Goal: Task Accomplishment & Management: Complete application form

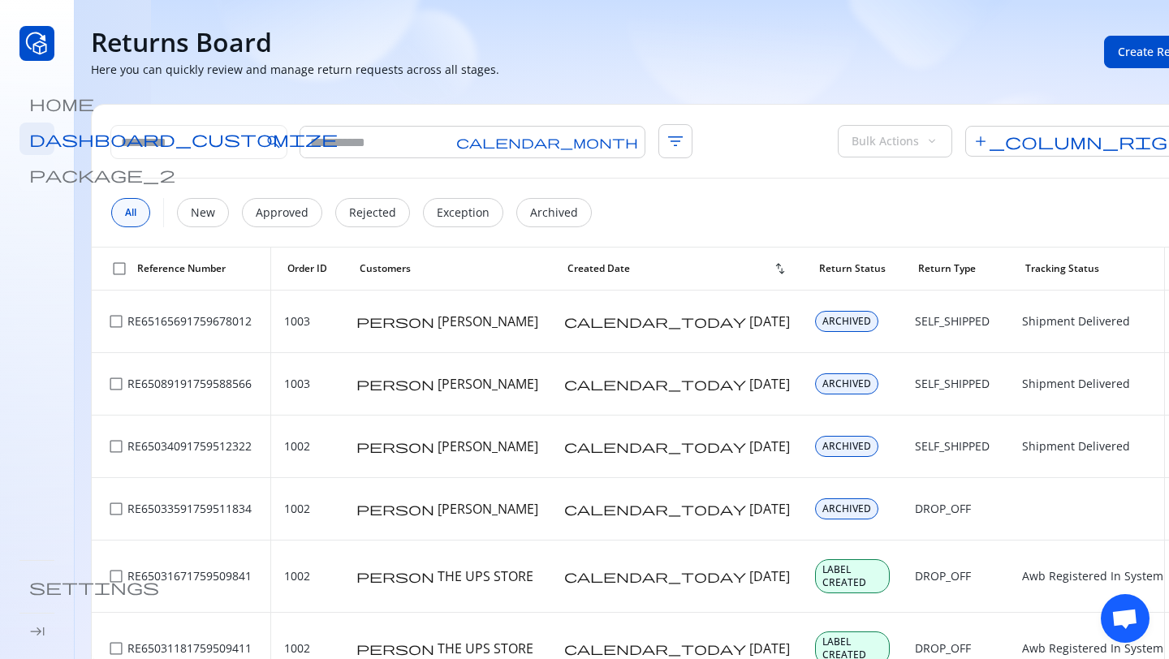
click at [34, 173] on span "package_2" at bounding box center [102, 174] width 146 height 16
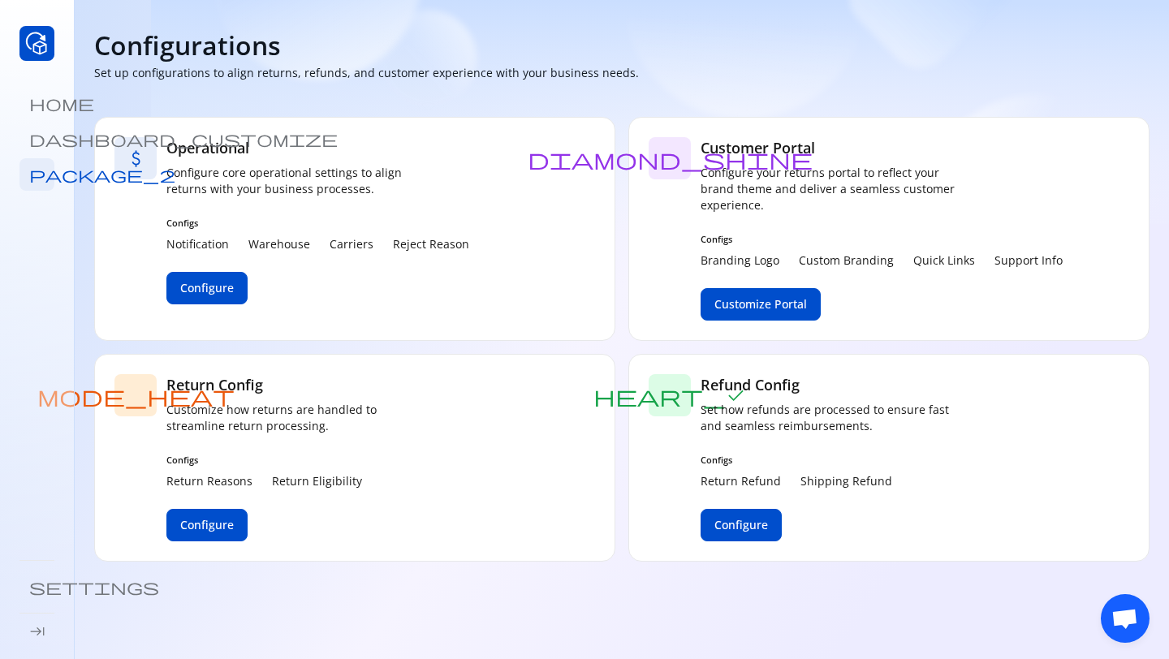
click at [35, 630] on span "keyboard_tab" at bounding box center [37, 631] width 16 height 16
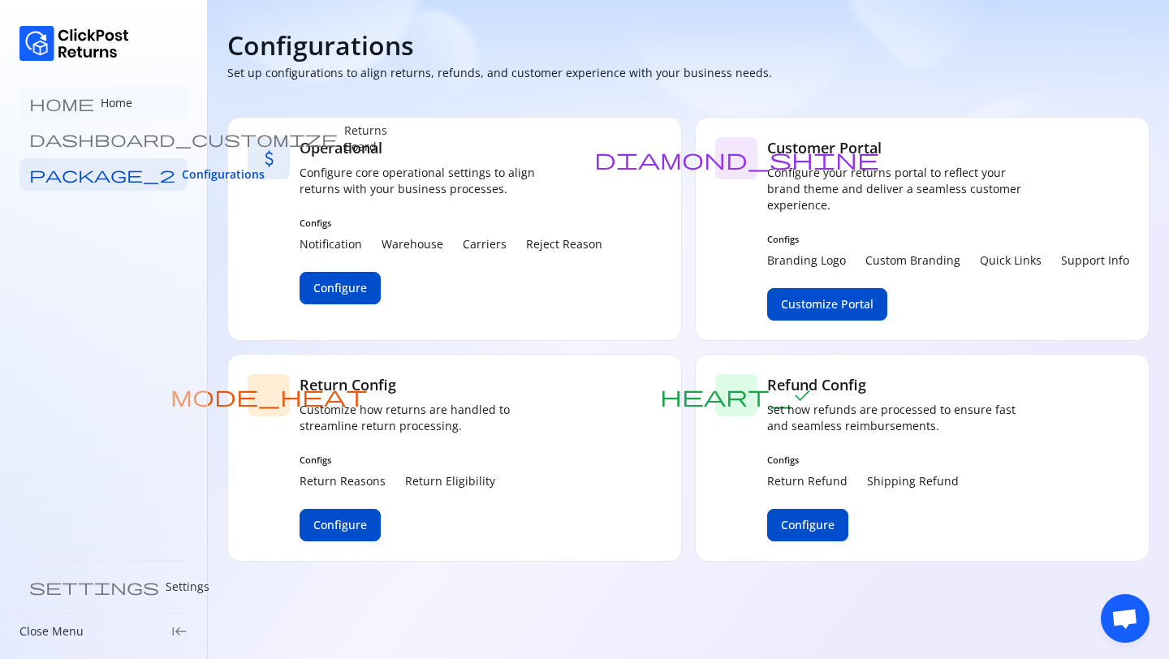
click at [84, 91] on link "home Home" at bounding box center [103, 103] width 168 height 32
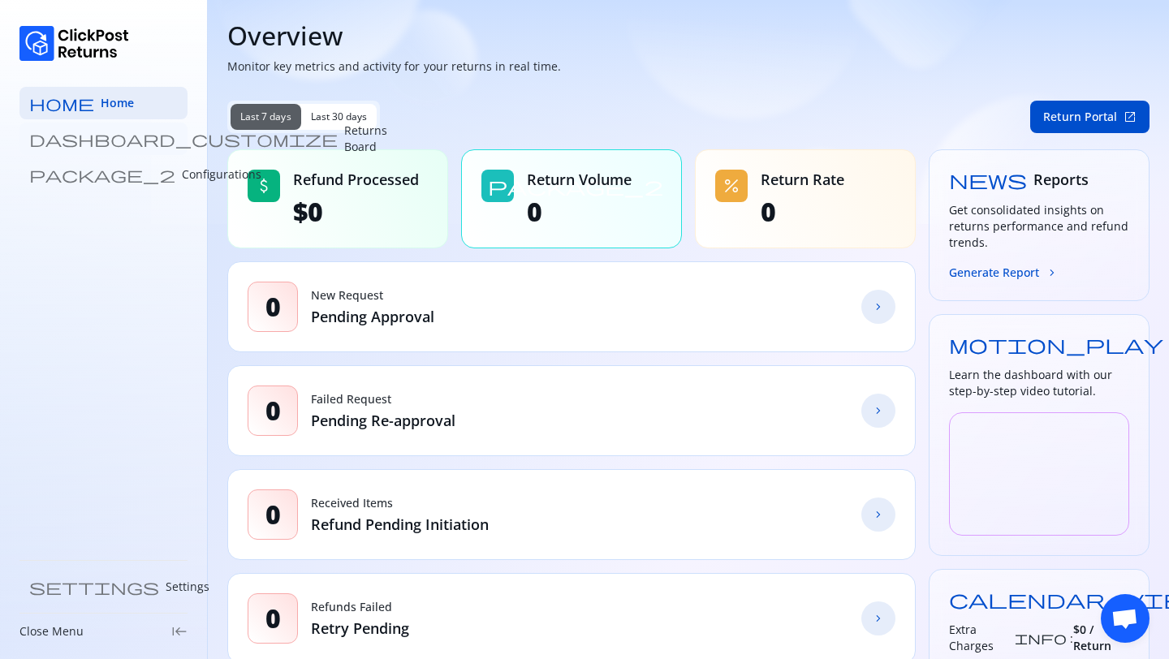
click at [114, 147] on link "dashboard_customize Returns Board" at bounding box center [103, 139] width 168 height 32
click at [344, 139] on p "Returns Board" at bounding box center [365, 139] width 43 height 32
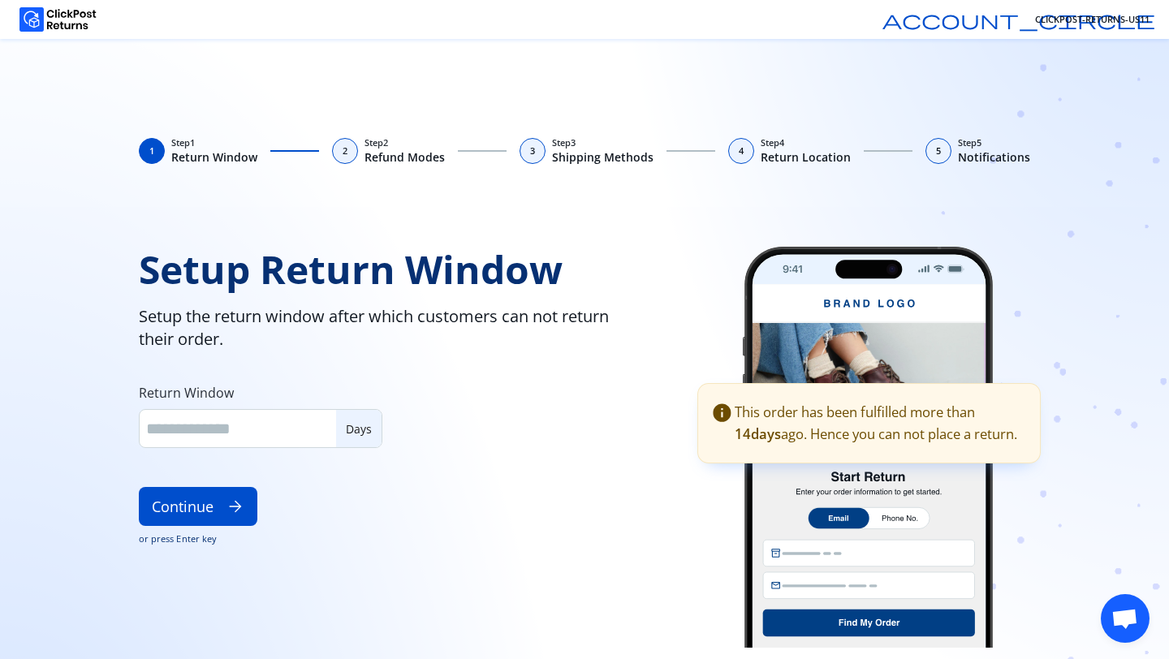
click at [481, 86] on div "1 Step 1 Return Window 2 Step 2 Refund Modes 3 Step 3 Shipping Methods 4 Step 4…" at bounding box center [584, 349] width 1169 height 620
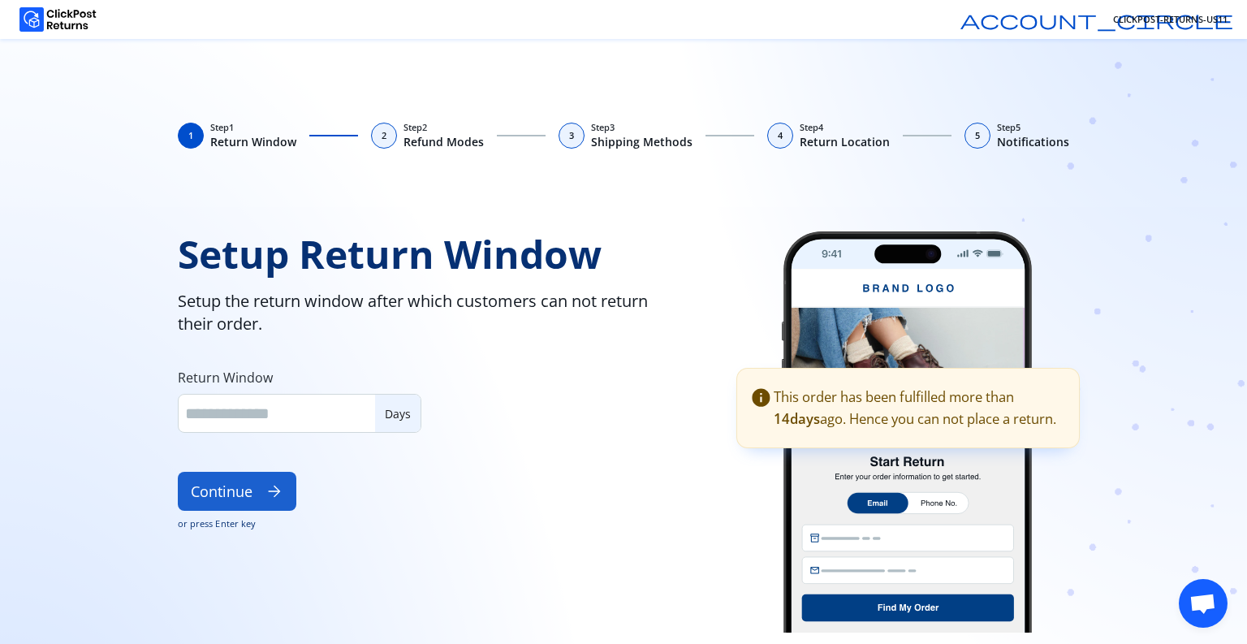
click at [217, 489] on button "Continue arrow_forward" at bounding box center [237, 491] width 119 height 39
click at [252, 499] on button "Continue arrow_forward" at bounding box center [237, 491] width 119 height 39
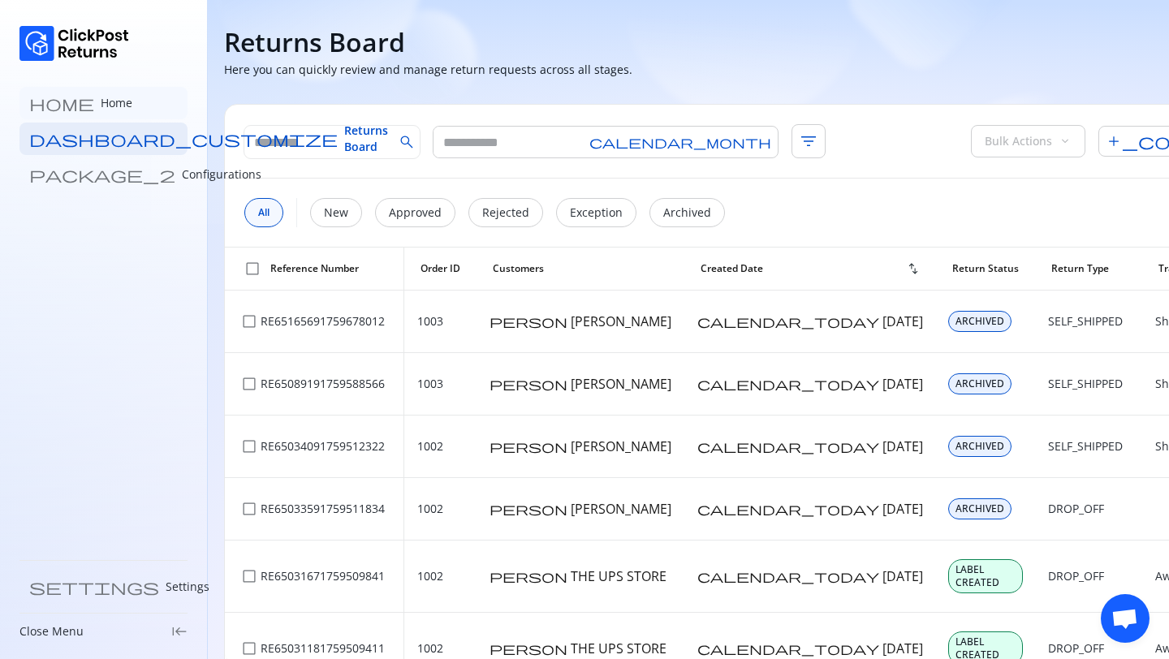
click at [101, 101] on p "Home" at bounding box center [117, 103] width 32 height 16
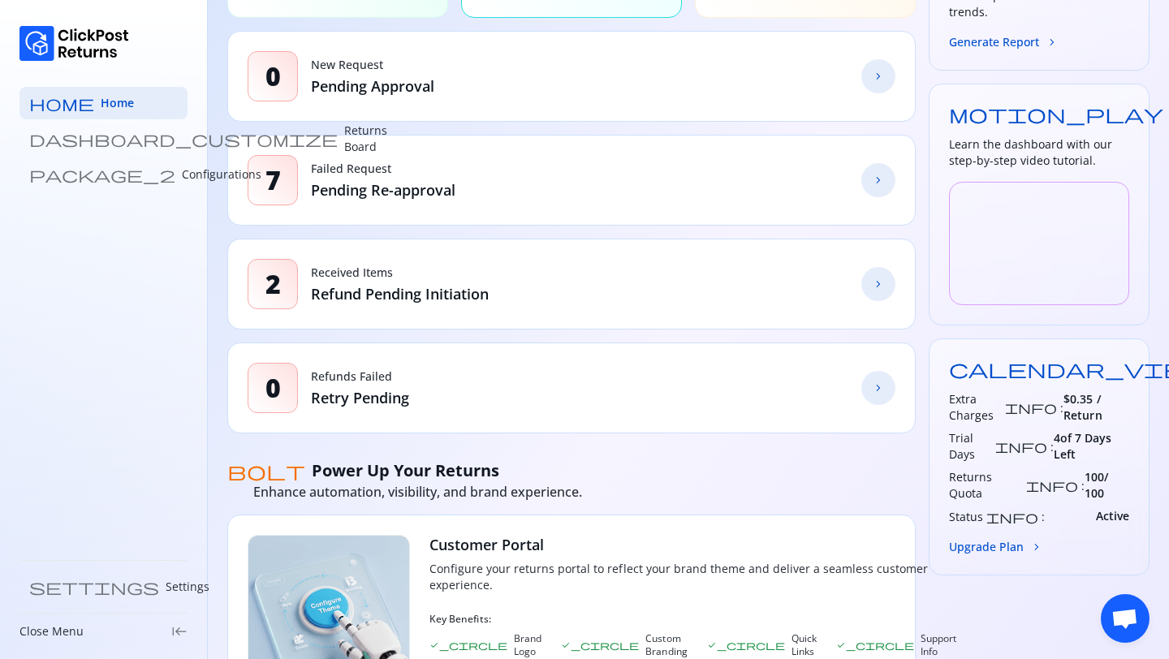
scroll to position [329, 0]
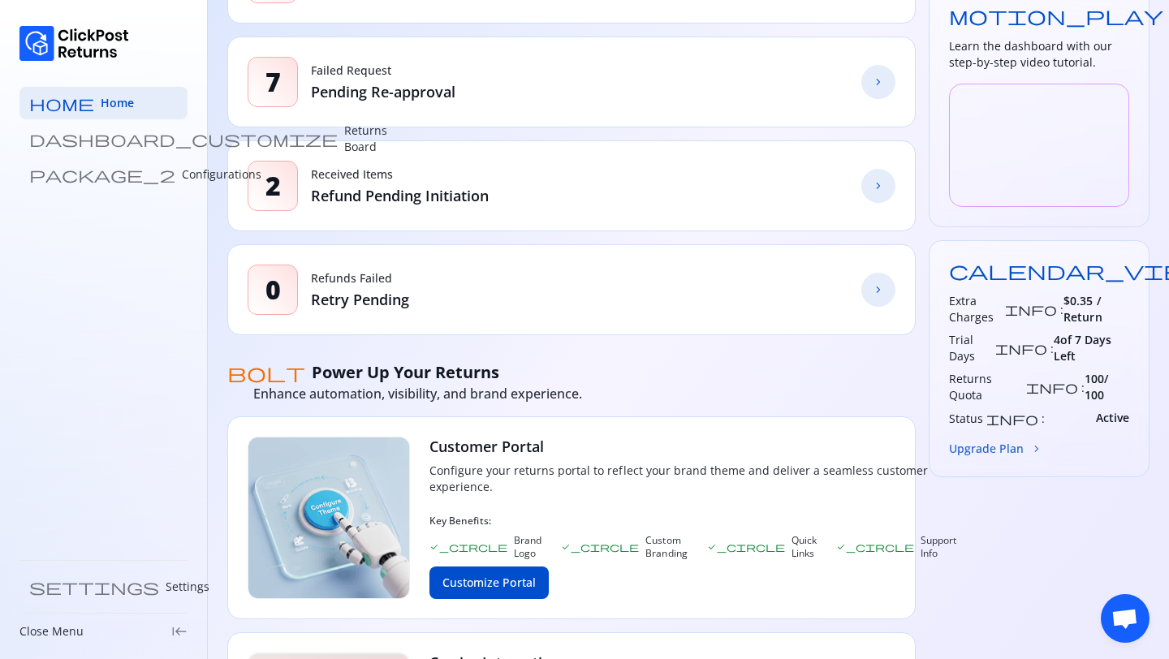
click at [998, 440] on button "Upgrade Plan chevron_forward" at bounding box center [996, 448] width 94 height 17
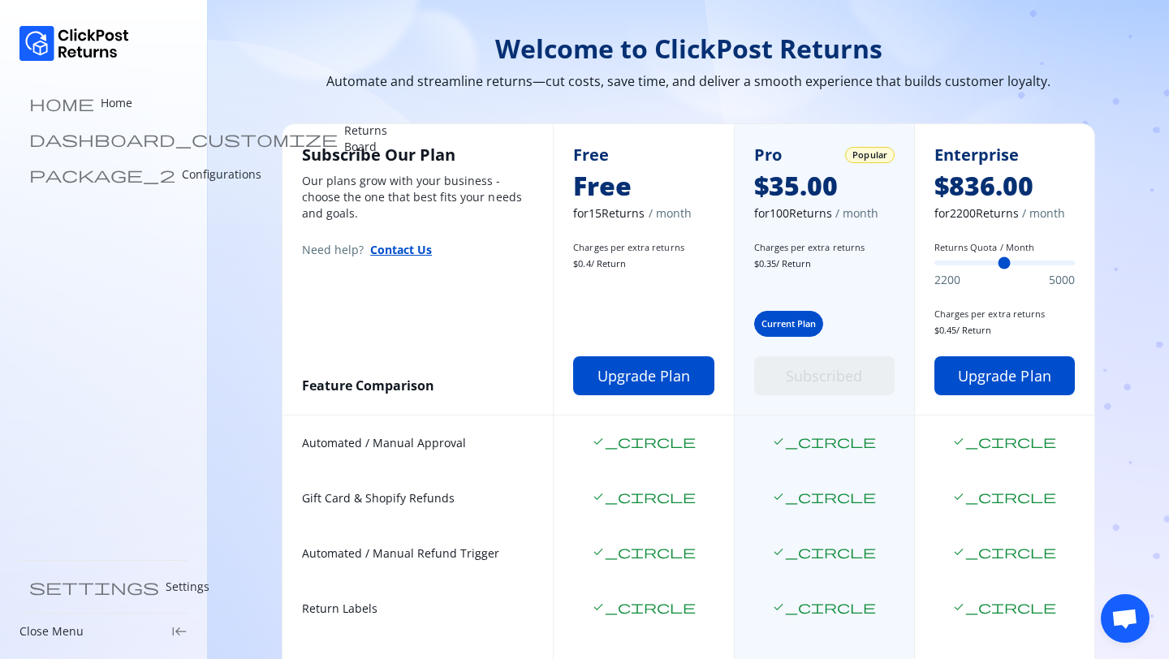
click at [998, 401] on div "Enterprise $836.00 for 2200 Returns / month Returns Quota / Month 2200 5000 Cha…" at bounding box center [1004, 269] width 180 height 291
click at [344, 145] on p "Returns Board" at bounding box center [365, 139] width 43 height 32
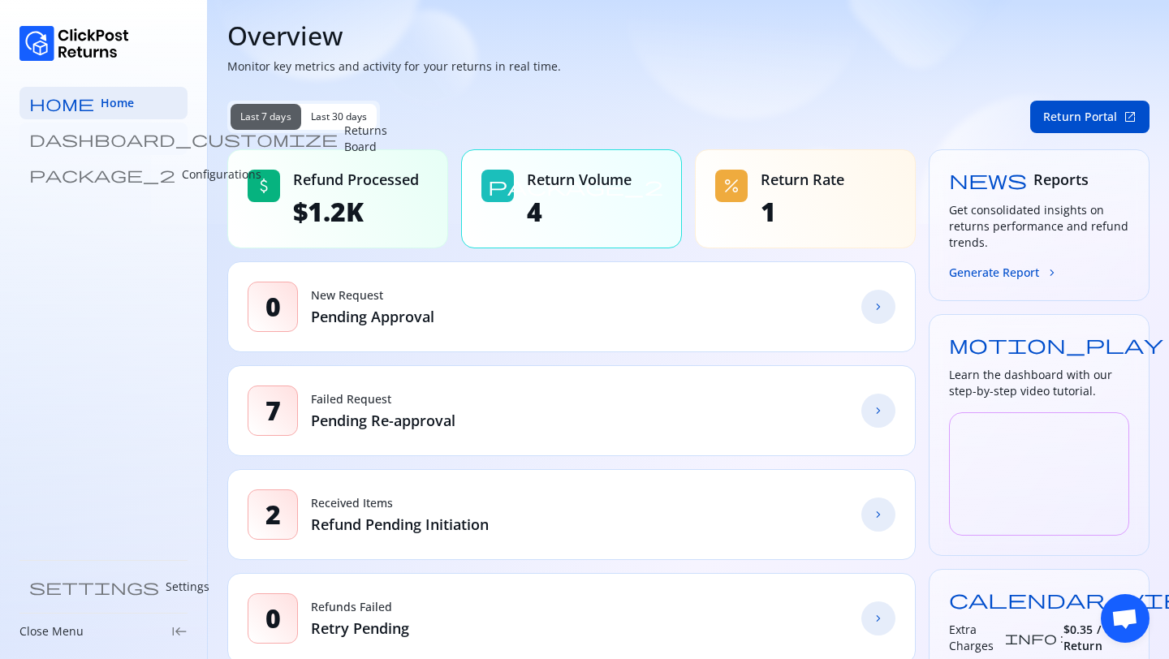
click at [344, 134] on p "Returns Board" at bounding box center [365, 139] width 43 height 32
click at [344, 131] on p "Returns Board" at bounding box center [365, 139] width 43 height 32
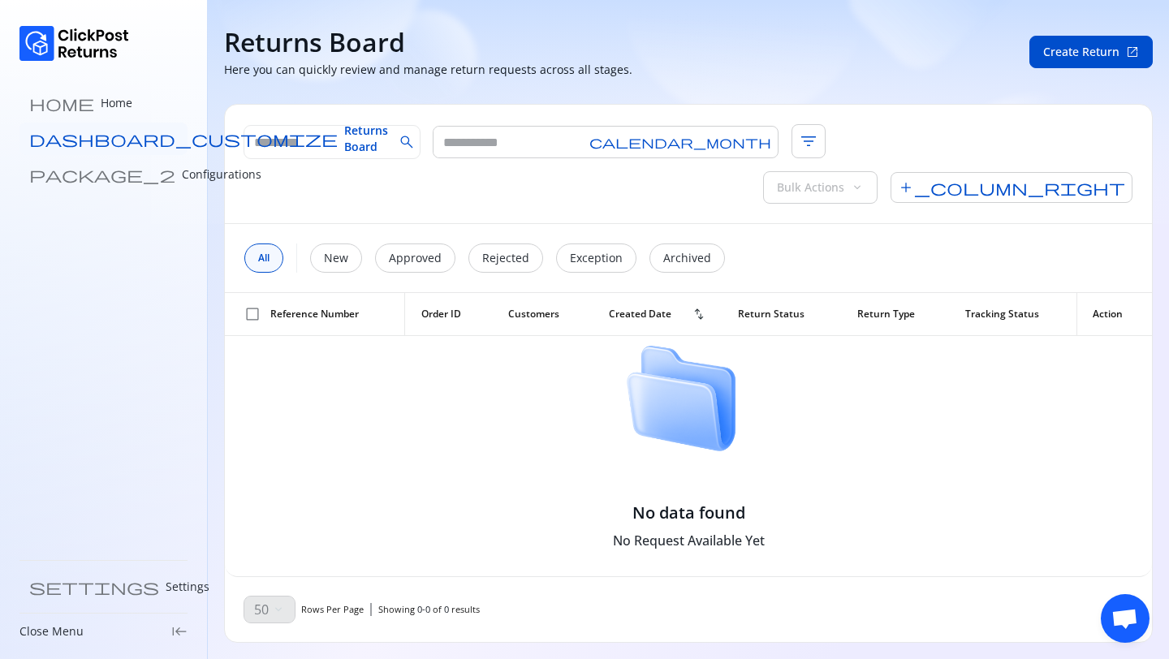
click at [344, 133] on span "Returns Board" at bounding box center [366, 139] width 44 height 32
click at [182, 175] on p "Configurations" at bounding box center [222, 174] width 80 height 16
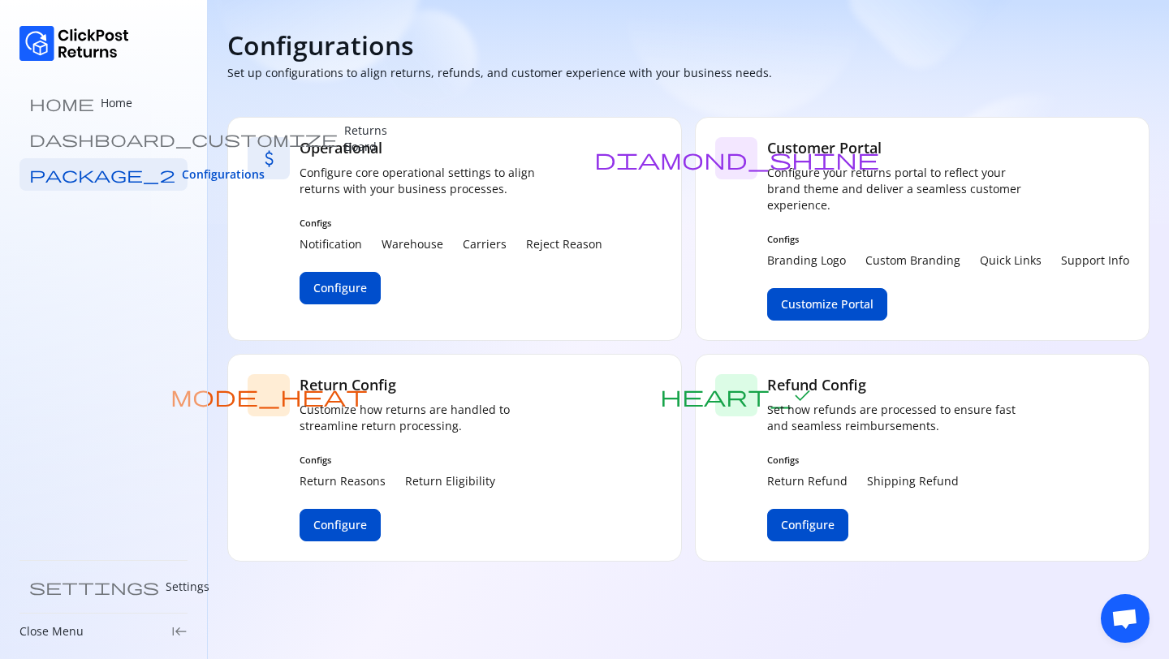
click at [89, 156] on div "home Home dashboard_customize Returns Board package_2 Configurations" at bounding box center [103, 139] width 168 height 104
click at [88, 149] on link "dashboard_customize Returns Board" at bounding box center [103, 139] width 168 height 32
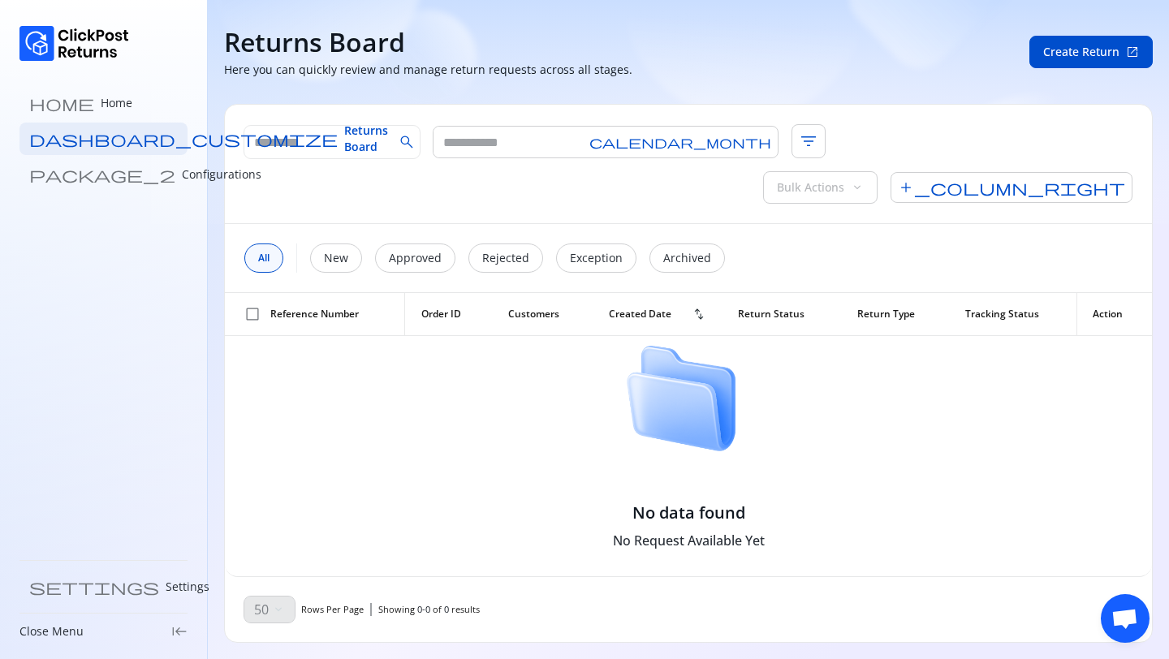
click at [63, 75] on div "home Home dashboard_customize Returns Board package_2 Configurations" at bounding box center [103, 104] width 168 height 171
click at [49, 585] on link "settings Settings" at bounding box center [103, 587] width 168 height 32
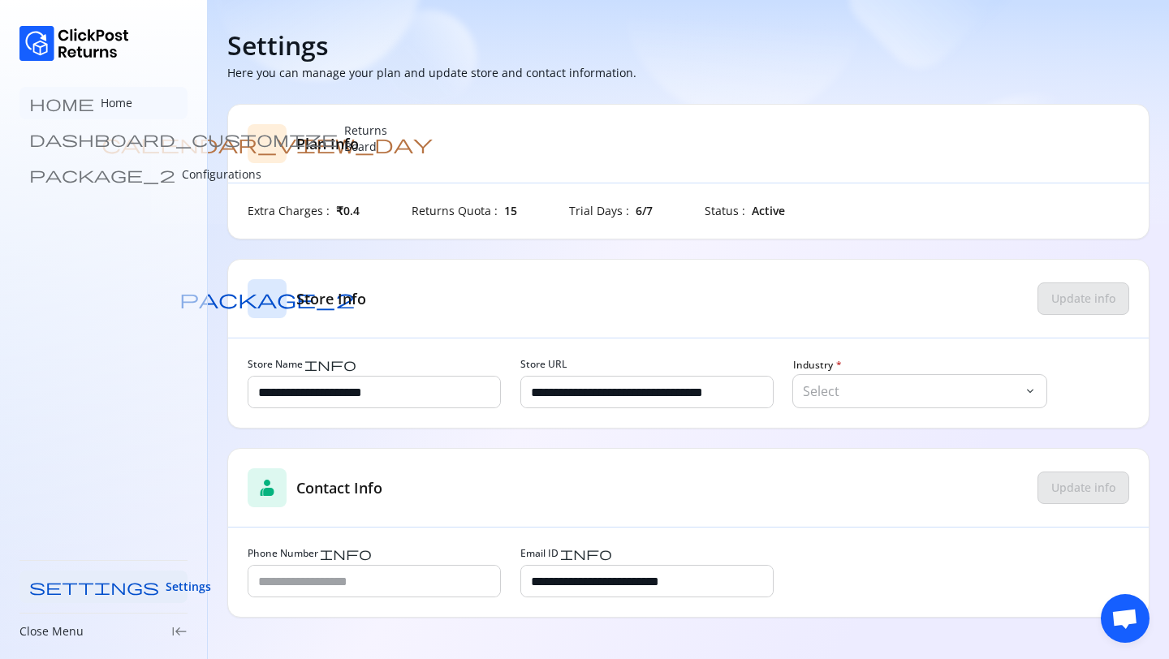
click at [75, 110] on link "home Home" at bounding box center [103, 103] width 168 height 32
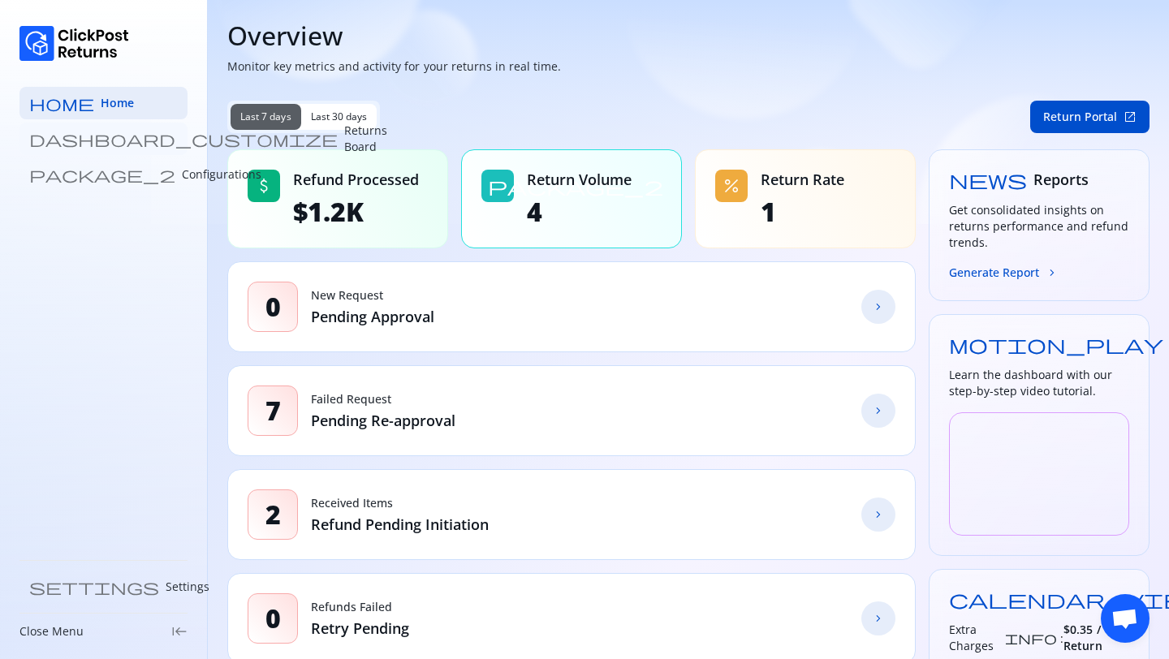
click at [344, 141] on p "Returns Board" at bounding box center [365, 139] width 43 height 32
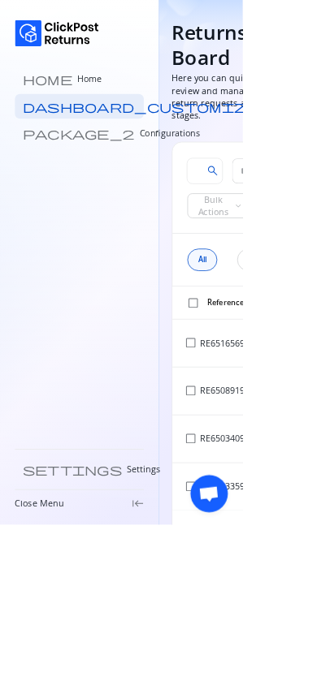
click at [177, 658] on span "keyboard_tab_rtl" at bounding box center [179, 657] width 16 height 16
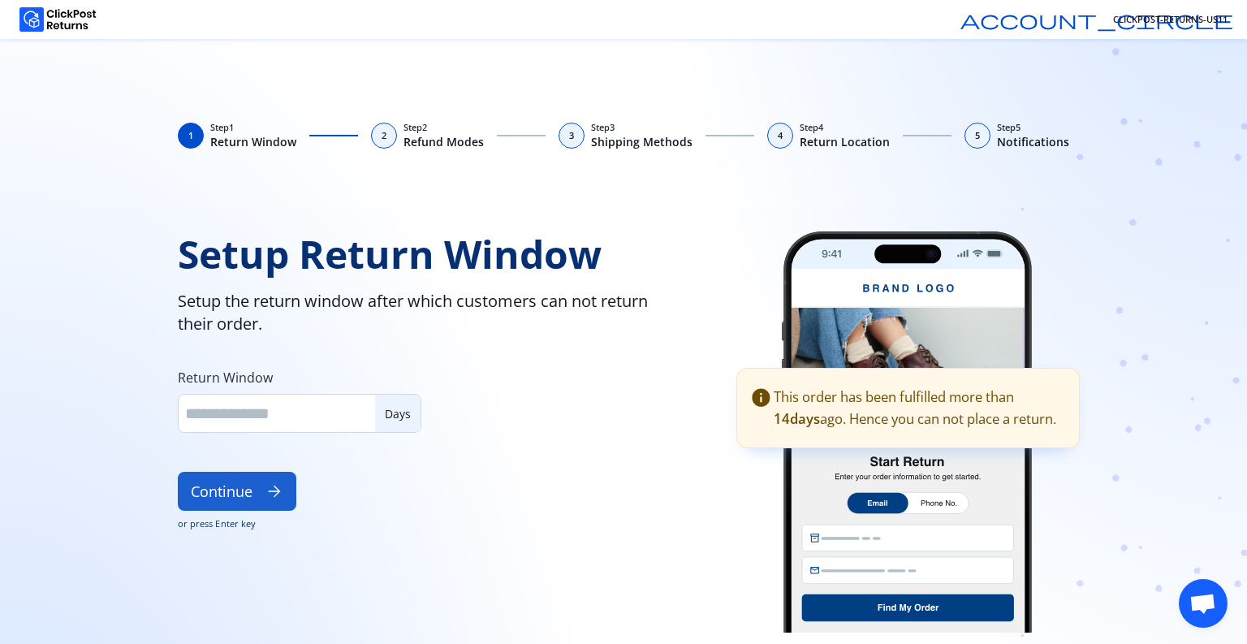
click at [219, 497] on button "Continue arrow_forward" at bounding box center [237, 491] width 119 height 39
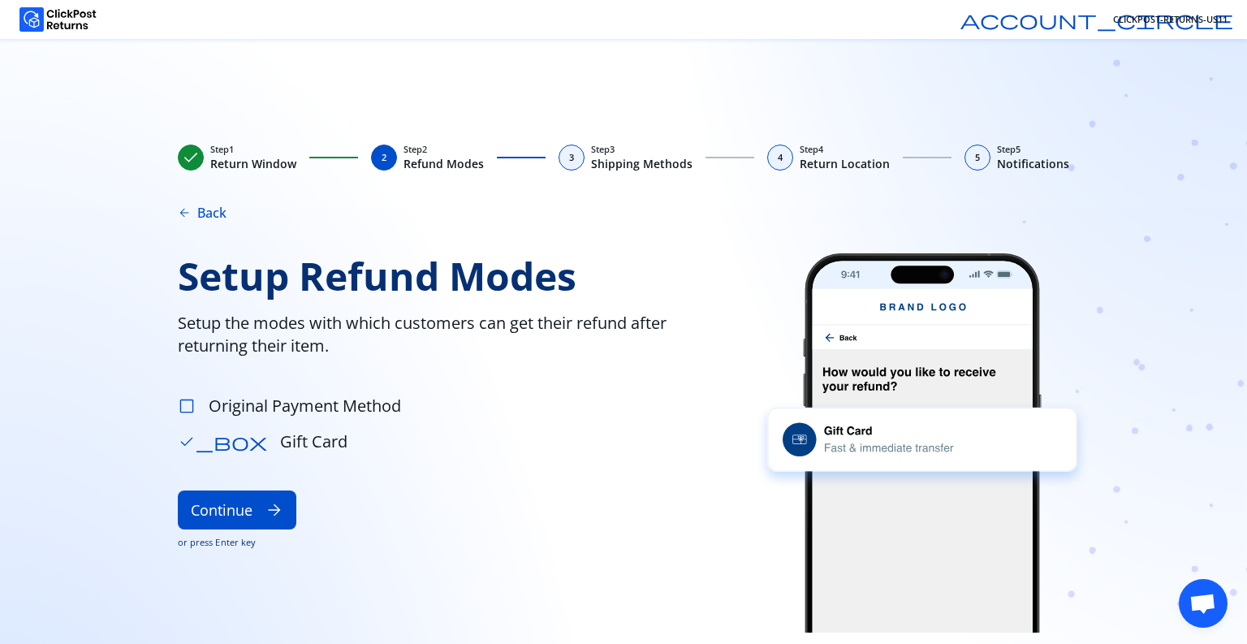
click at [195, 413] on span "check_box_outline_blank" at bounding box center [187, 406] width 18 height 18
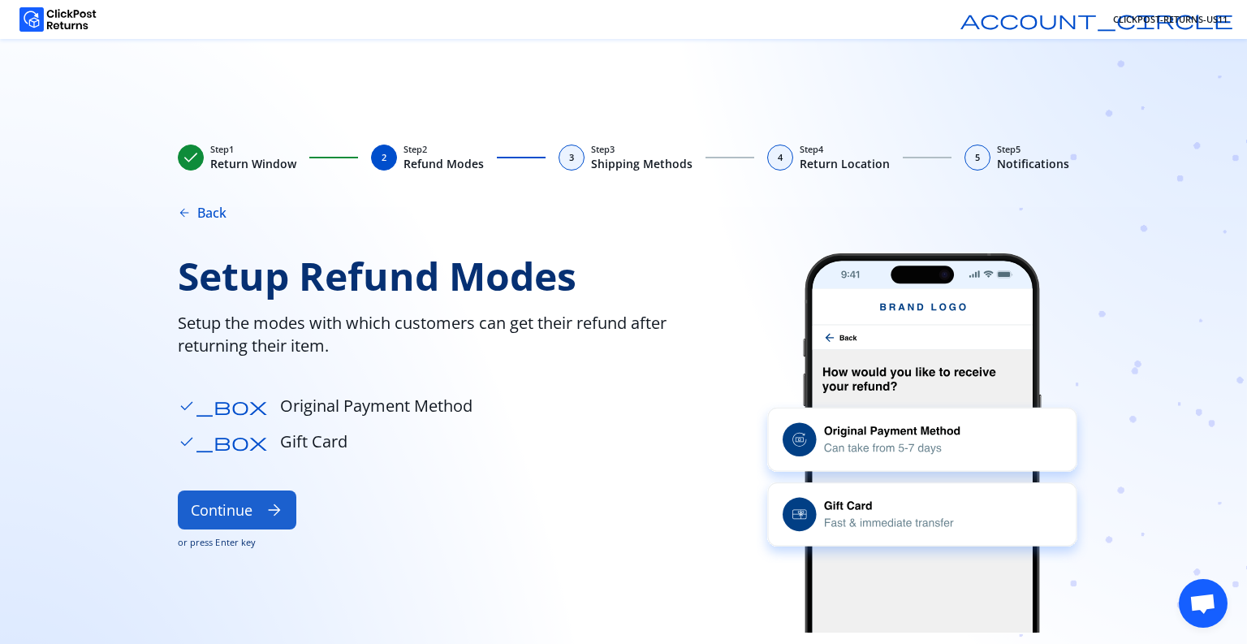
click at [261, 517] on button "Continue arrow_forward" at bounding box center [237, 509] width 119 height 39
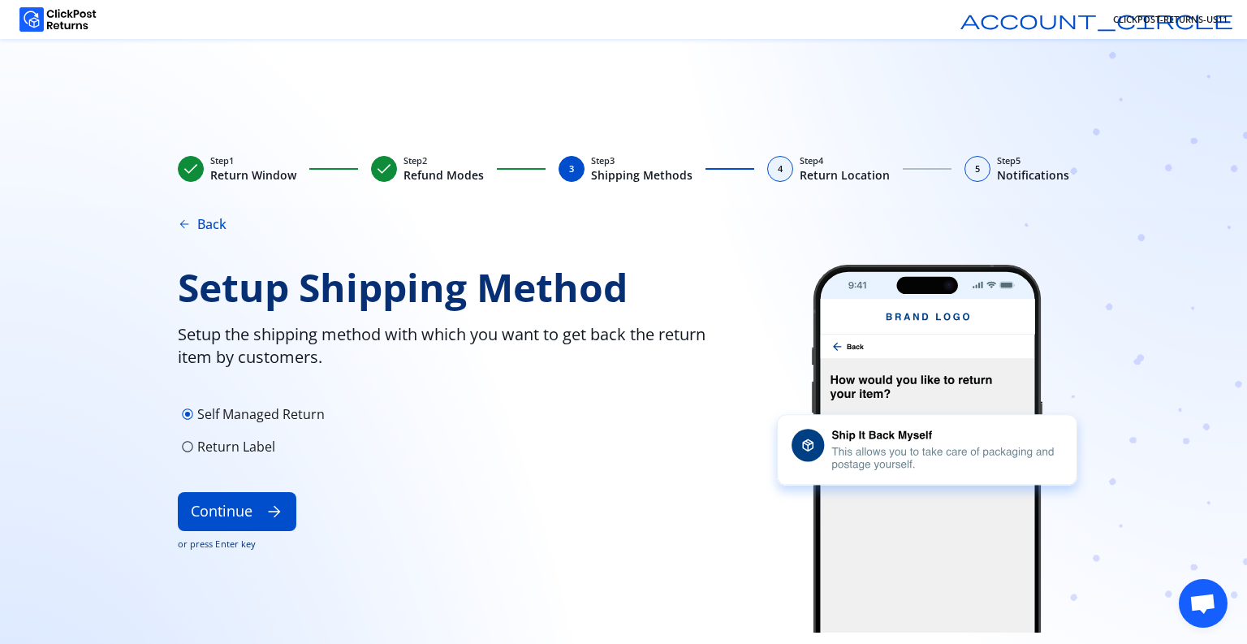
click at [388, 164] on span "check" at bounding box center [383, 168] width 19 height 19
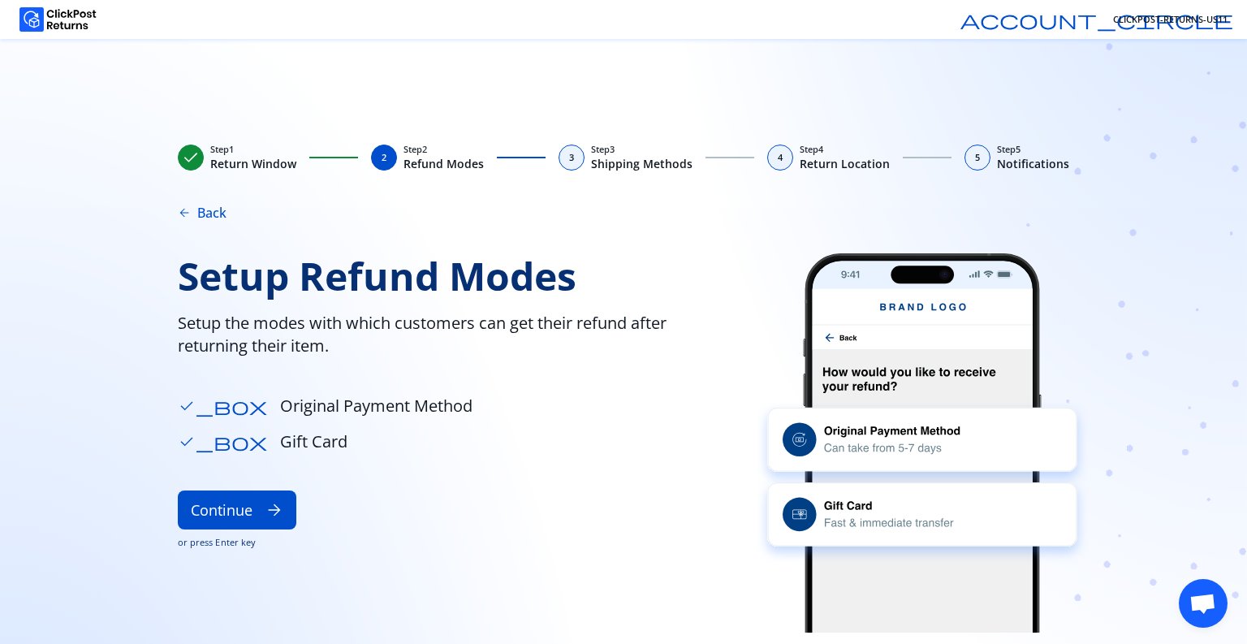
click at [280, 446] on span "Gift Card" at bounding box center [313, 441] width 67 height 23
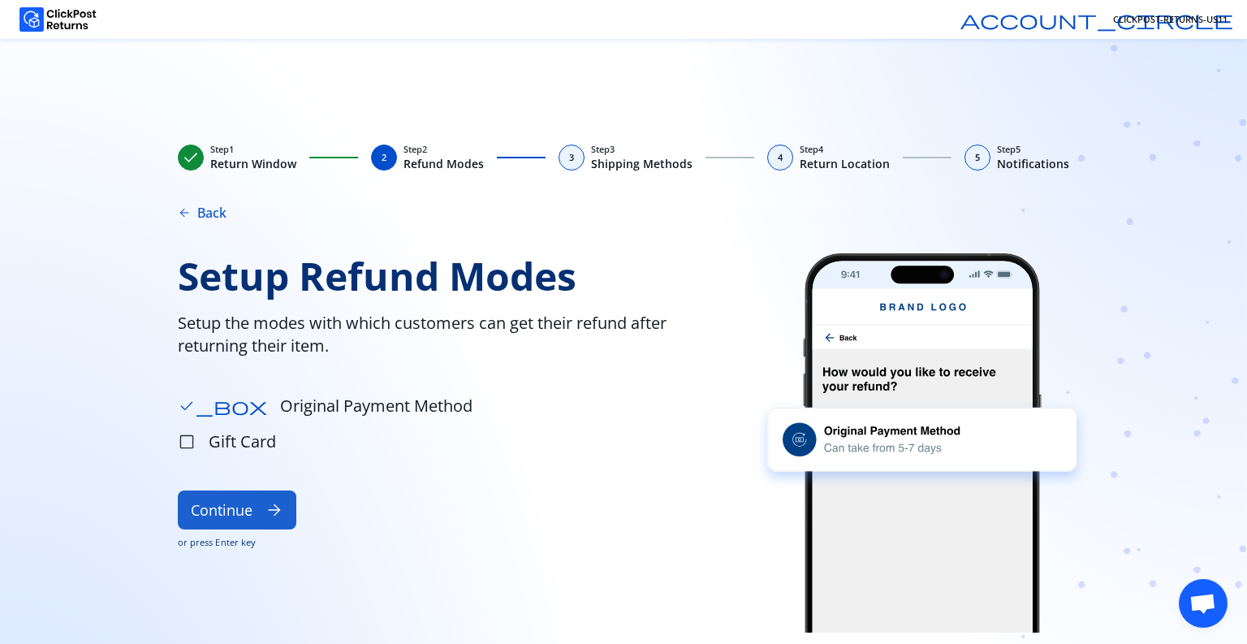
click at [220, 521] on button "Continue arrow_forward" at bounding box center [237, 509] width 119 height 39
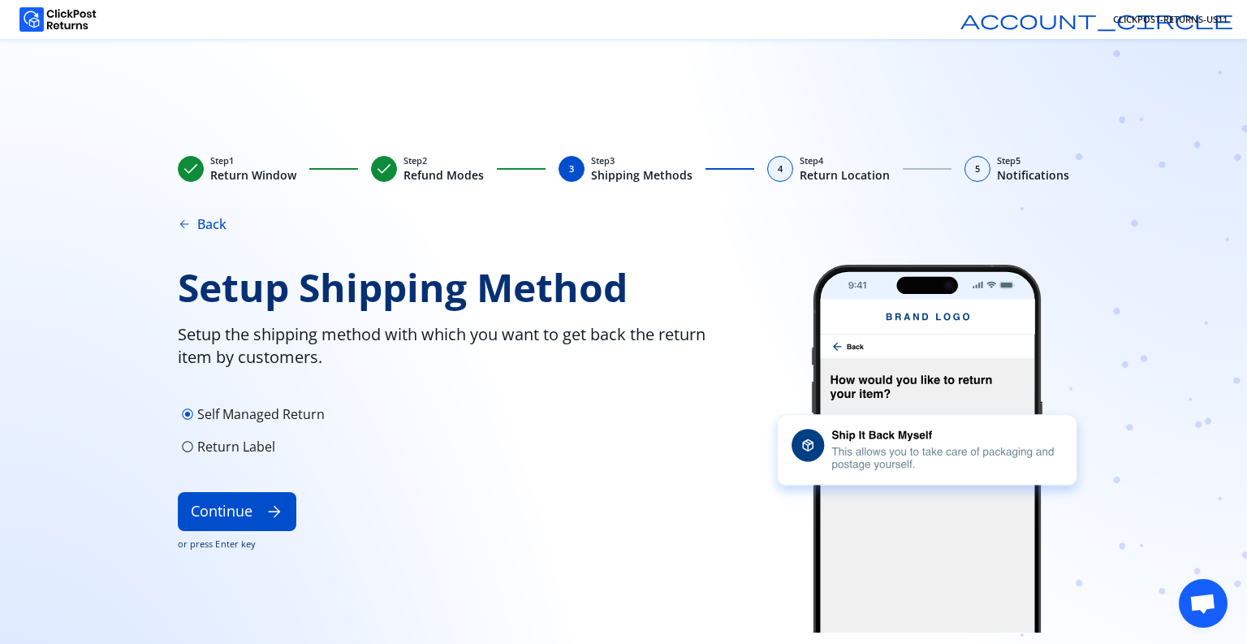
click at [396, 168] on div "check" at bounding box center [384, 169] width 26 height 26
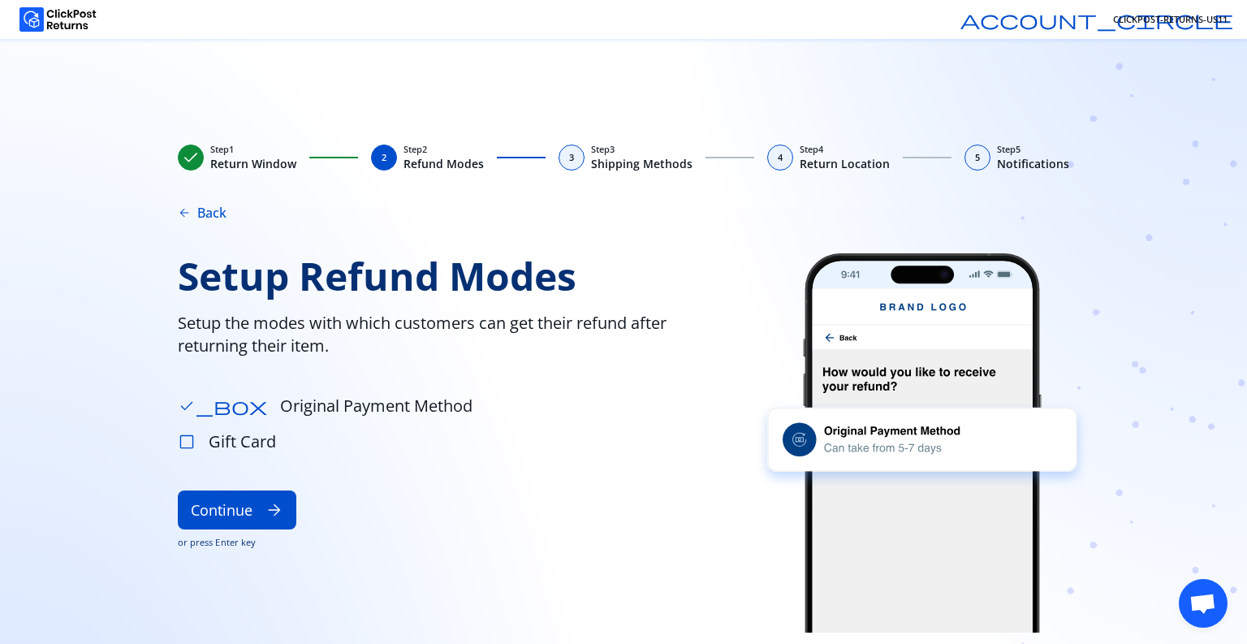
click at [192, 450] on span "check_box_outline_blank" at bounding box center [187, 442] width 18 height 18
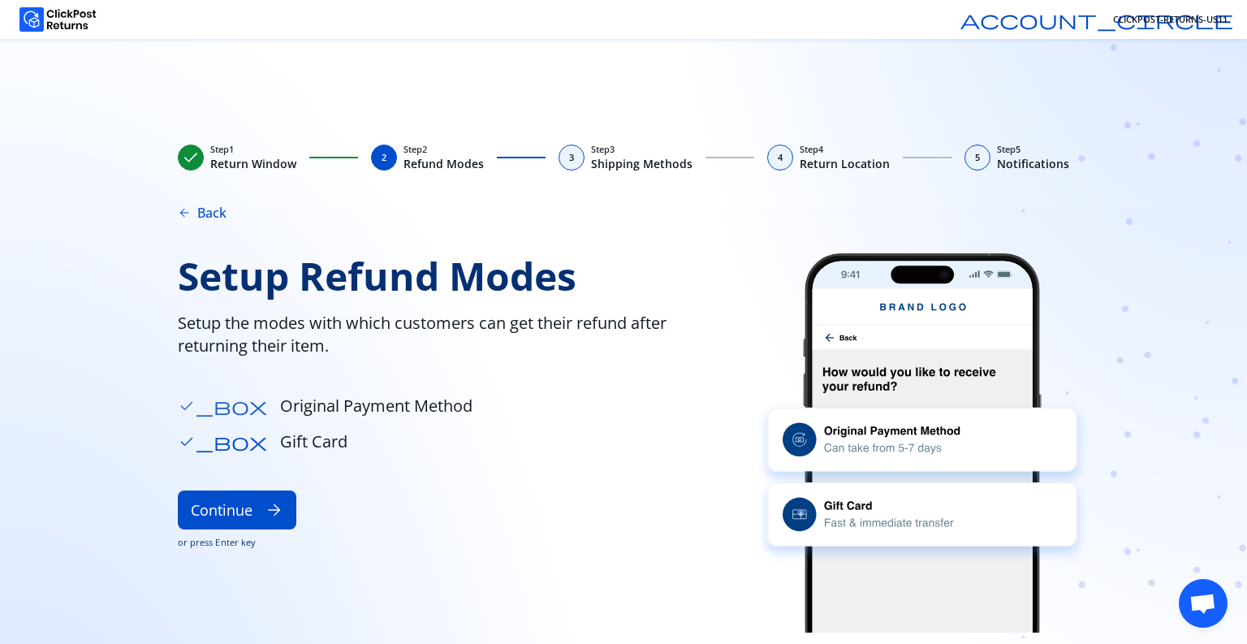
click at [186, 398] on span "check_box" at bounding box center [222, 406] width 89 height 18
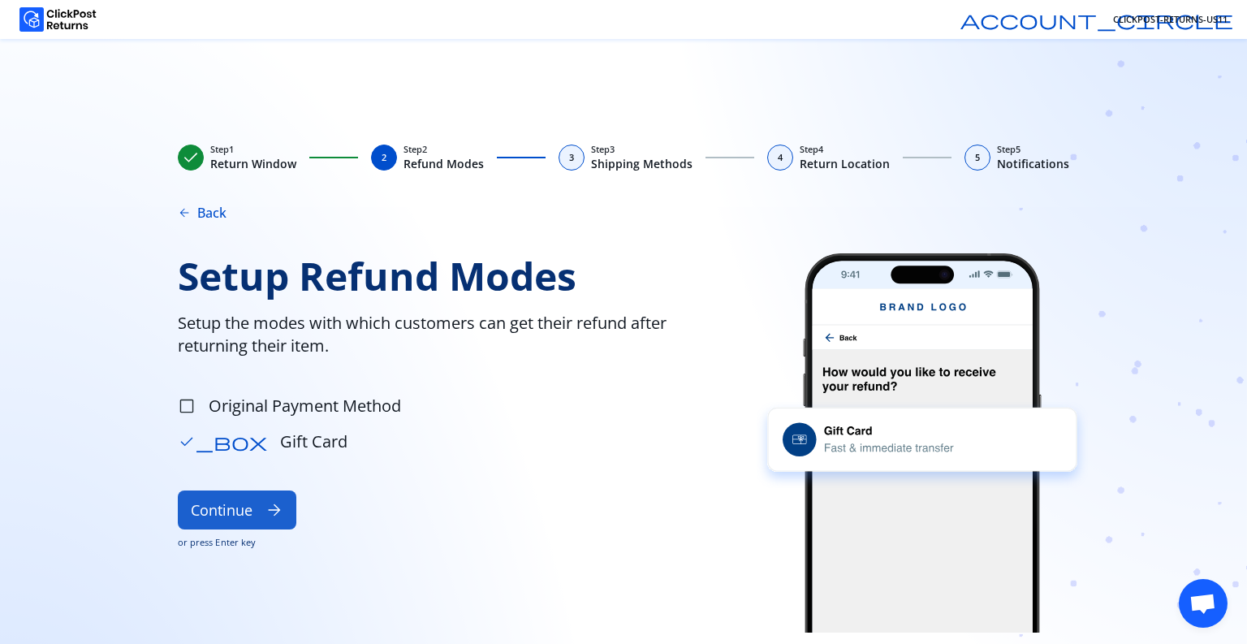
click at [232, 509] on button "Continue arrow_forward" at bounding box center [237, 509] width 119 height 39
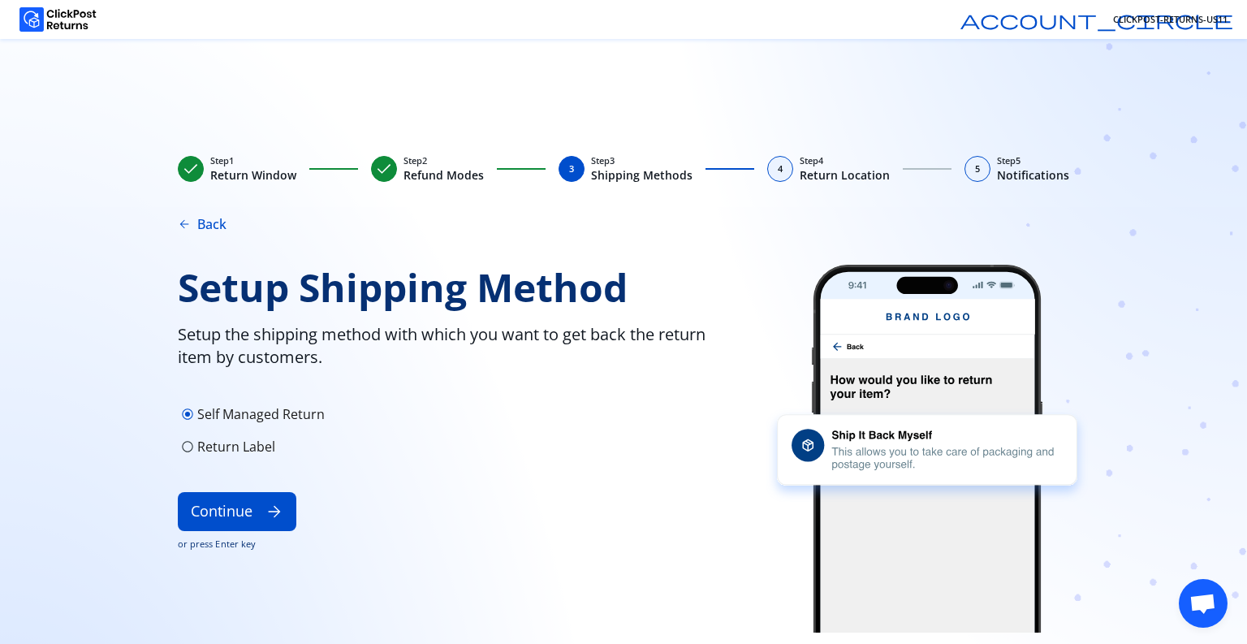
click at [206, 450] on p "Return Label" at bounding box center [236, 446] width 78 height 19
click at [222, 507] on button "Continue arrow_forward" at bounding box center [237, 511] width 119 height 39
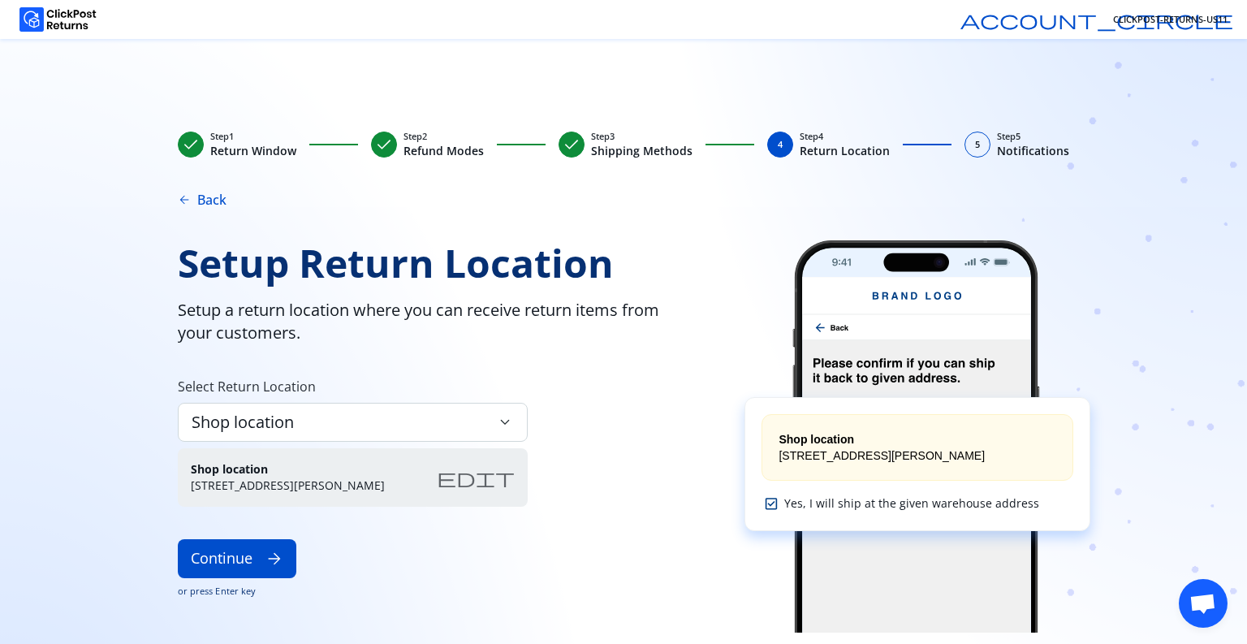
click at [505, 476] on span "edit" at bounding box center [476, 477] width 78 height 19
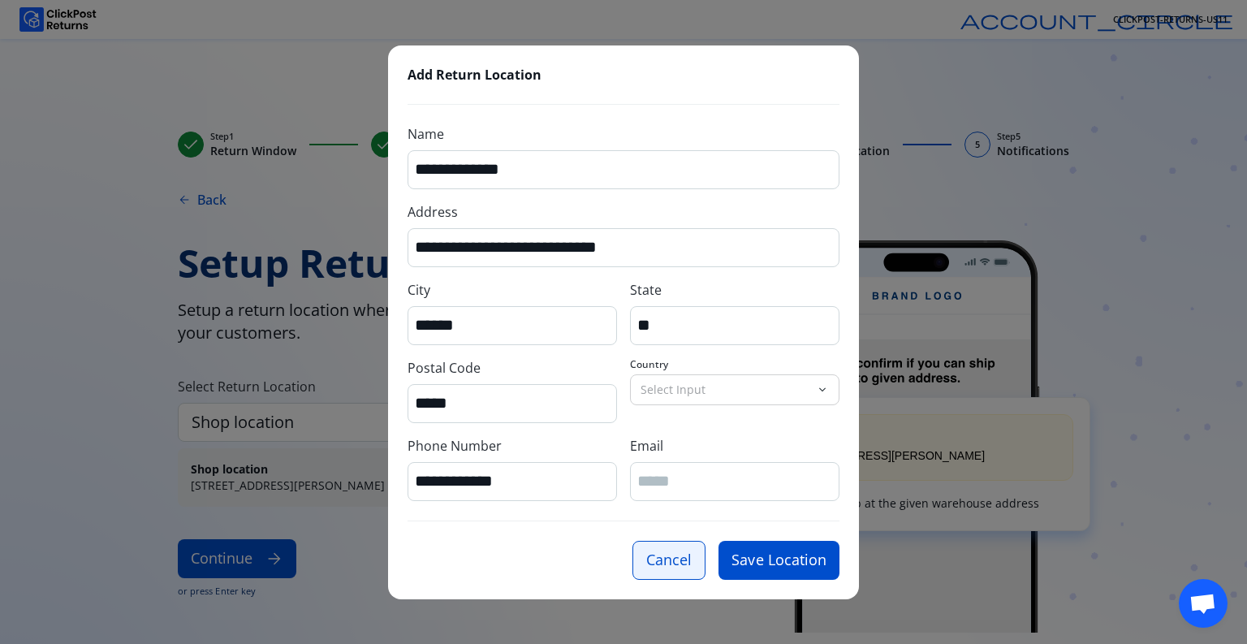
click at [646, 571] on button "Cancel" at bounding box center [668, 560] width 73 height 39
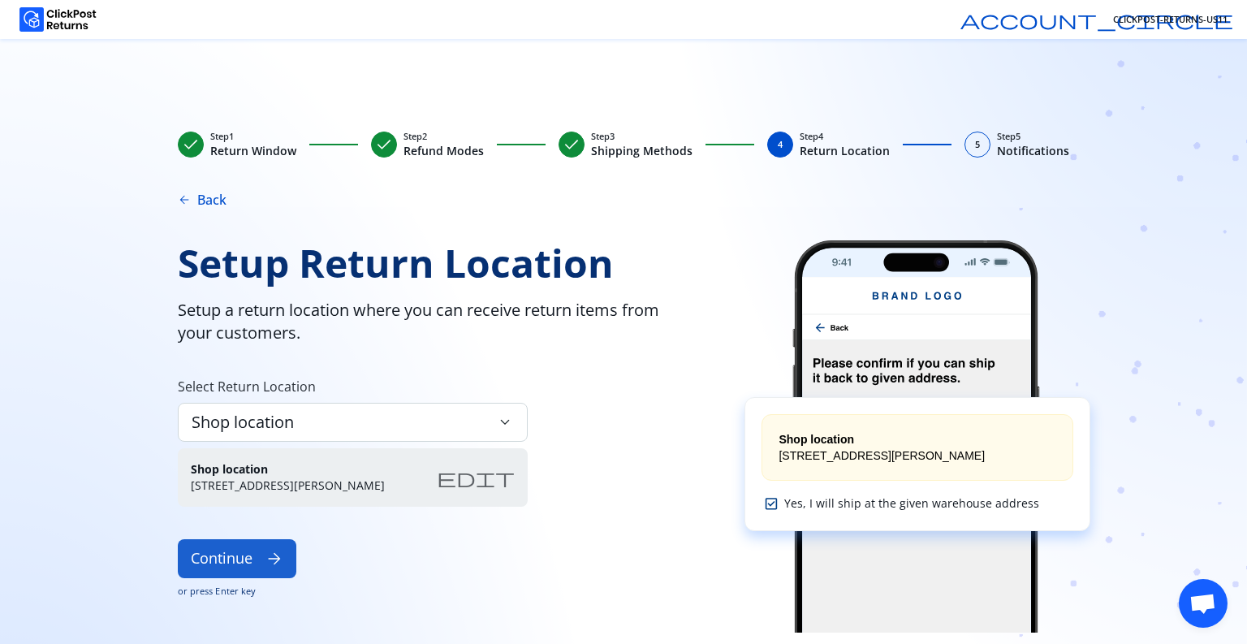
click at [231, 557] on button "Continue arrow_forward" at bounding box center [237, 558] width 119 height 39
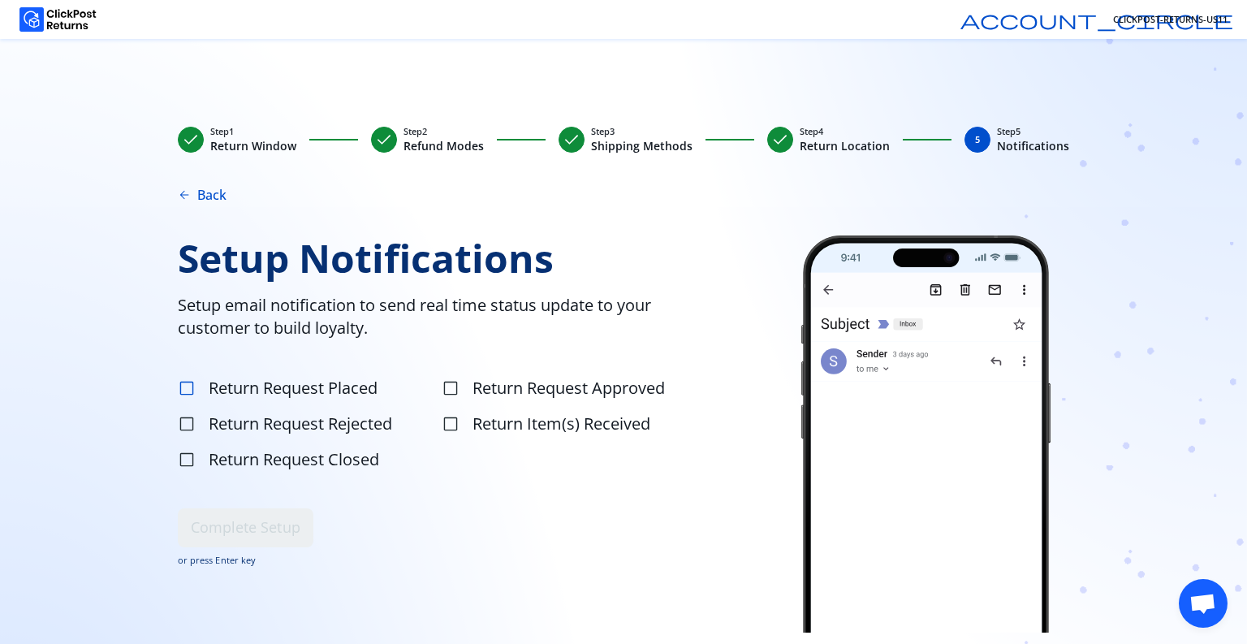
click at [186, 395] on span "check_box_outline_blank" at bounding box center [187, 388] width 18 height 18
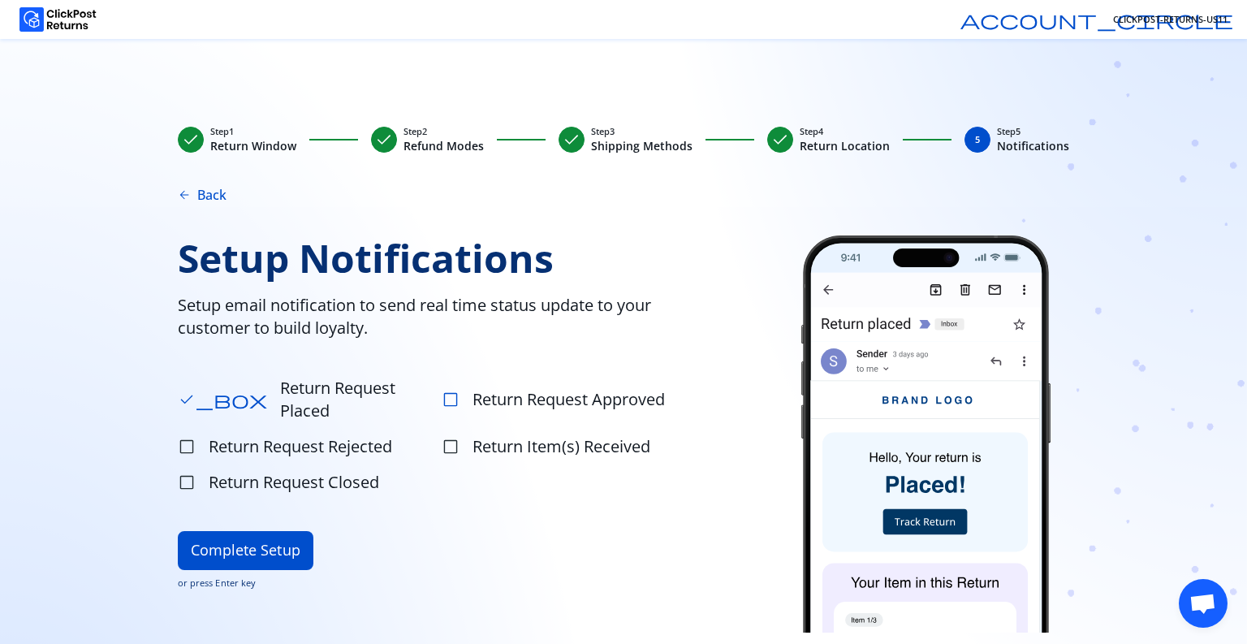
click at [449, 392] on span "check_box_outline_blank" at bounding box center [451, 399] width 18 height 18
click at [196, 433] on label "check_box_outline_blank Return Request Rejected" at bounding box center [308, 446] width 261 height 32
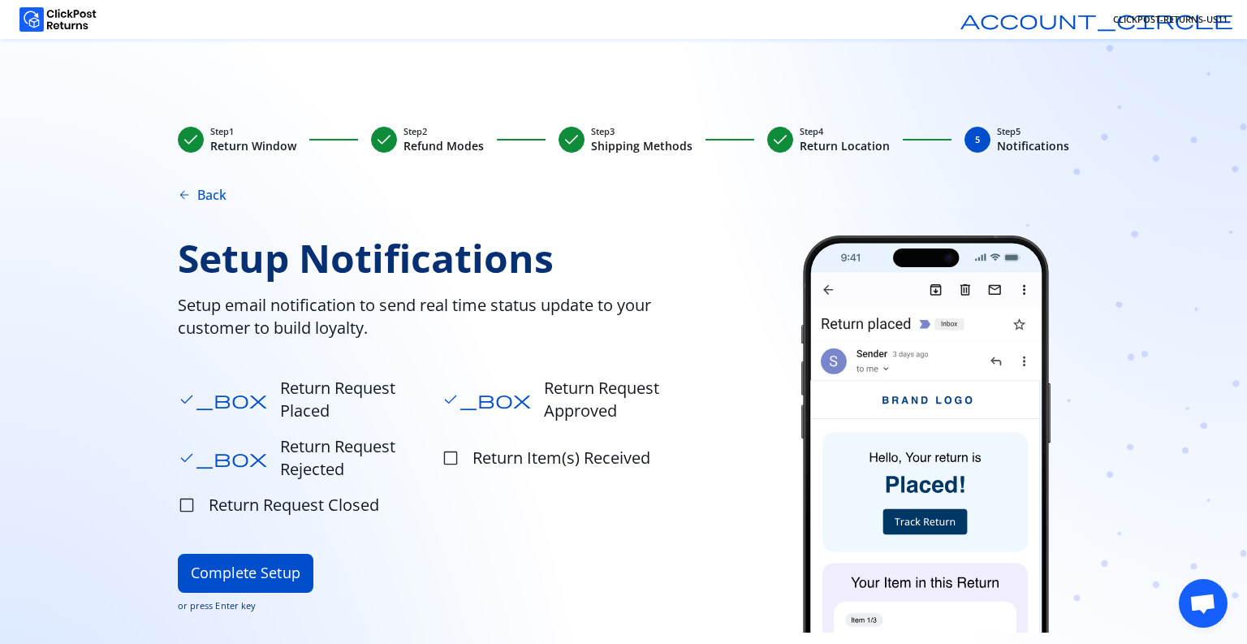
click at [451, 438] on label "check_box_outline_blank Return Item(s) Received" at bounding box center [572, 457] width 261 height 55
click at [205, 489] on label "check_box_outline_blank Return Request Closed" at bounding box center [308, 505] width 261 height 32
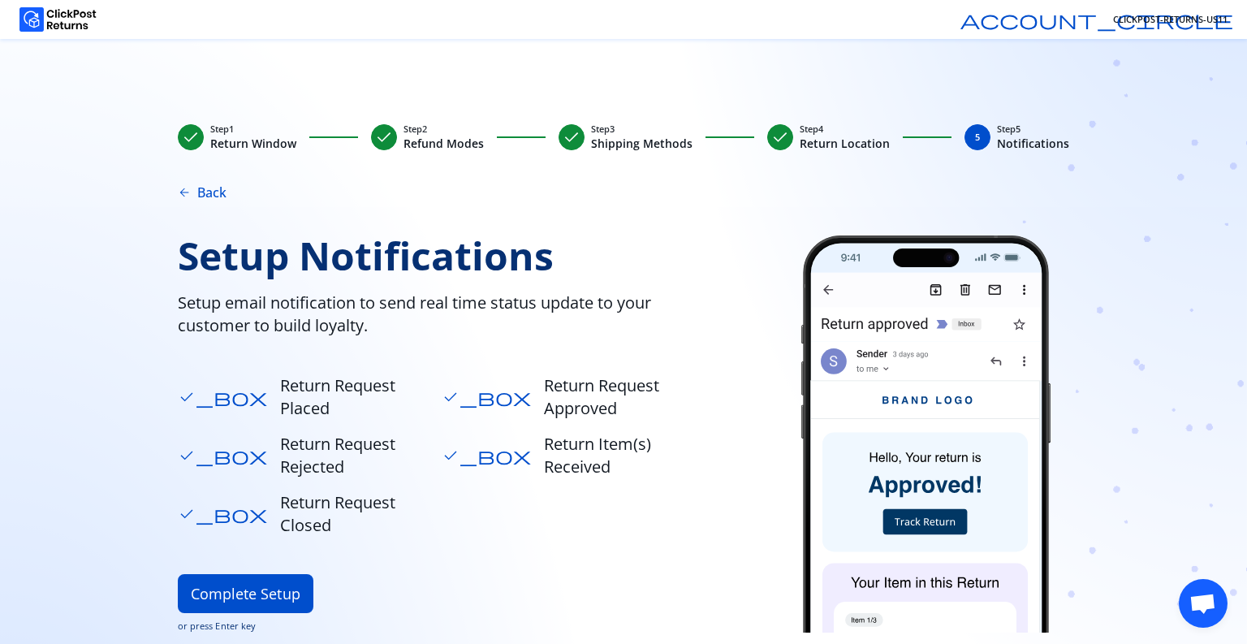
click at [1215, 597] on span "Open chat" at bounding box center [1202, 604] width 27 height 23
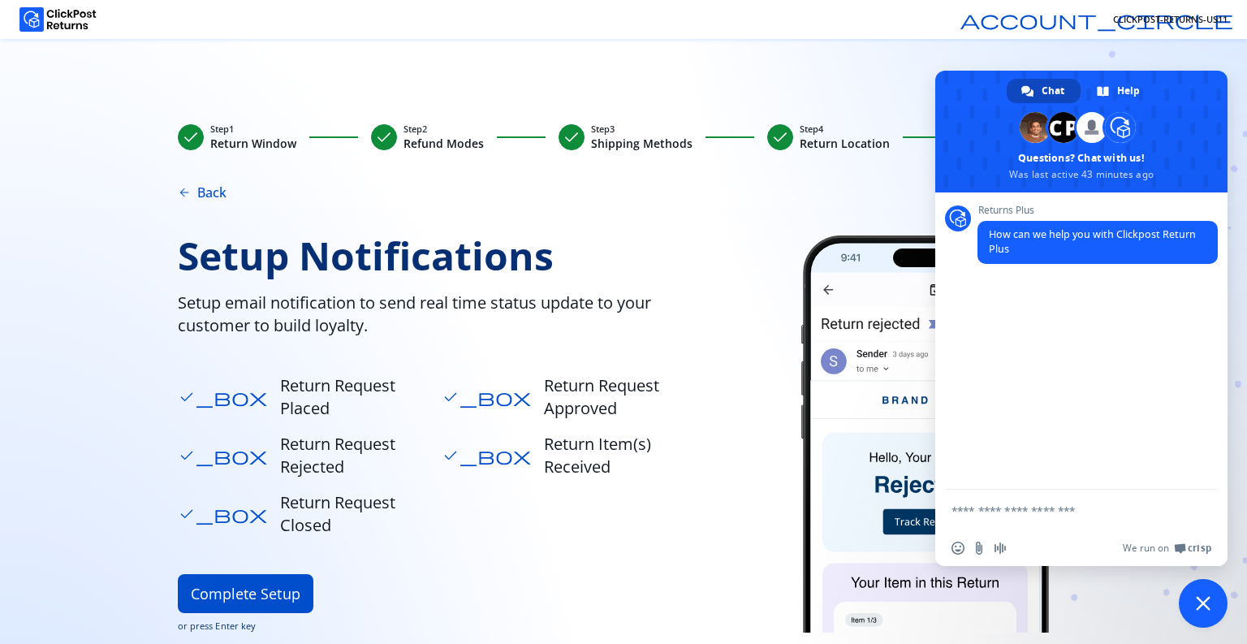
click at [1215, 597] on span "Close chat" at bounding box center [1203, 603] width 49 height 49
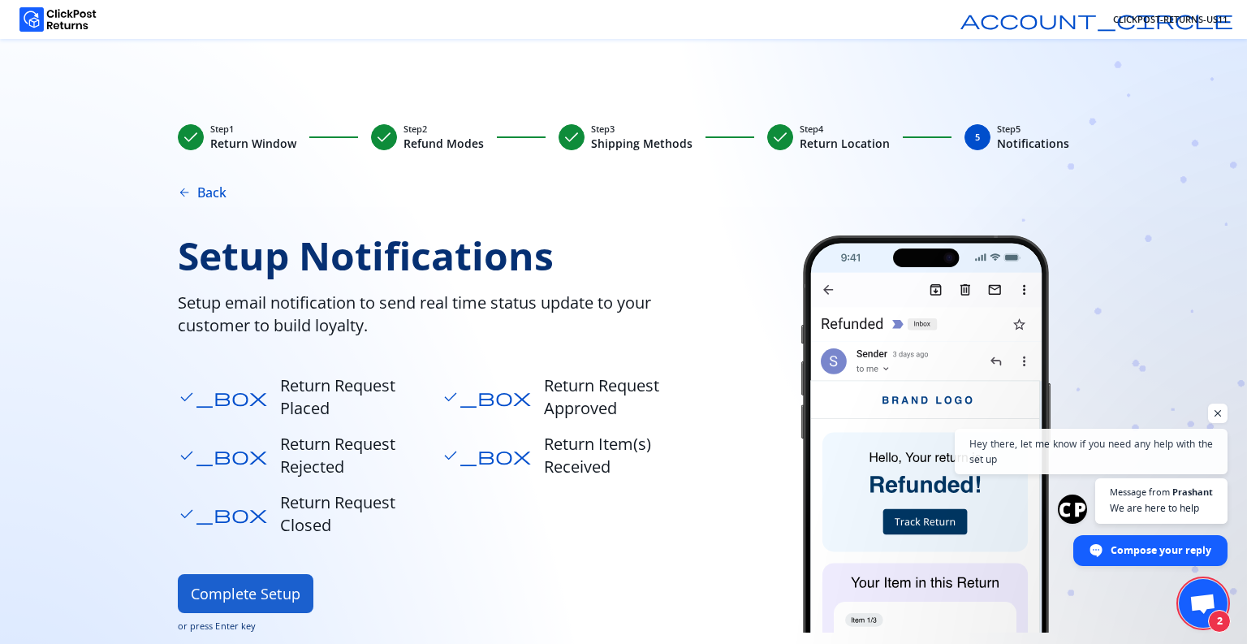
click at [234, 574] on button "Complete Setup" at bounding box center [246, 593] width 136 height 39
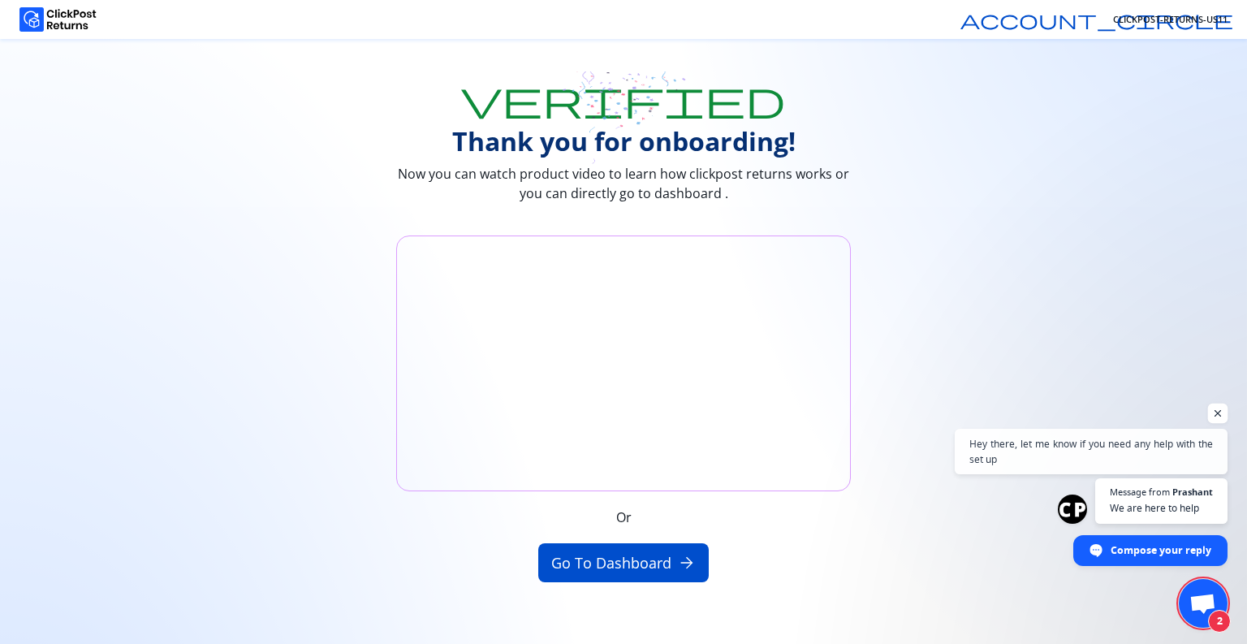
click at [1217, 407] on span "Open chat" at bounding box center [1218, 413] width 20 height 20
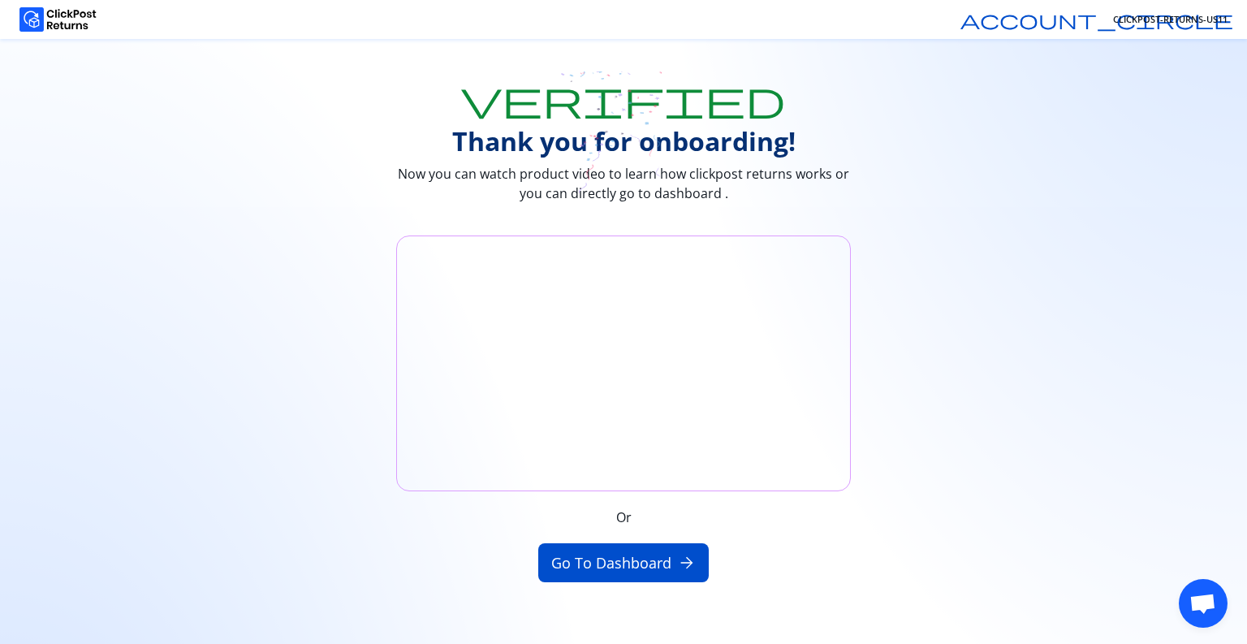
click at [1210, 610] on span "Open chat" at bounding box center [1202, 604] width 27 height 23
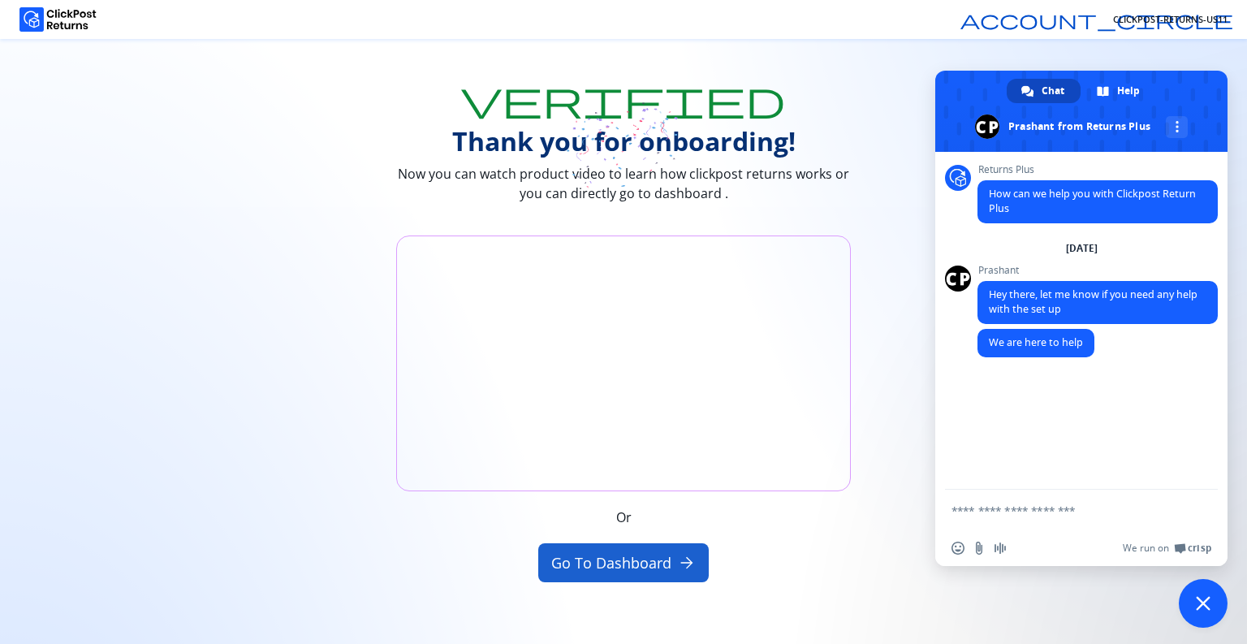
click at [606, 564] on button "Go to Dashboard arrow_forward" at bounding box center [623, 562] width 171 height 39
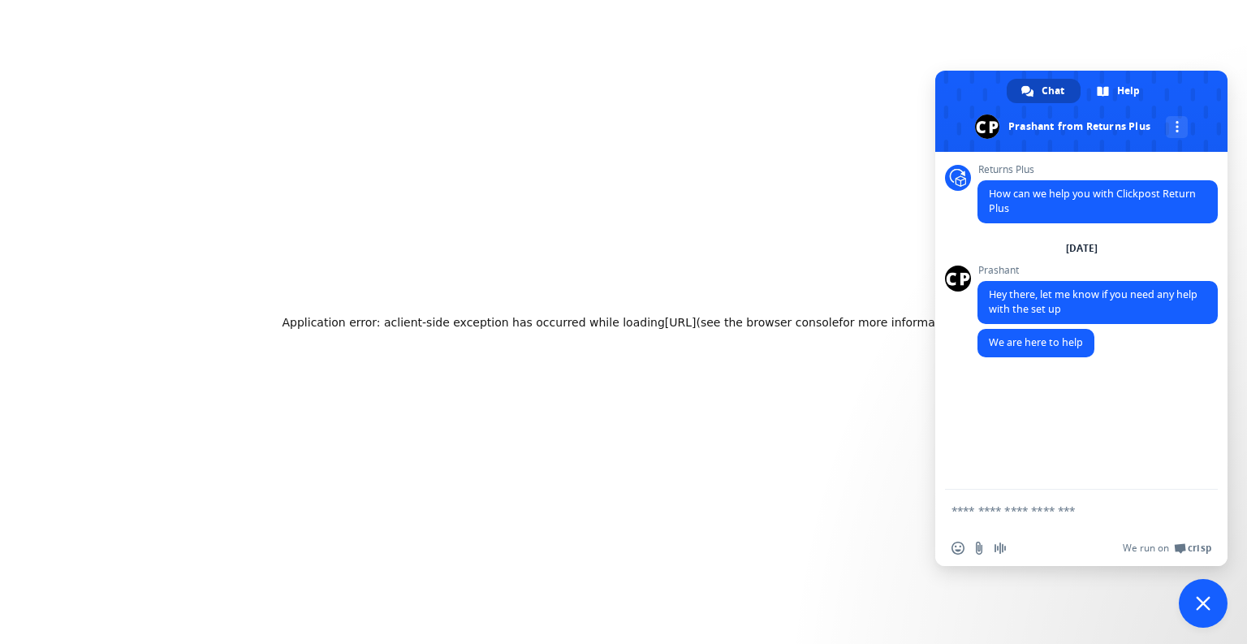
click at [1206, 606] on span "Close chat" at bounding box center [1203, 603] width 15 height 15
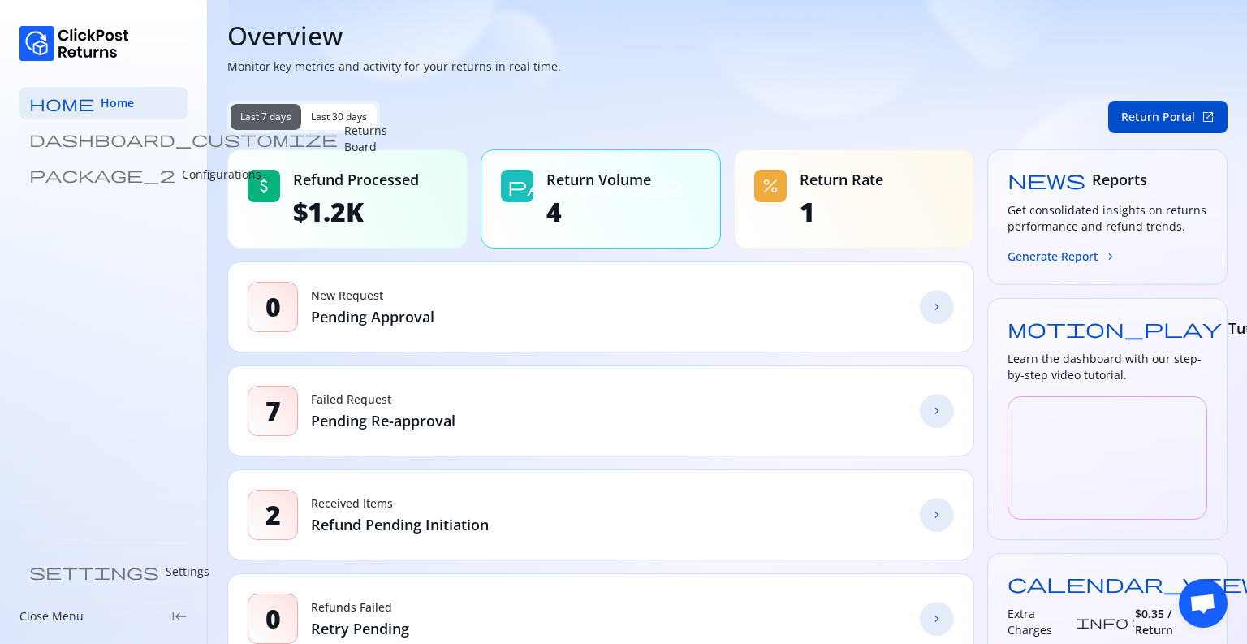
click at [344, 140] on p "Returns Board" at bounding box center [365, 139] width 43 height 32
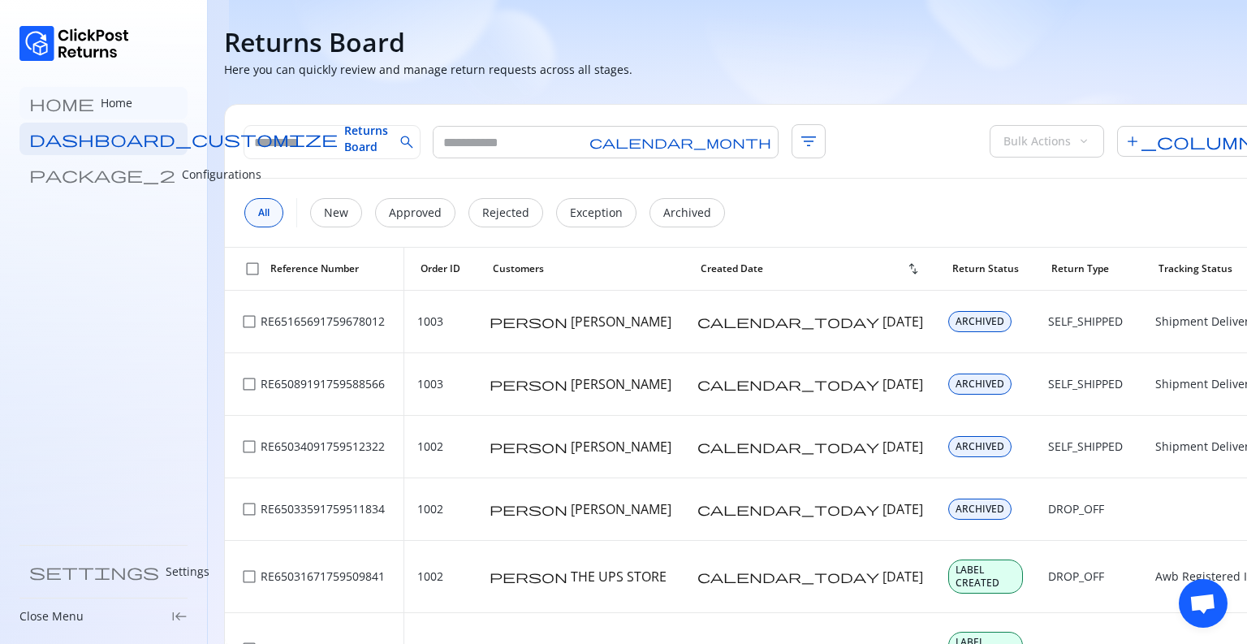
click at [97, 114] on link "home Home" at bounding box center [103, 103] width 168 height 32
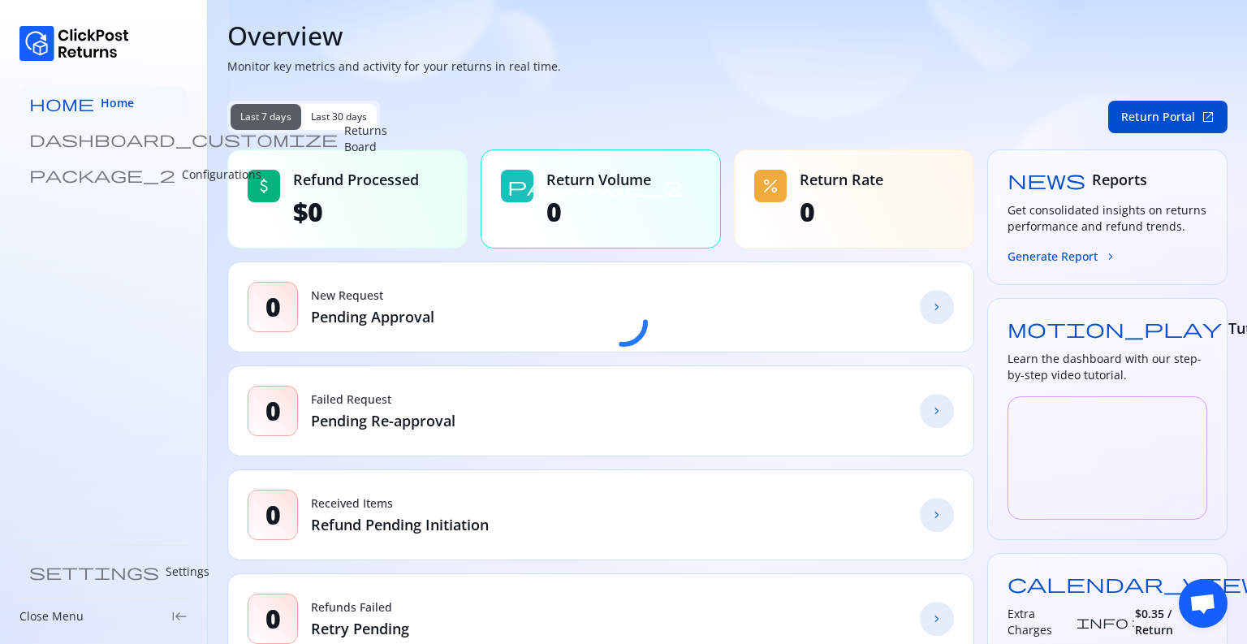
click at [93, 96] on link "home Home" at bounding box center [103, 103] width 168 height 32
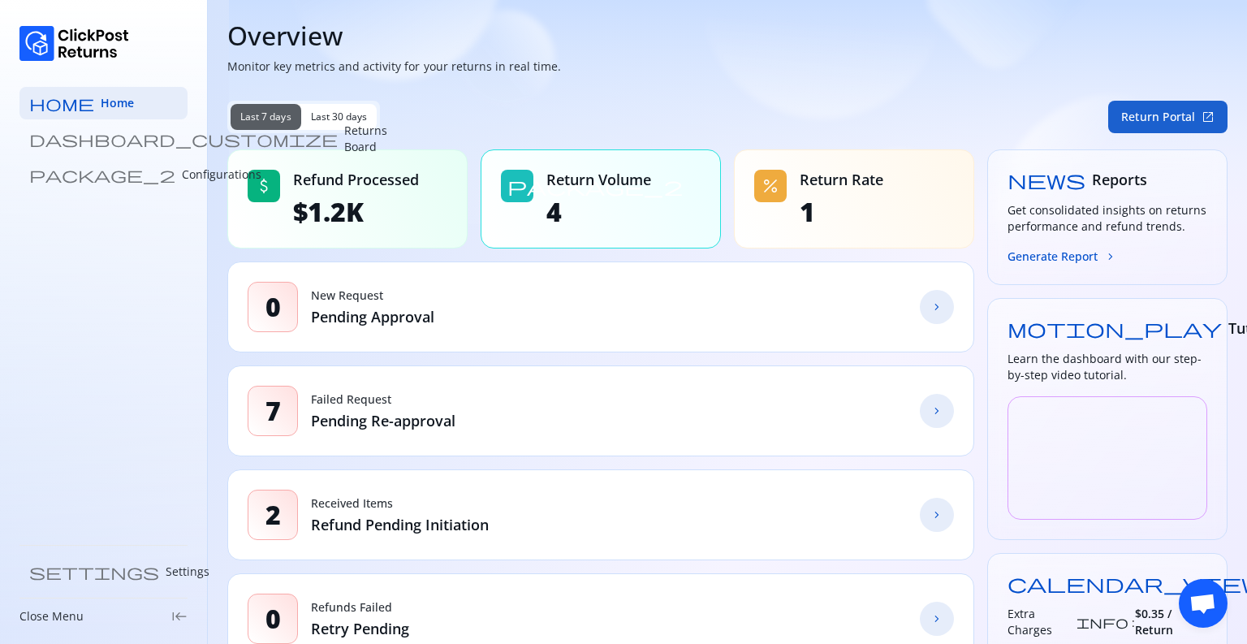
click at [1145, 118] on button "Return Portal open_in_new" at bounding box center [1167, 117] width 119 height 32
click at [1158, 114] on button "Return Portal open_in_new" at bounding box center [1167, 117] width 119 height 32
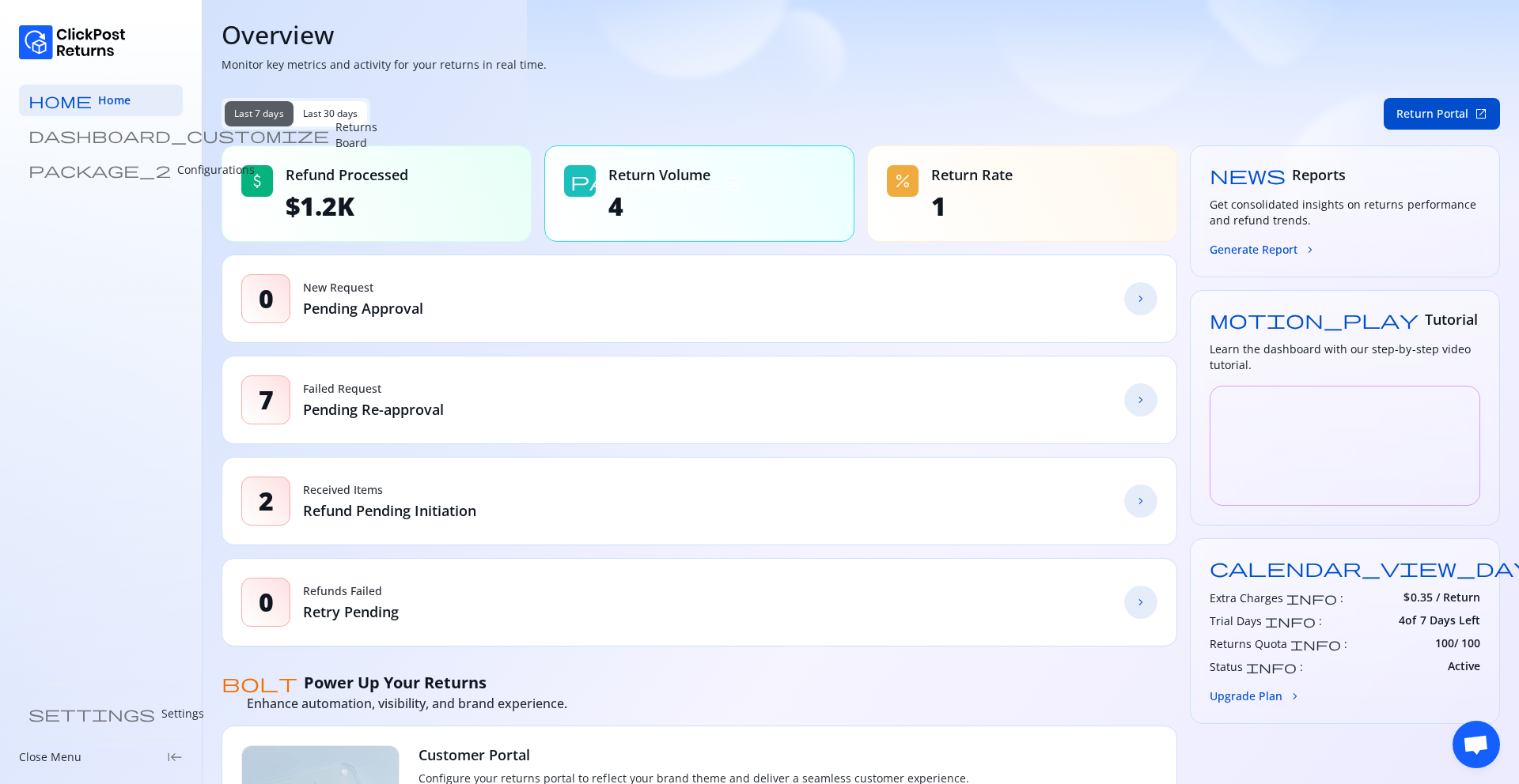
click at [1214, 133] on section "Overview Monitor key metrics and activity for your returns in real time. Last 7…" at bounding box center [860, 681] width 1316 height 1363
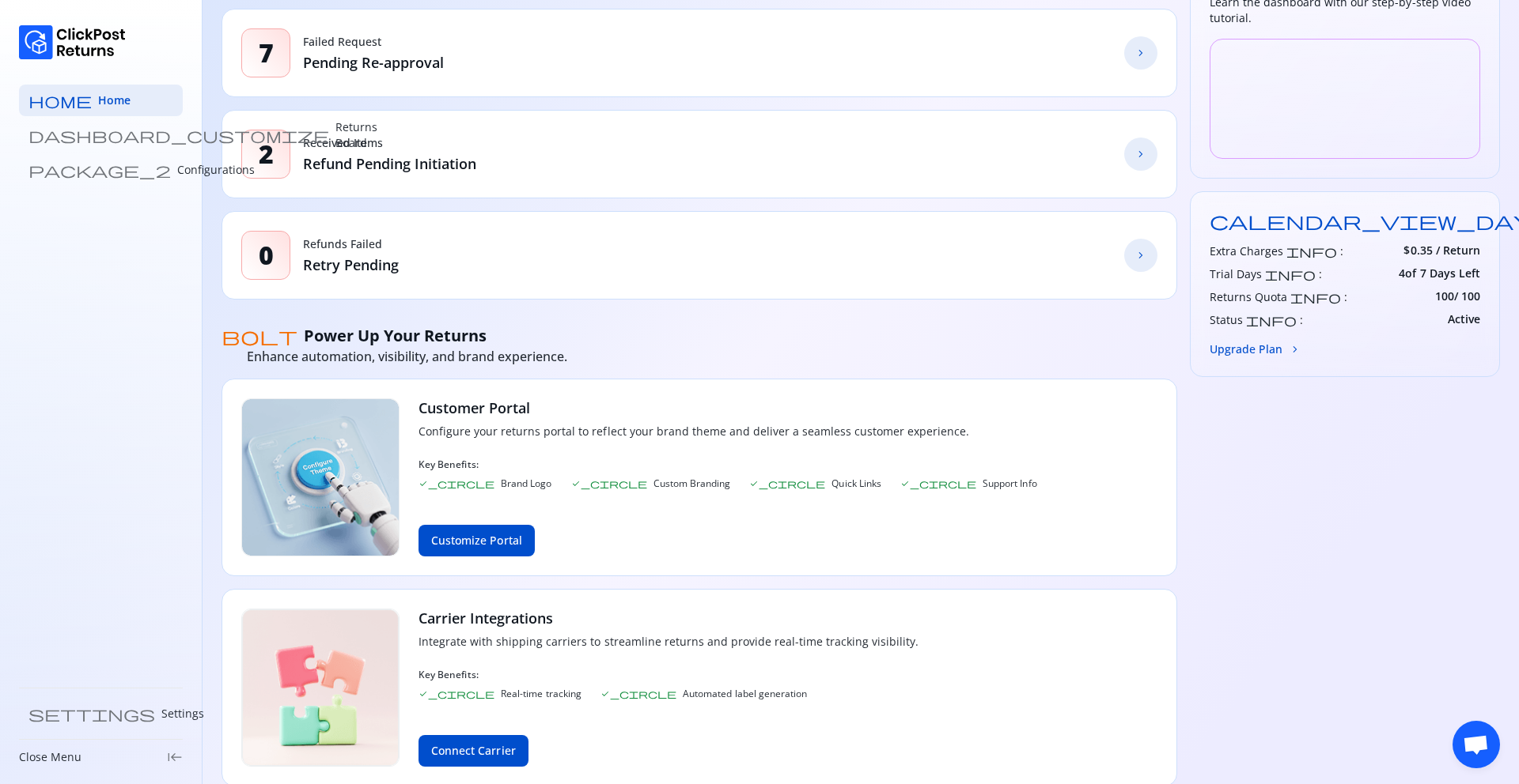
scroll to position [349, 0]
click at [497, 548] on button "Customize Portal" at bounding box center [475, 539] width 116 height 31
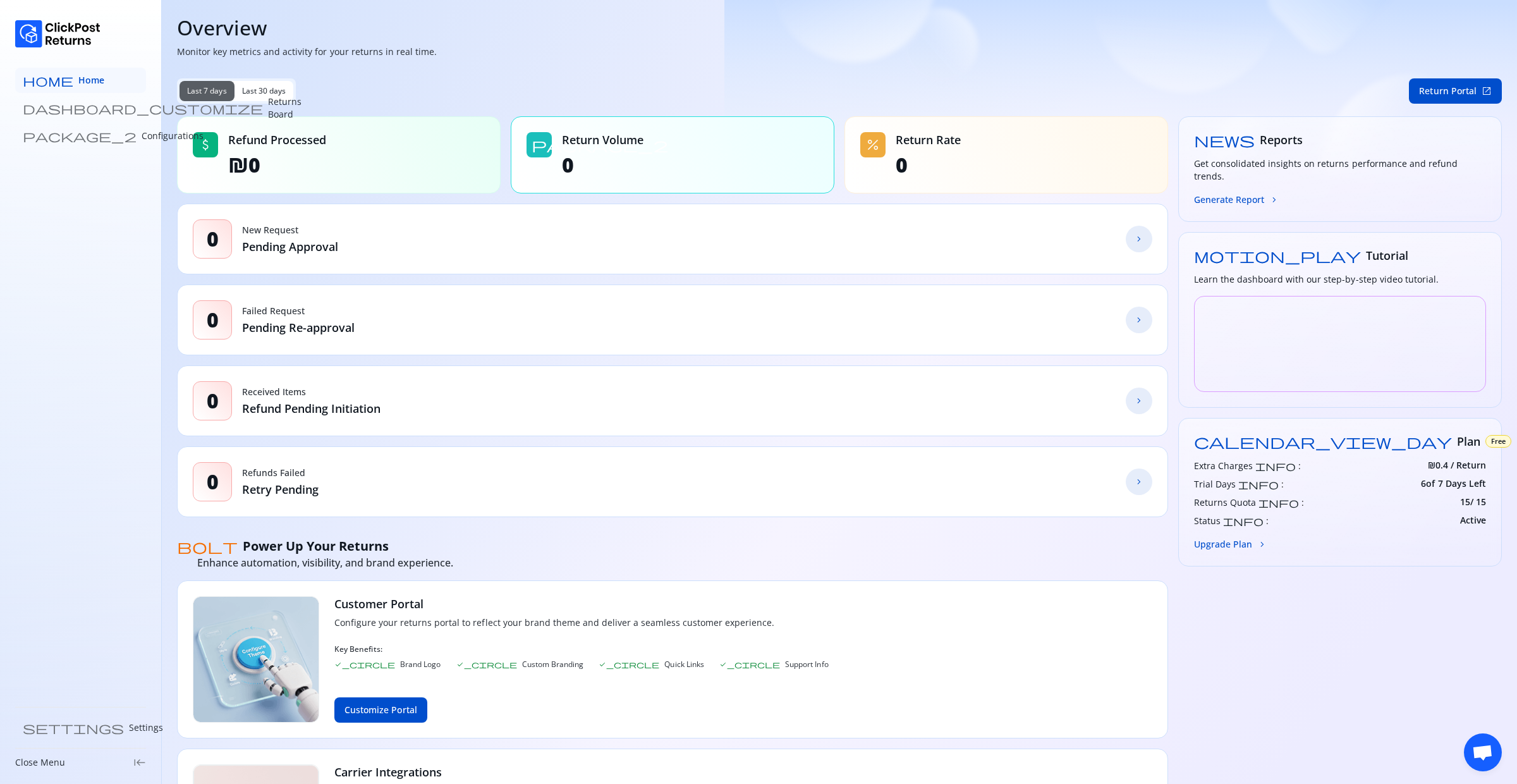
click at [79, 76] on span "Home" at bounding box center [91, 80] width 26 height 12
click at [1435, 92] on button "Return Portal open_in_new" at bounding box center [1455, 91] width 93 height 25
click at [360, 704] on button "Customize Portal" at bounding box center [380, 709] width 93 height 25
click at [1459, 93] on button "Return Portal open_in_new" at bounding box center [1455, 91] width 93 height 25
click at [142, 139] on p "Configurations" at bounding box center [173, 135] width 62 height 12
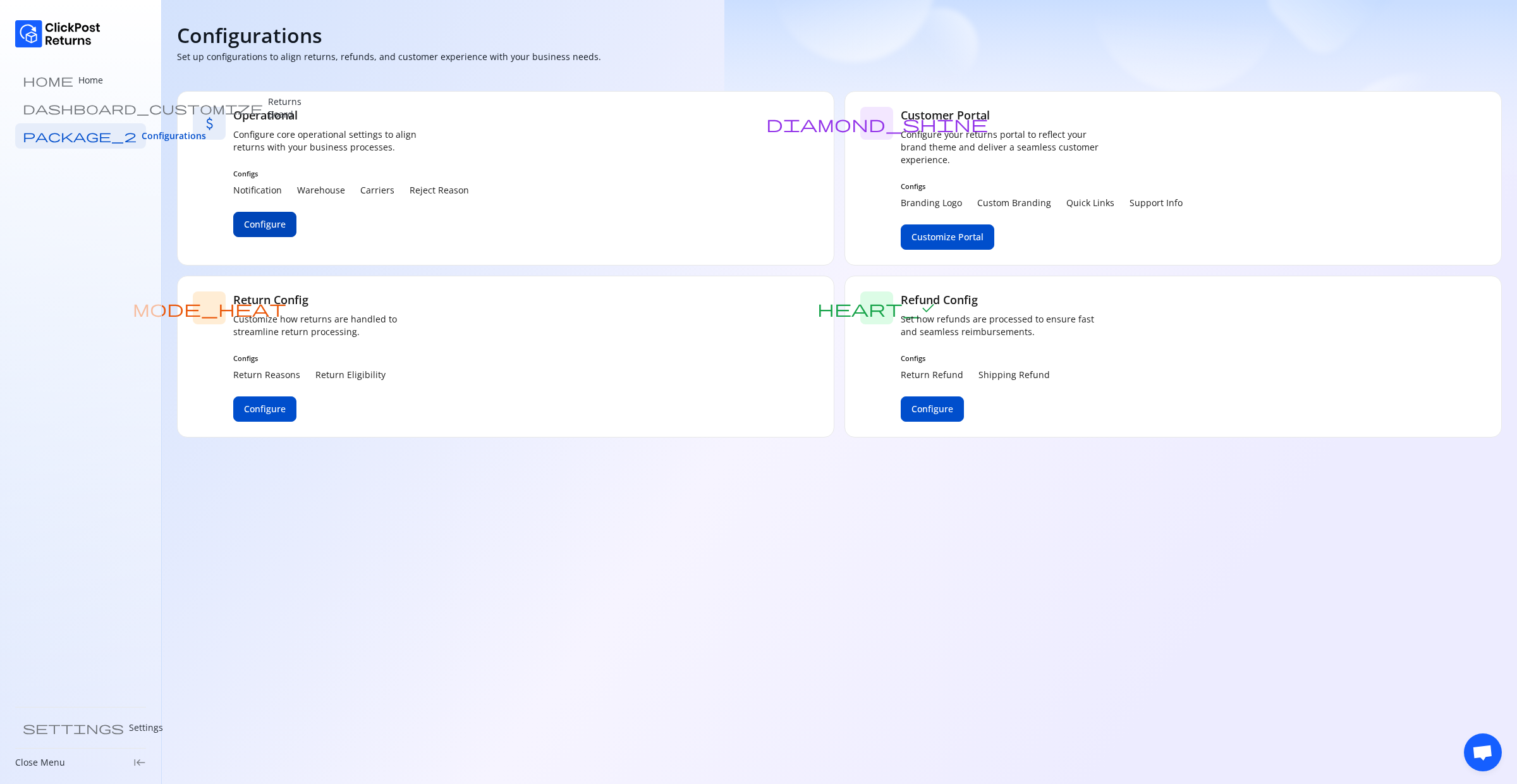
click at [267, 219] on span "Configure" at bounding box center [265, 224] width 42 height 12
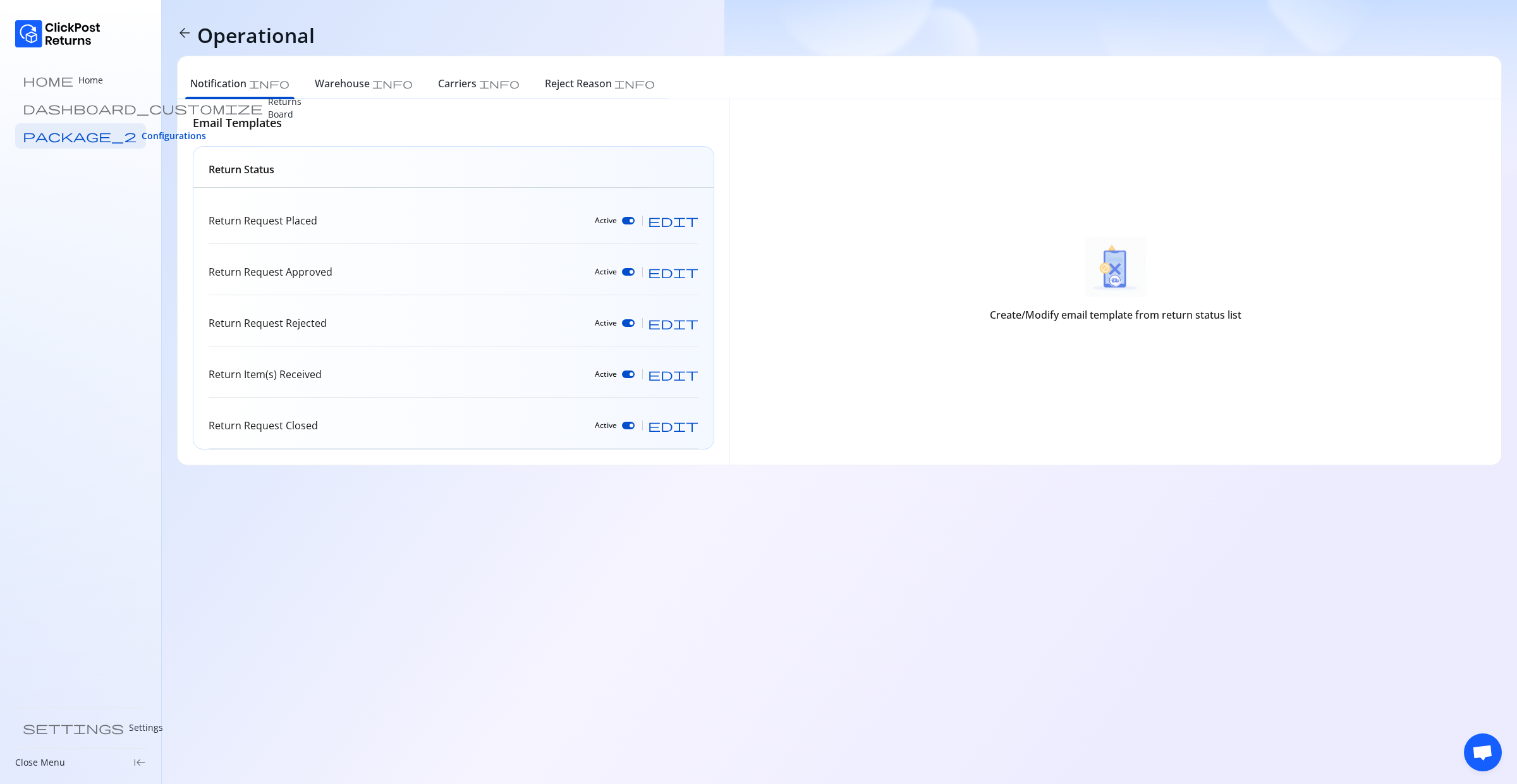
click at [691, 217] on span "edit" at bounding box center [673, 220] width 51 height 12
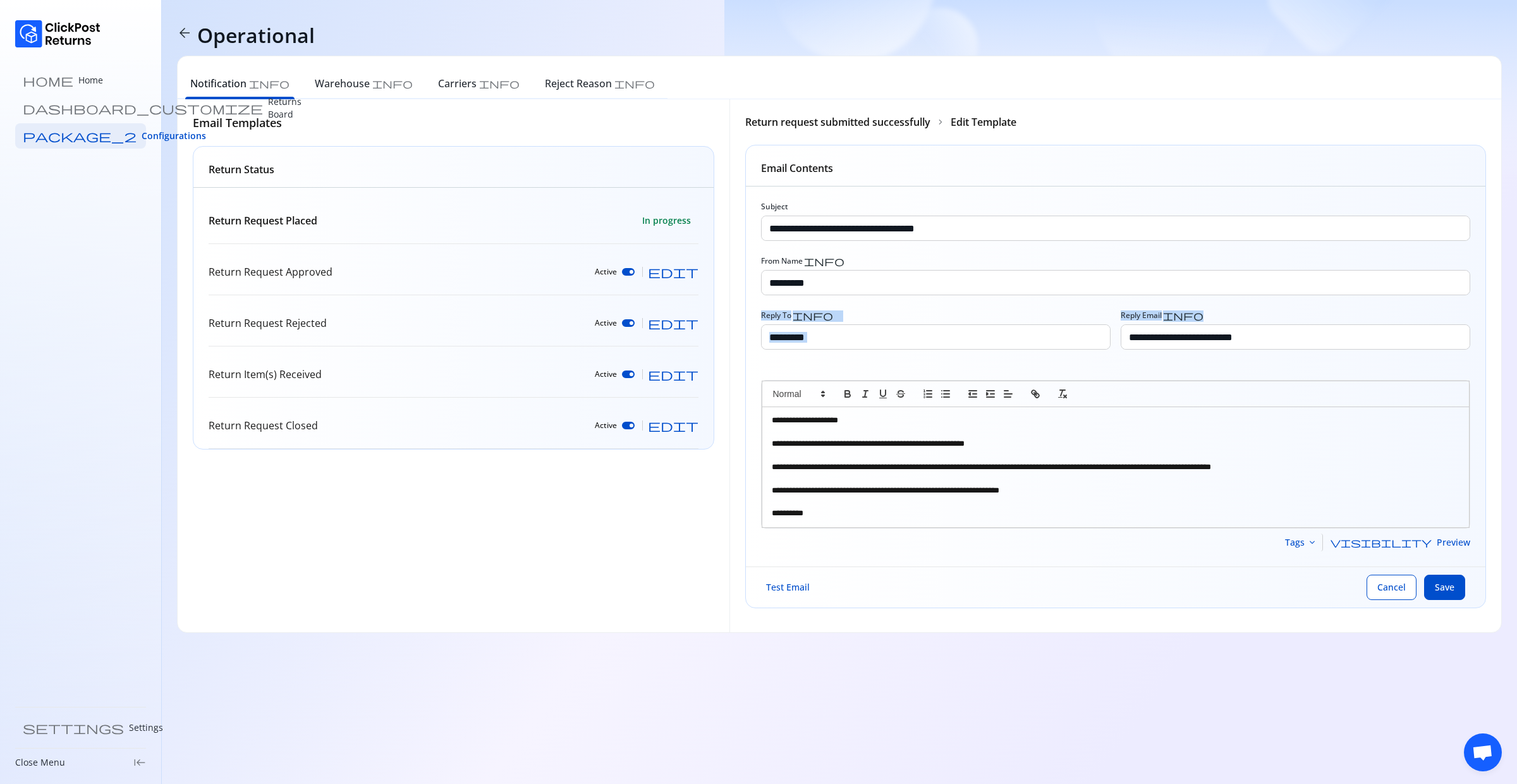
drag, startPoint x: 754, startPoint y: 315, endPoint x: 1385, endPoint y: 308, distance: 631.0
click at [1382, 306] on div "**********" at bounding box center [1116, 376] width 741 height 380
click at [693, 270] on span "edit" at bounding box center [673, 272] width 51 height 12
type input "**********"
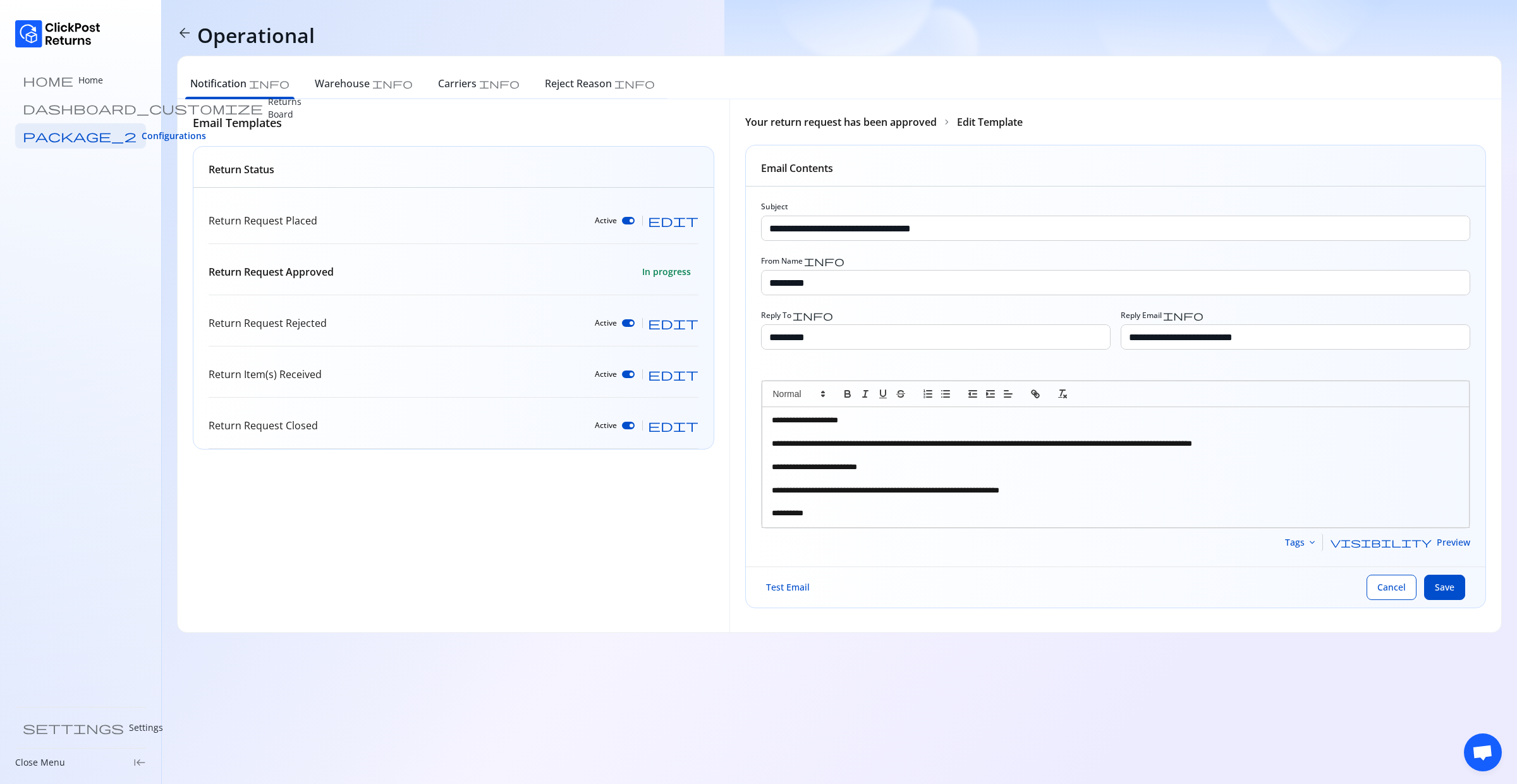
click at [635, 375] on div at bounding box center [628, 374] width 12 height 8
click at [83, 144] on link "package_2 Configurations" at bounding box center [80, 135] width 131 height 25
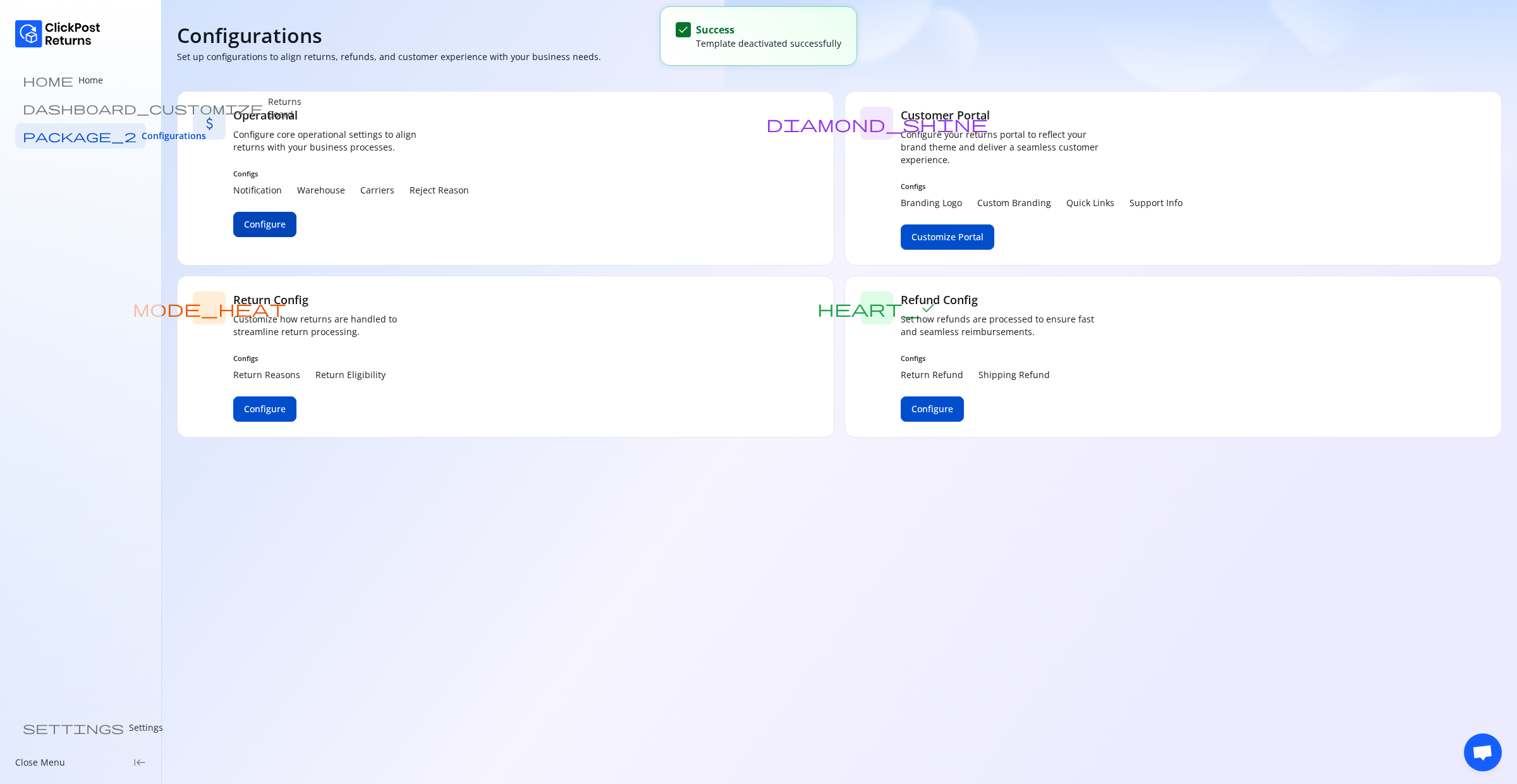
click at [254, 222] on span "Configure" at bounding box center [265, 224] width 42 height 12
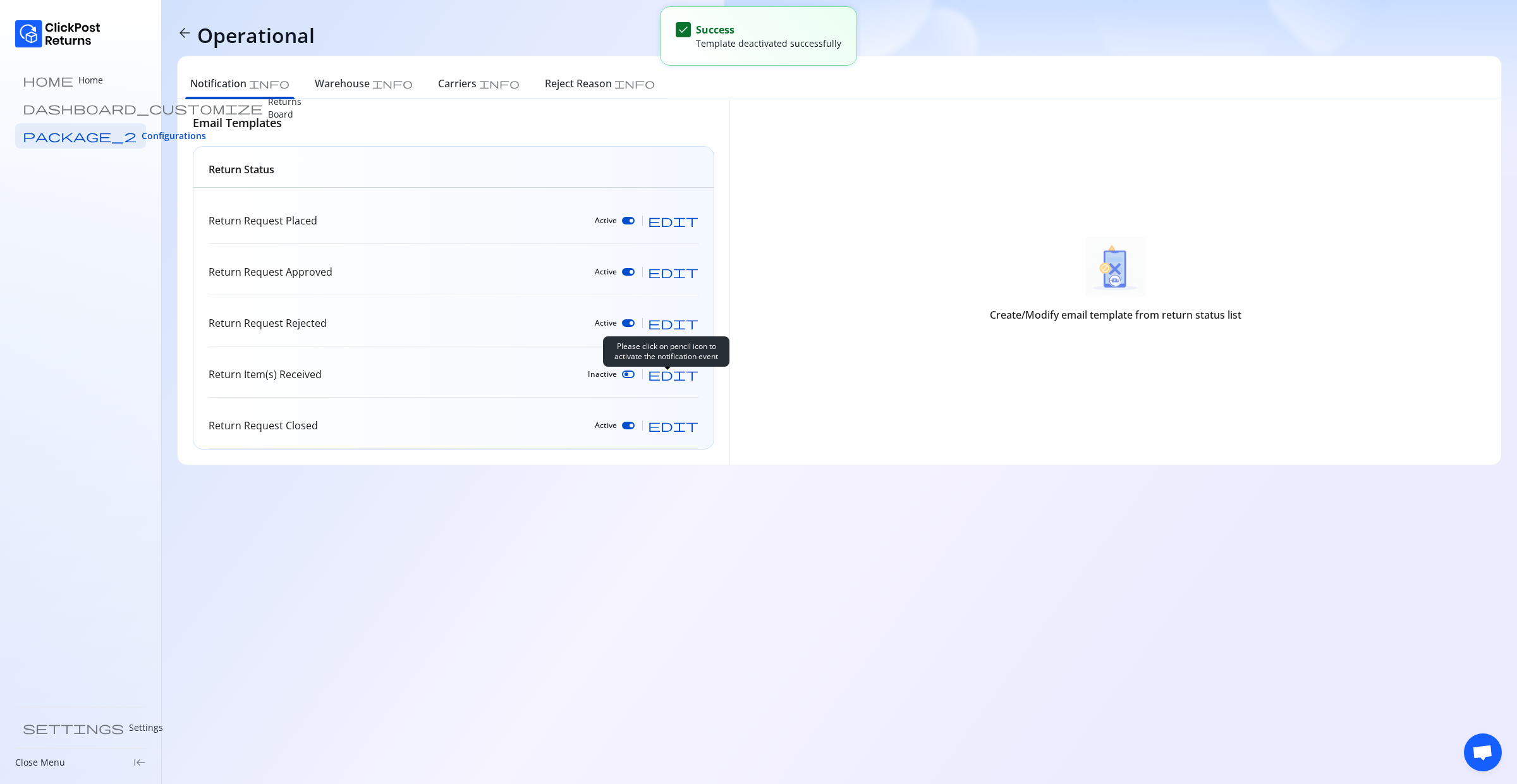
click at [669, 367] on div "Please click on pencil icon to activate the notification event" at bounding box center [666, 351] width 126 height 30
click at [635, 376] on div at bounding box center [628, 374] width 12 height 8
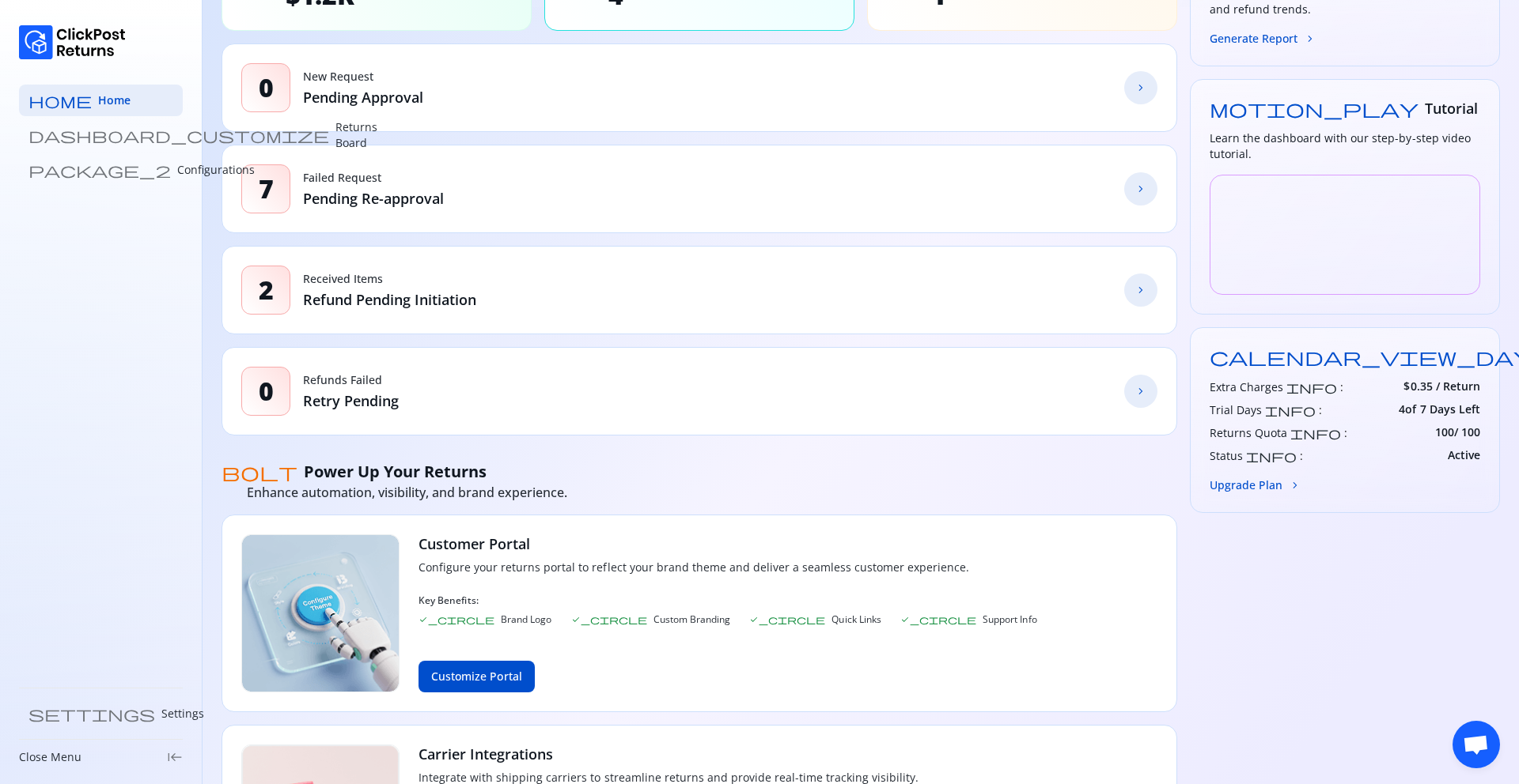
scroll to position [213, 0]
click at [335, 133] on p "Returns Board" at bounding box center [356, 135] width 42 height 31
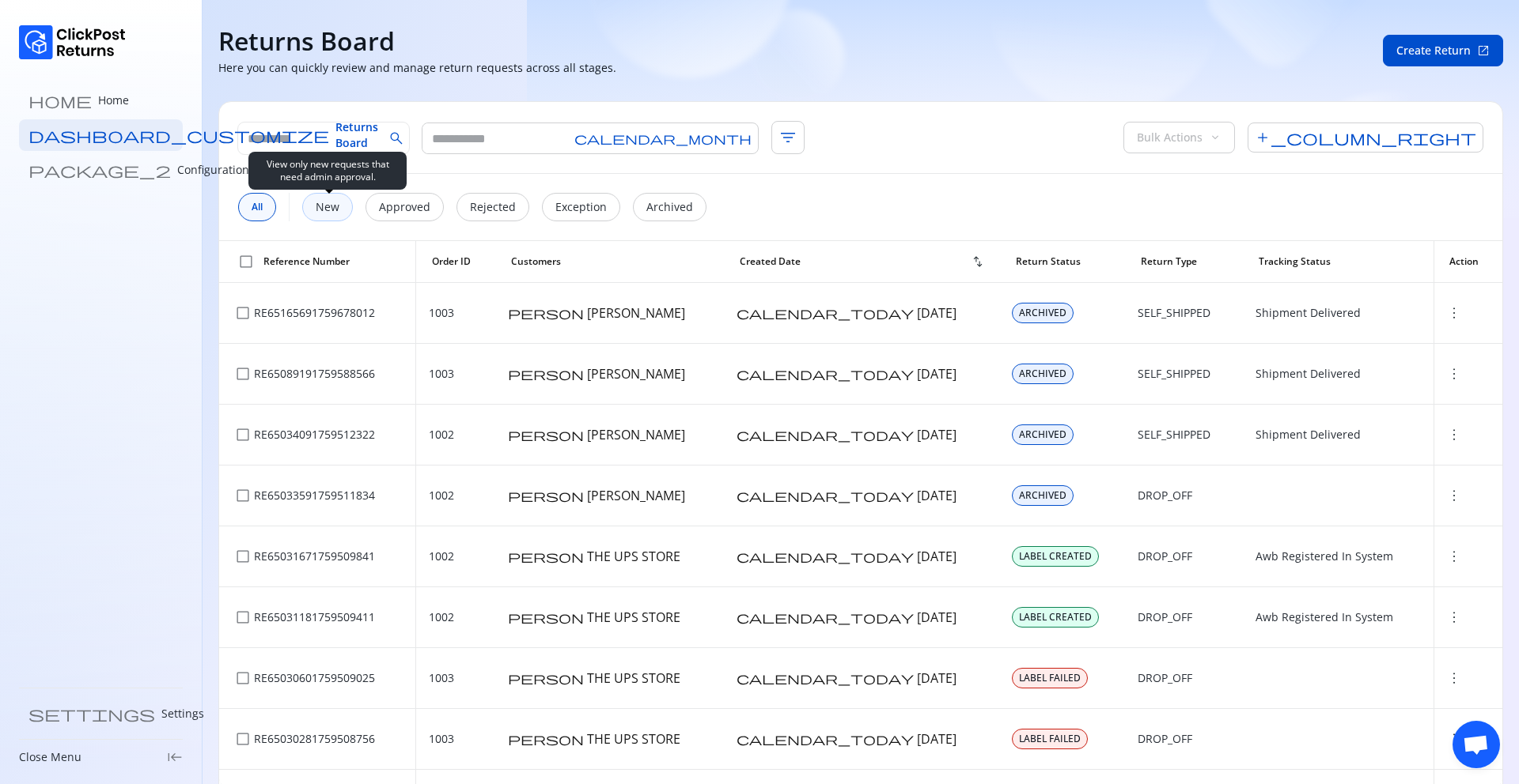
click at [319, 204] on p "New" at bounding box center [327, 207] width 23 height 16
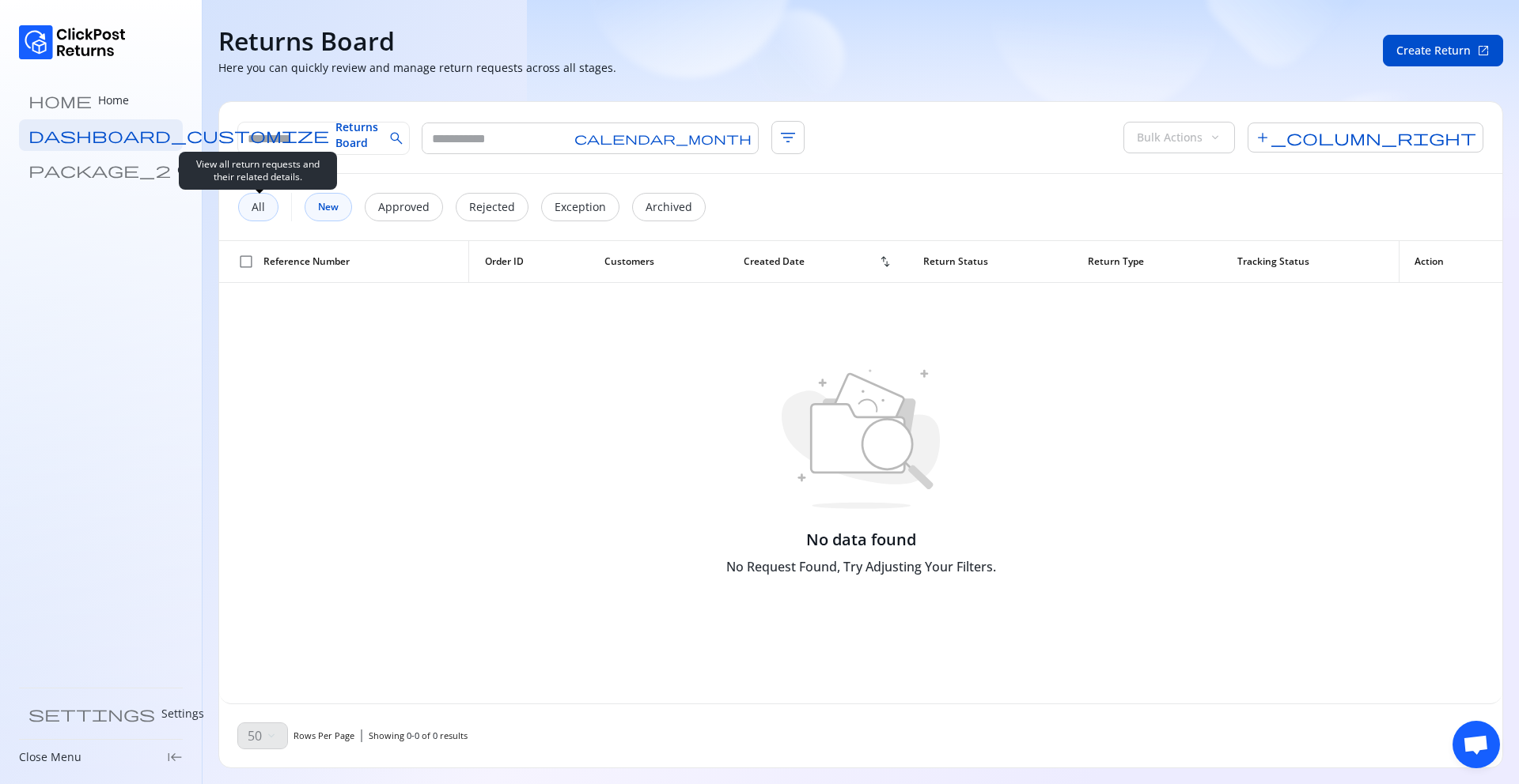
click at [262, 204] on p "All" at bounding box center [258, 207] width 14 height 16
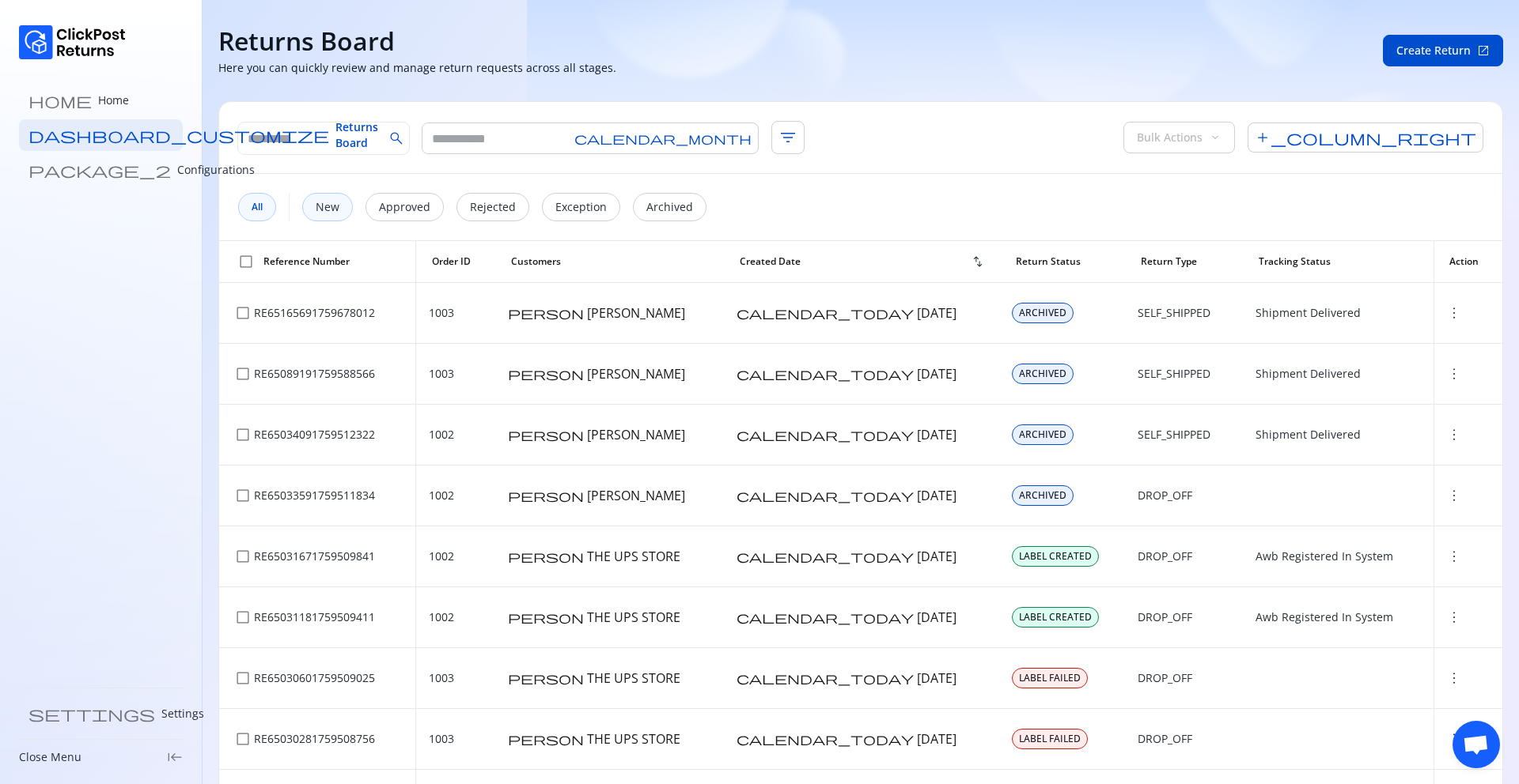
click at [1470, 745] on span "Open chat" at bounding box center [1475, 746] width 26 height 22
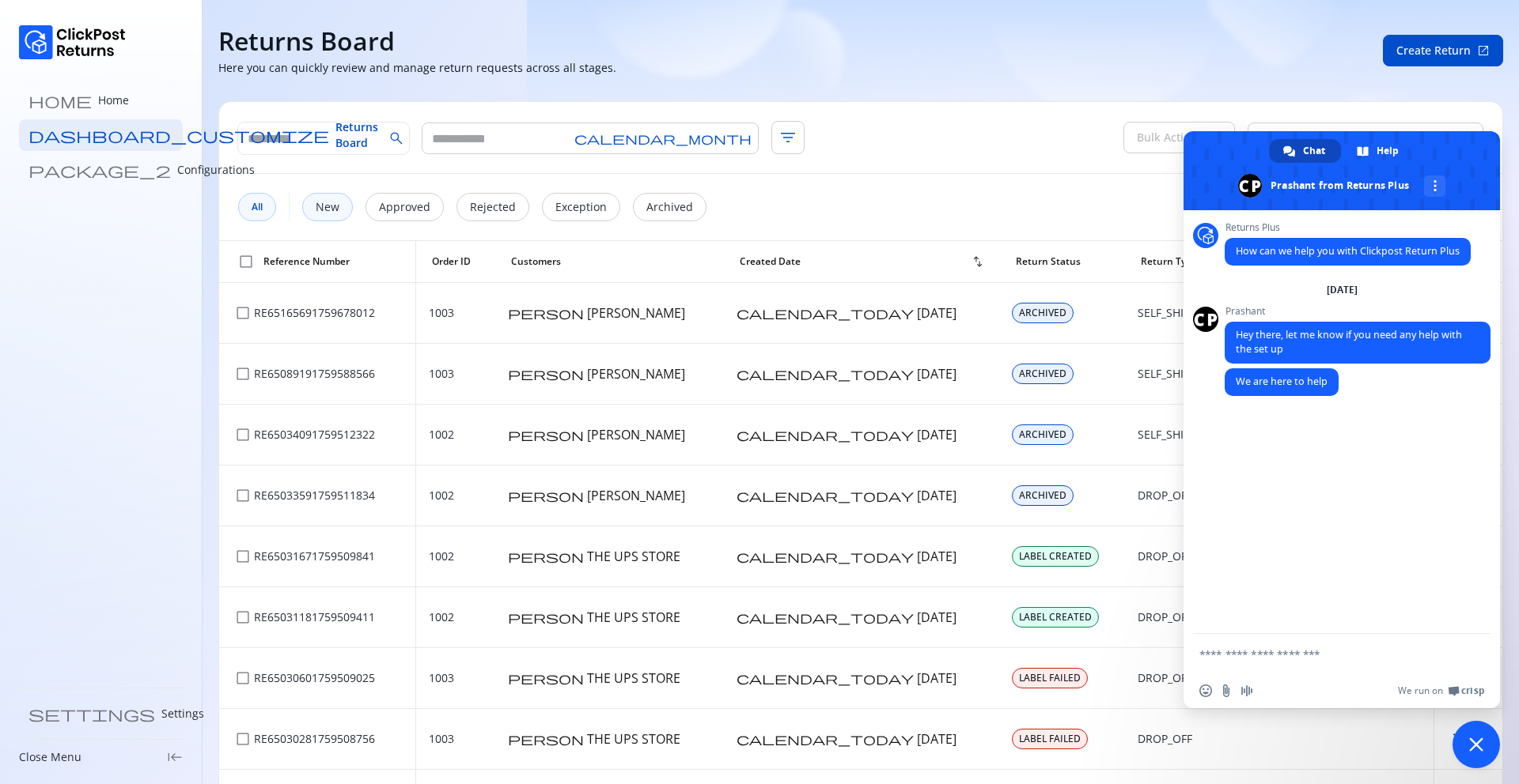
click at [1472, 760] on span "Close chat" at bounding box center [1475, 744] width 48 height 48
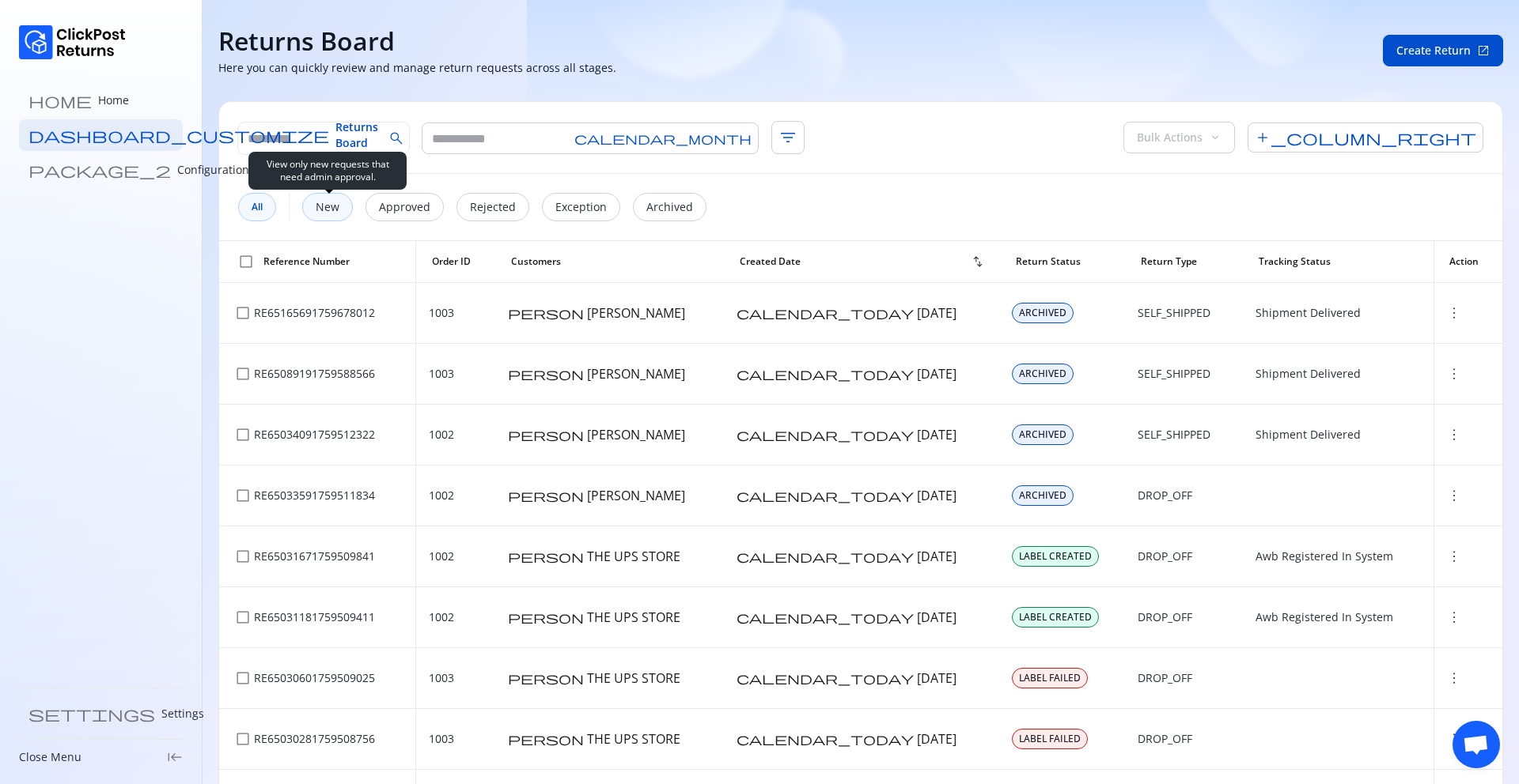
click at [335, 207] on p "New" at bounding box center [327, 207] width 23 height 16
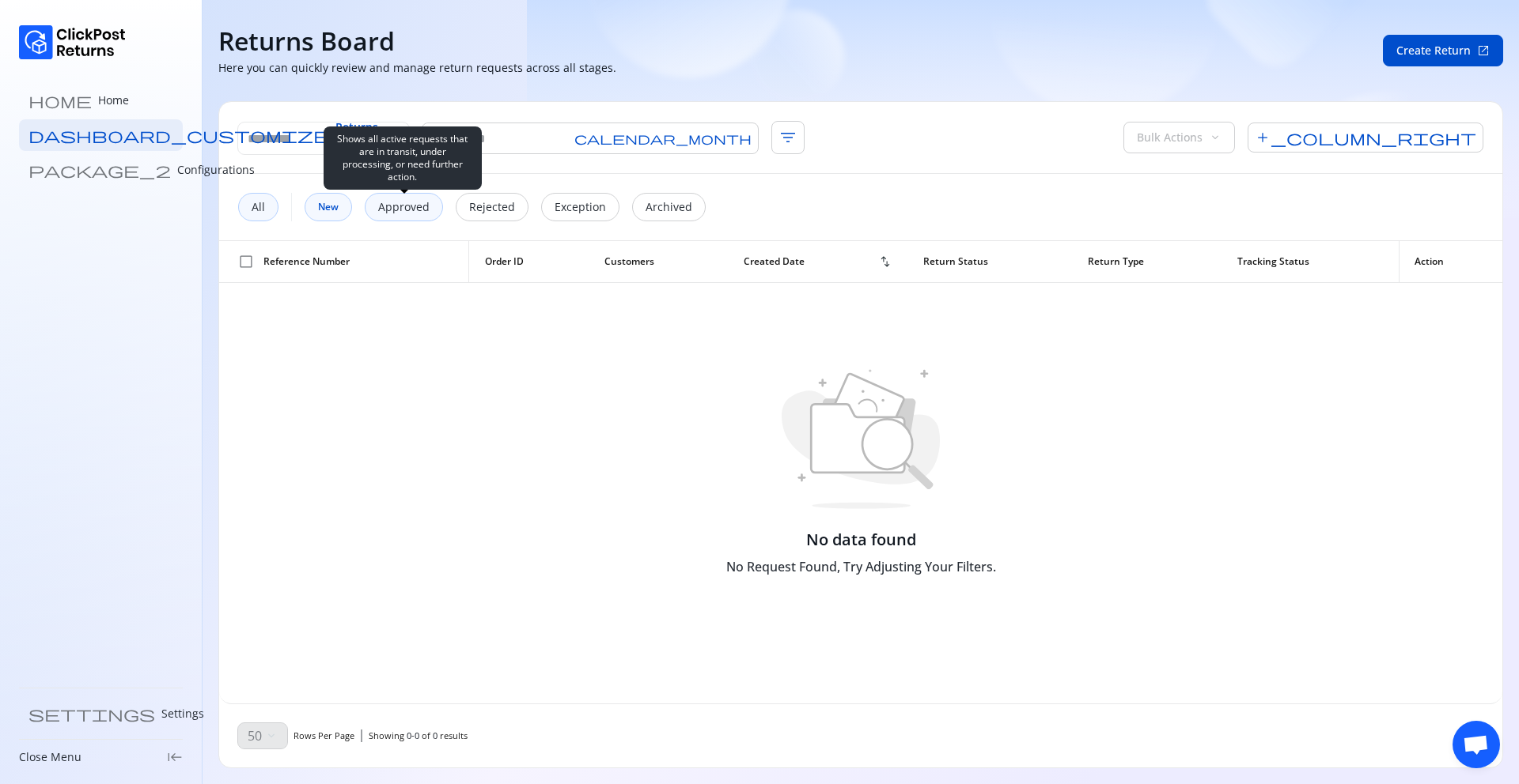
click at [394, 216] on div "Approved" at bounding box center [403, 206] width 78 height 28
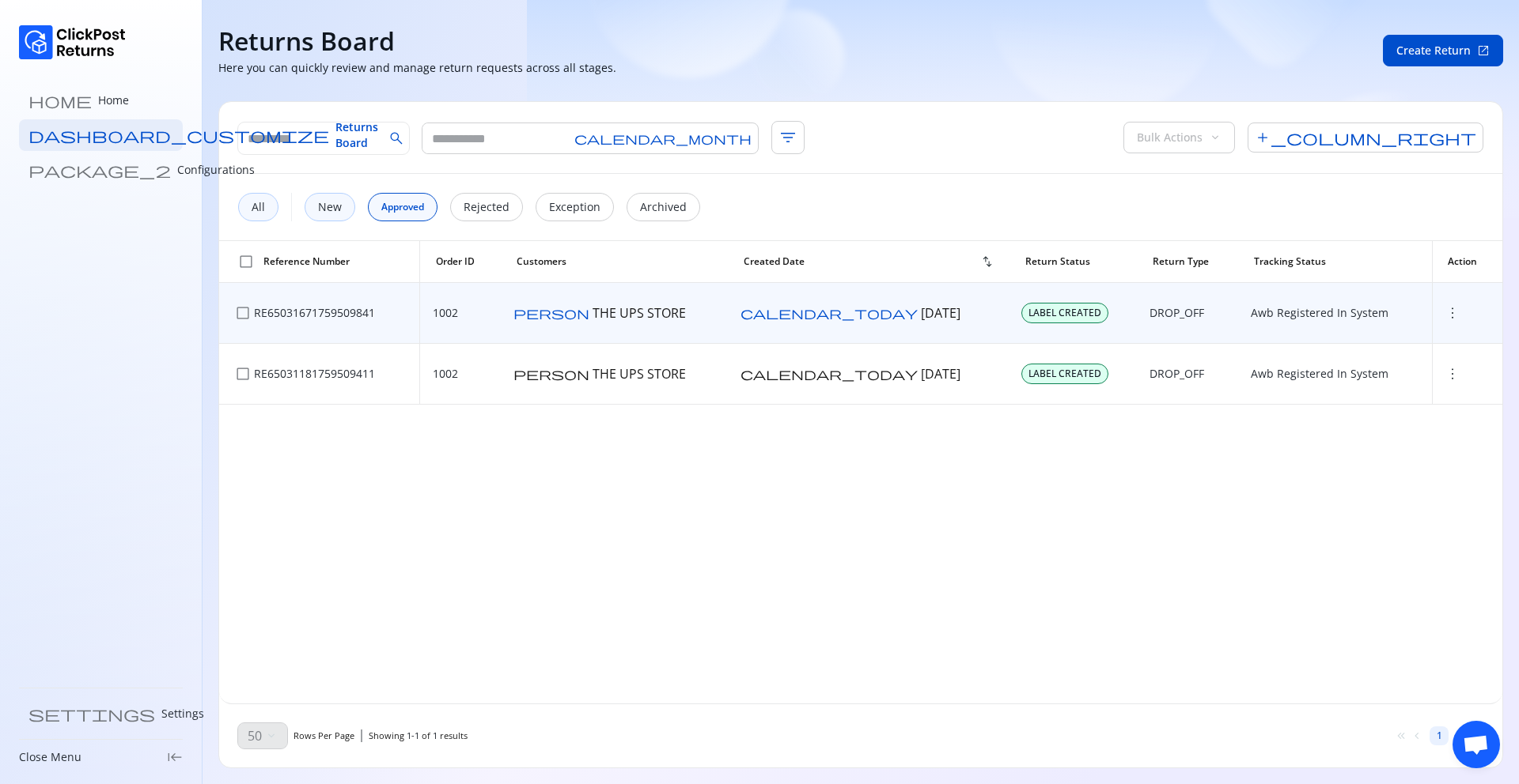
click at [1444, 319] on span "more_vert" at bounding box center [1452, 313] width 16 height 16
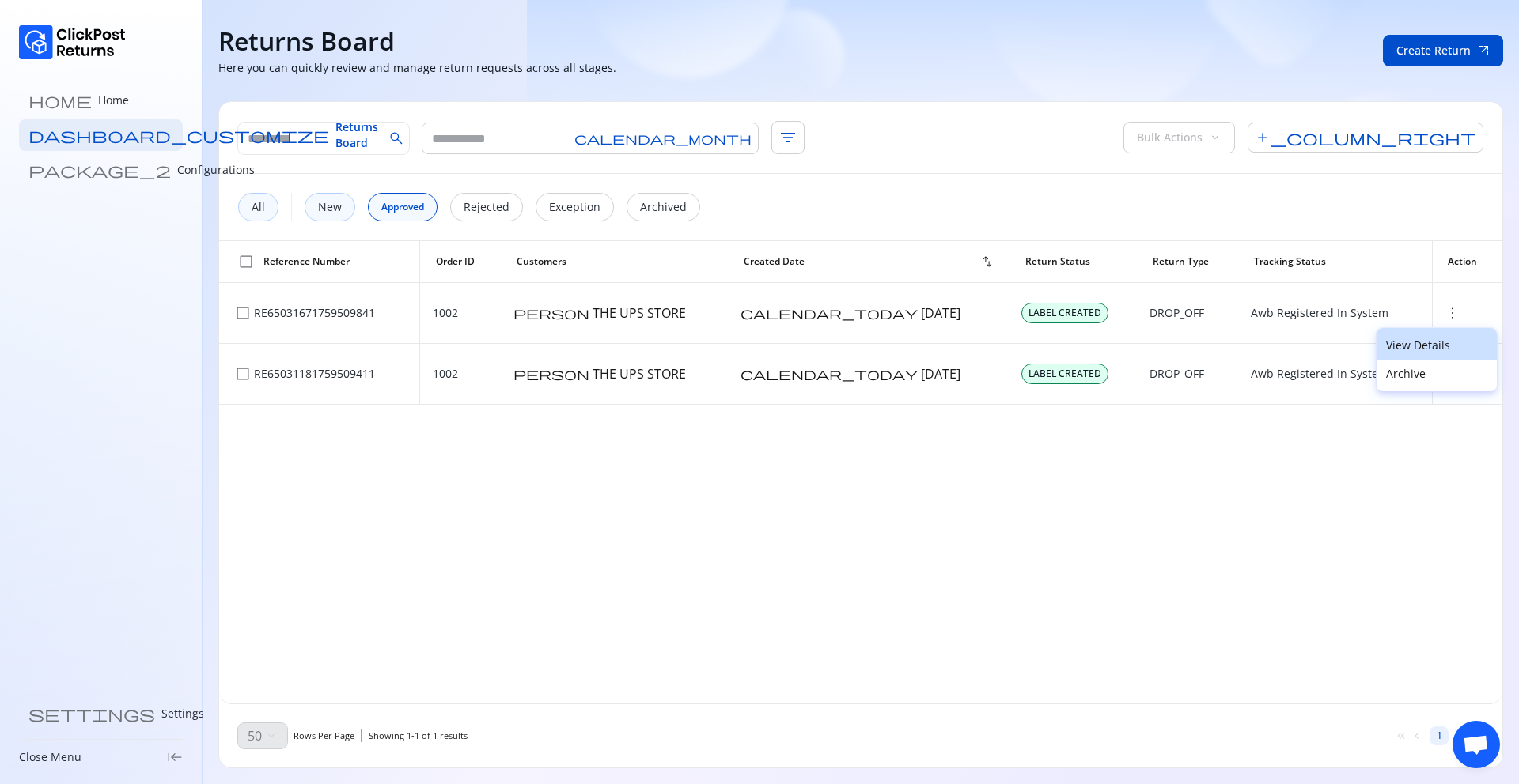
click at [1397, 347] on p "View Details" at bounding box center [1436, 346] width 101 height 16
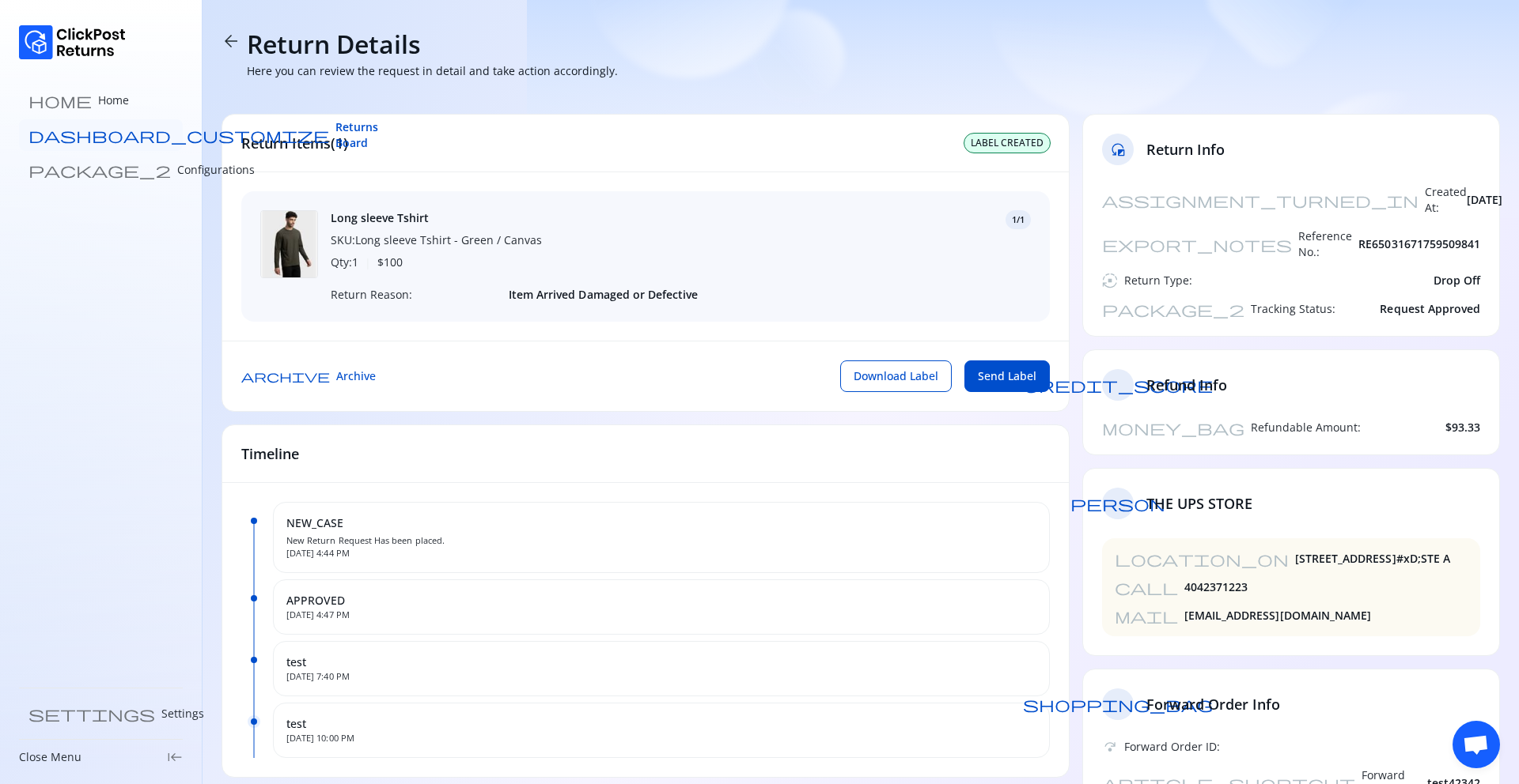
click at [335, 139] on span "Returns Board" at bounding box center [357, 135] width 43 height 31
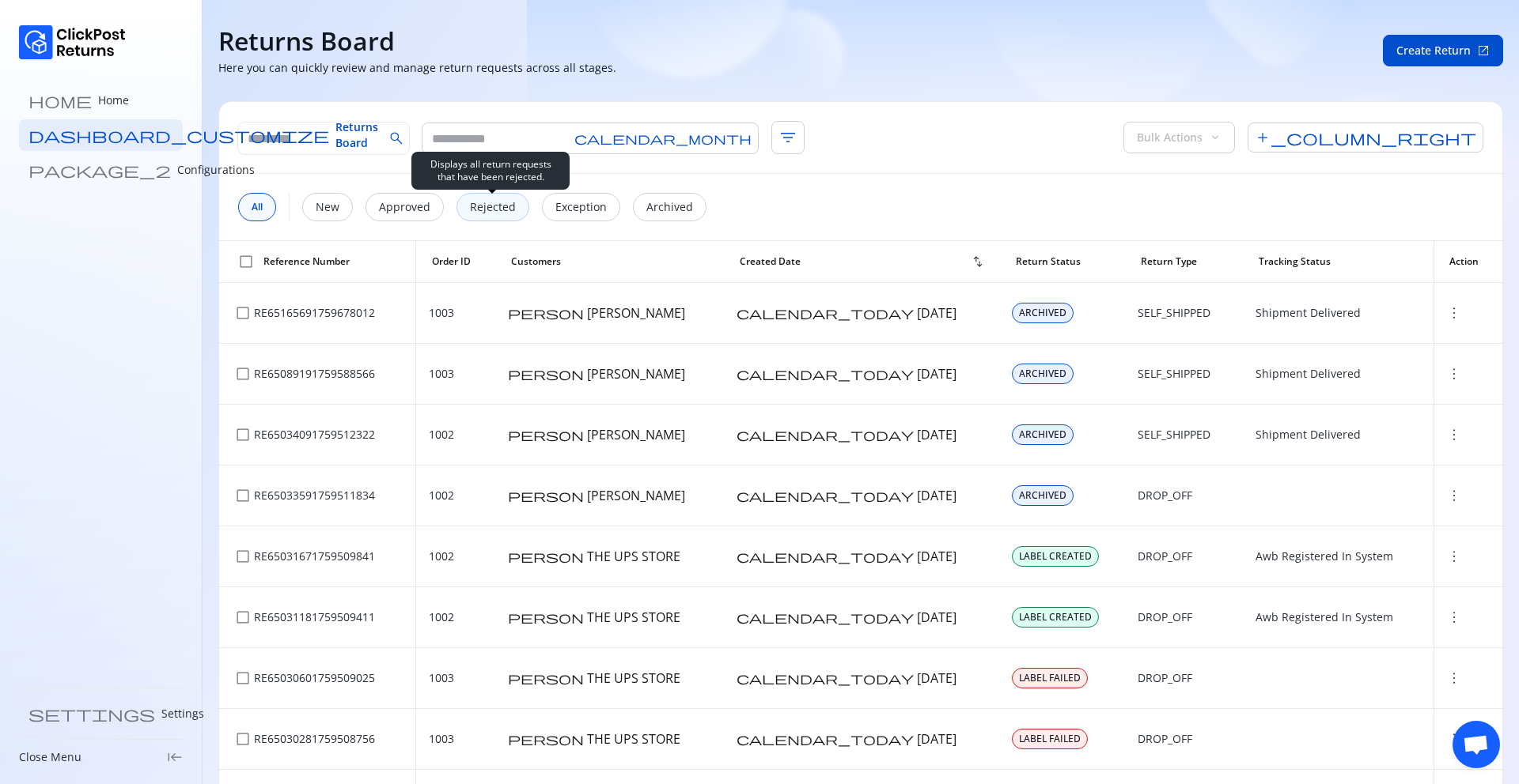
click at [477, 207] on p "Rejected" at bounding box center [492, 207] width 46 height 16
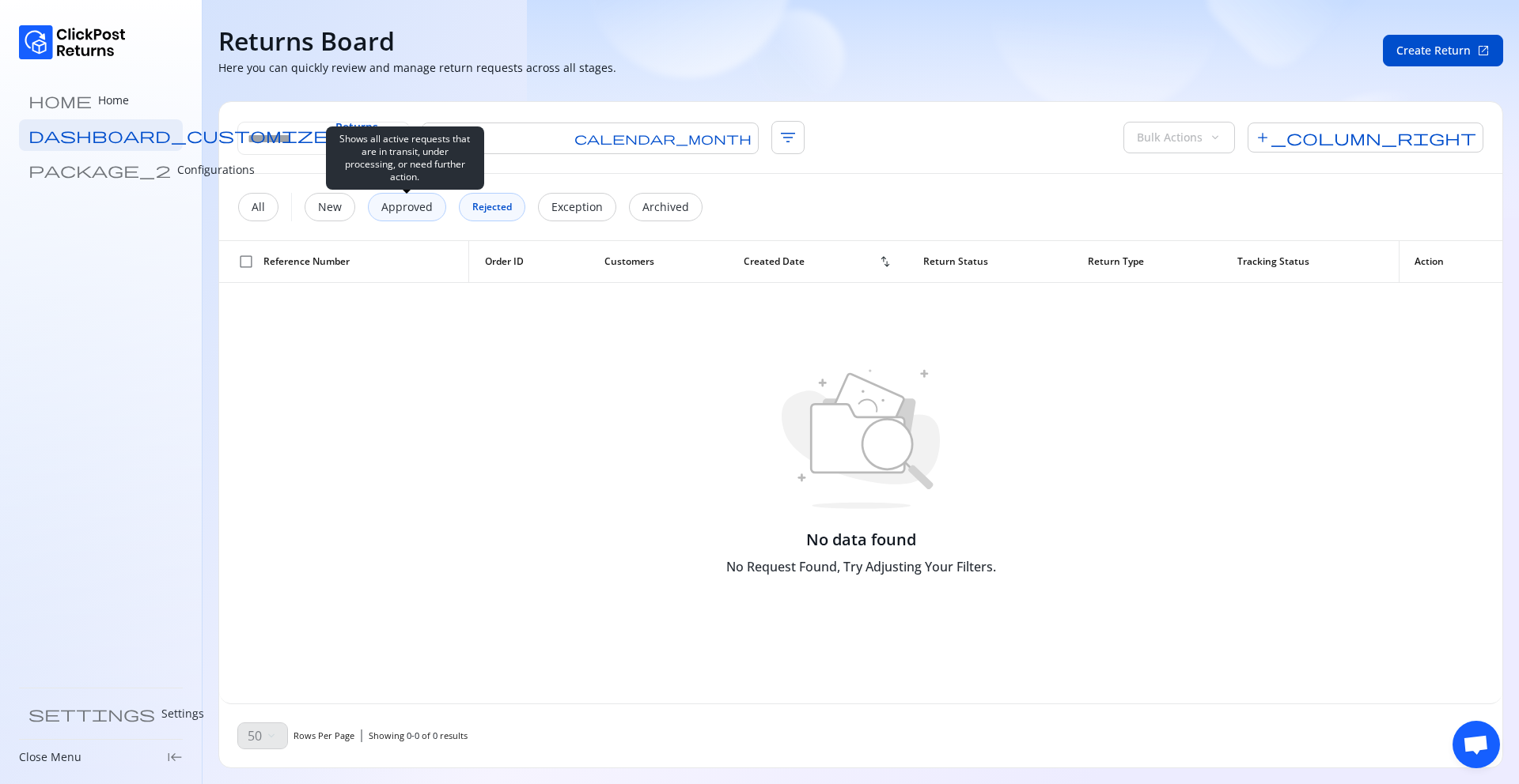
click at [418, 207] on p "Approved" at bounding box center [406, 207] width 52 height 16
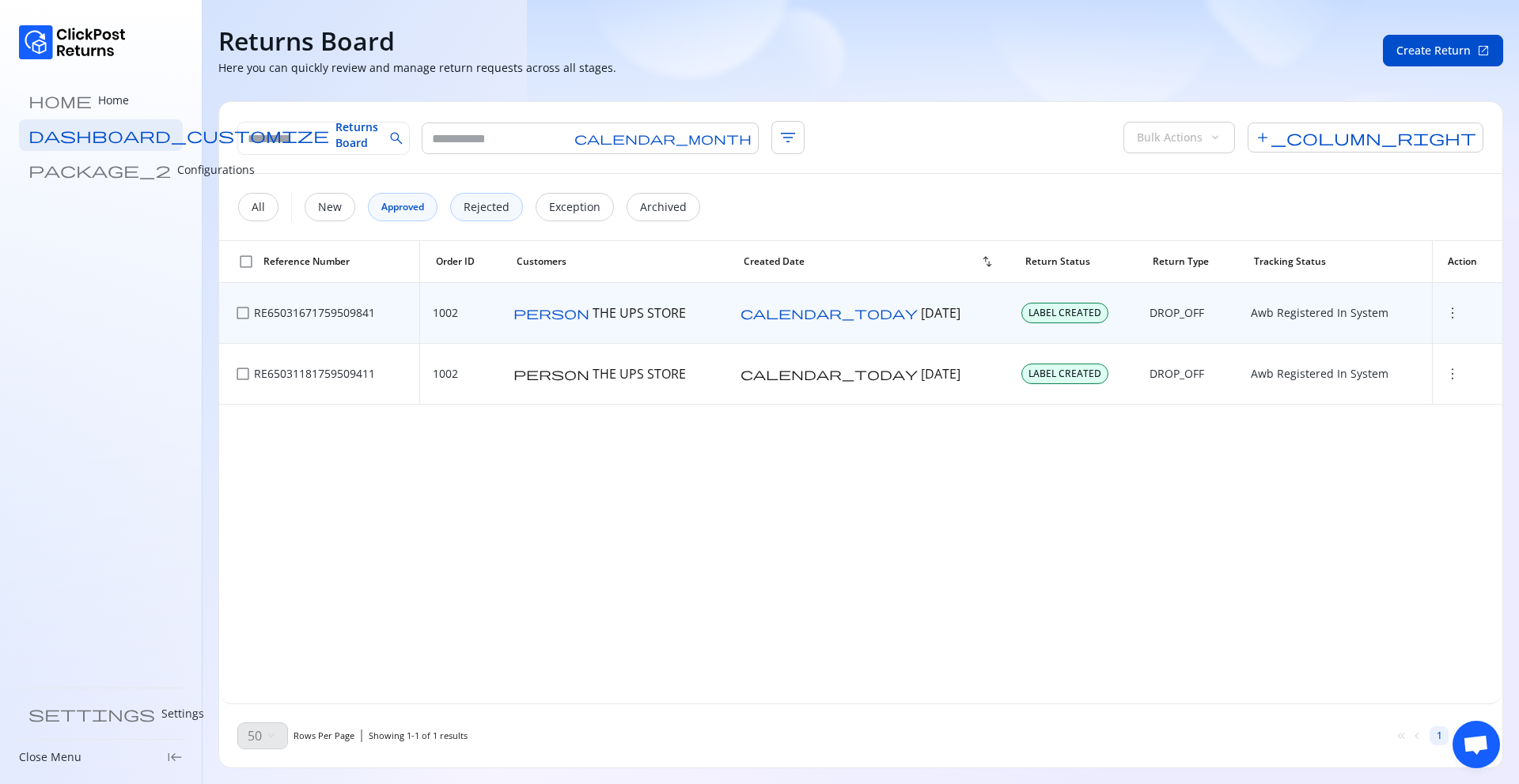
click at [1444, 313] on span "more_vert" at bounding box center [1452, 313] width 16 height 16
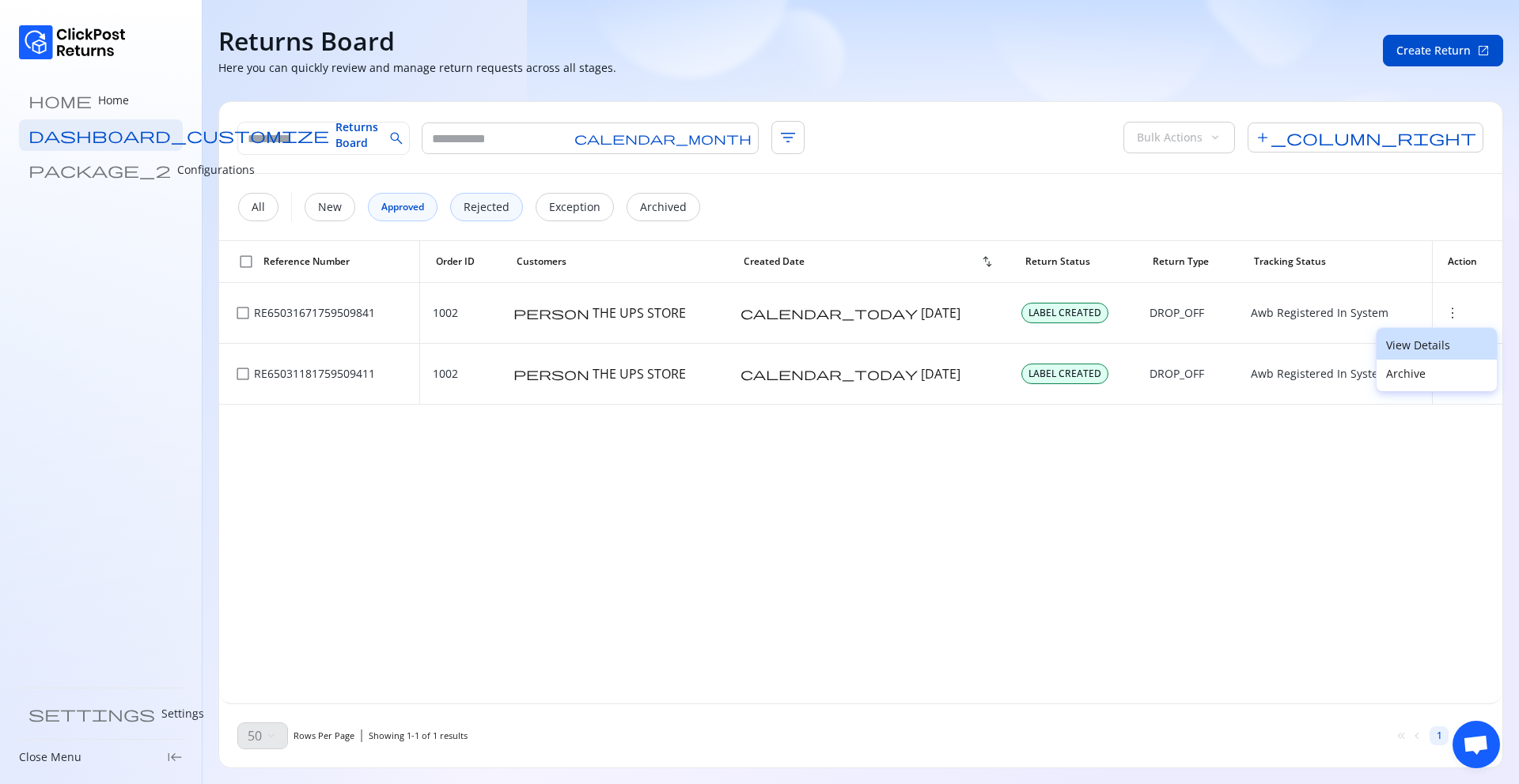
click at [1419, 341] on p "View Details" at bounding box center [1436, 346] width 101 height 16
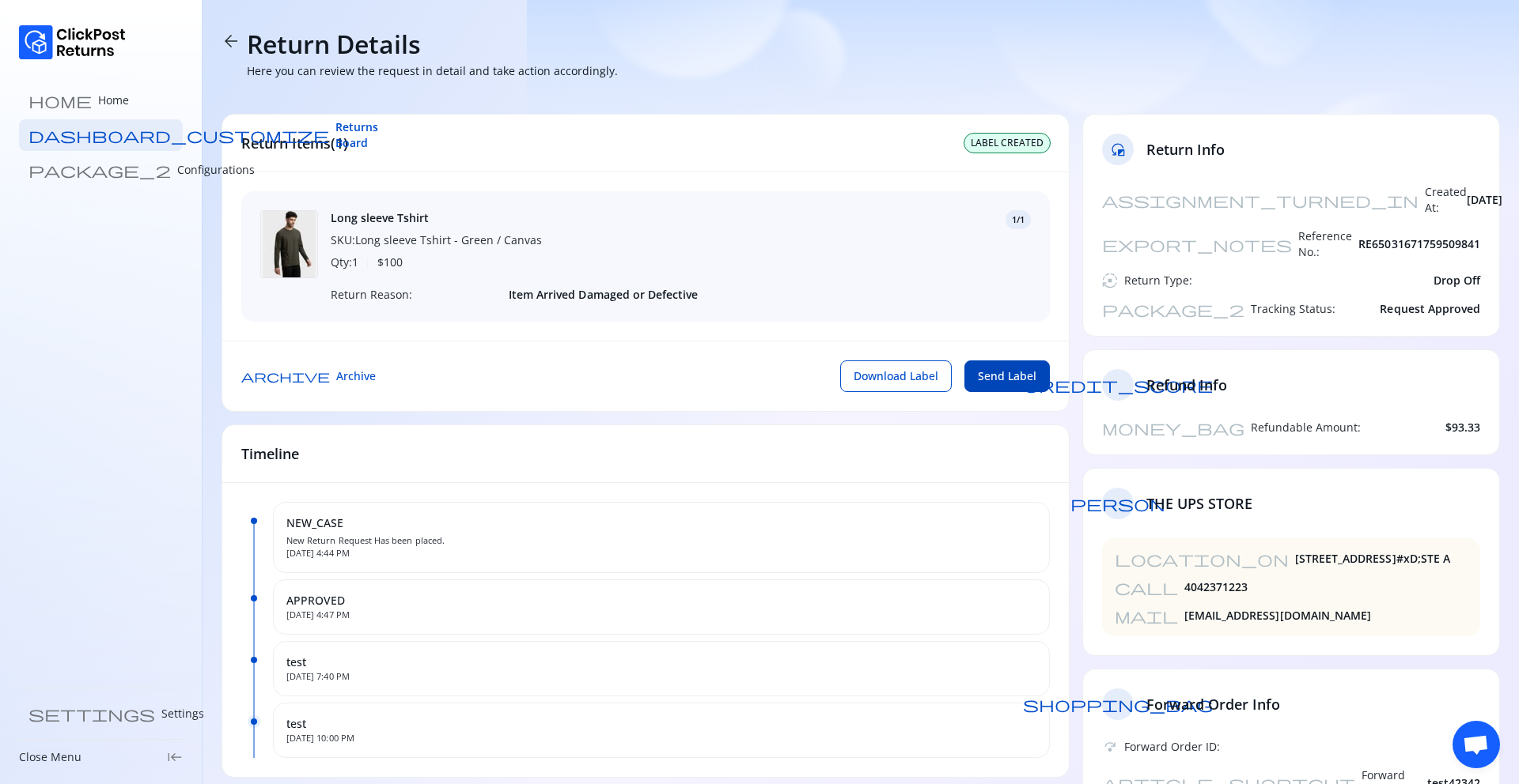
click at [997, 372] on span "Send Label" at bounding box center [1006, 376] width 58 height 16
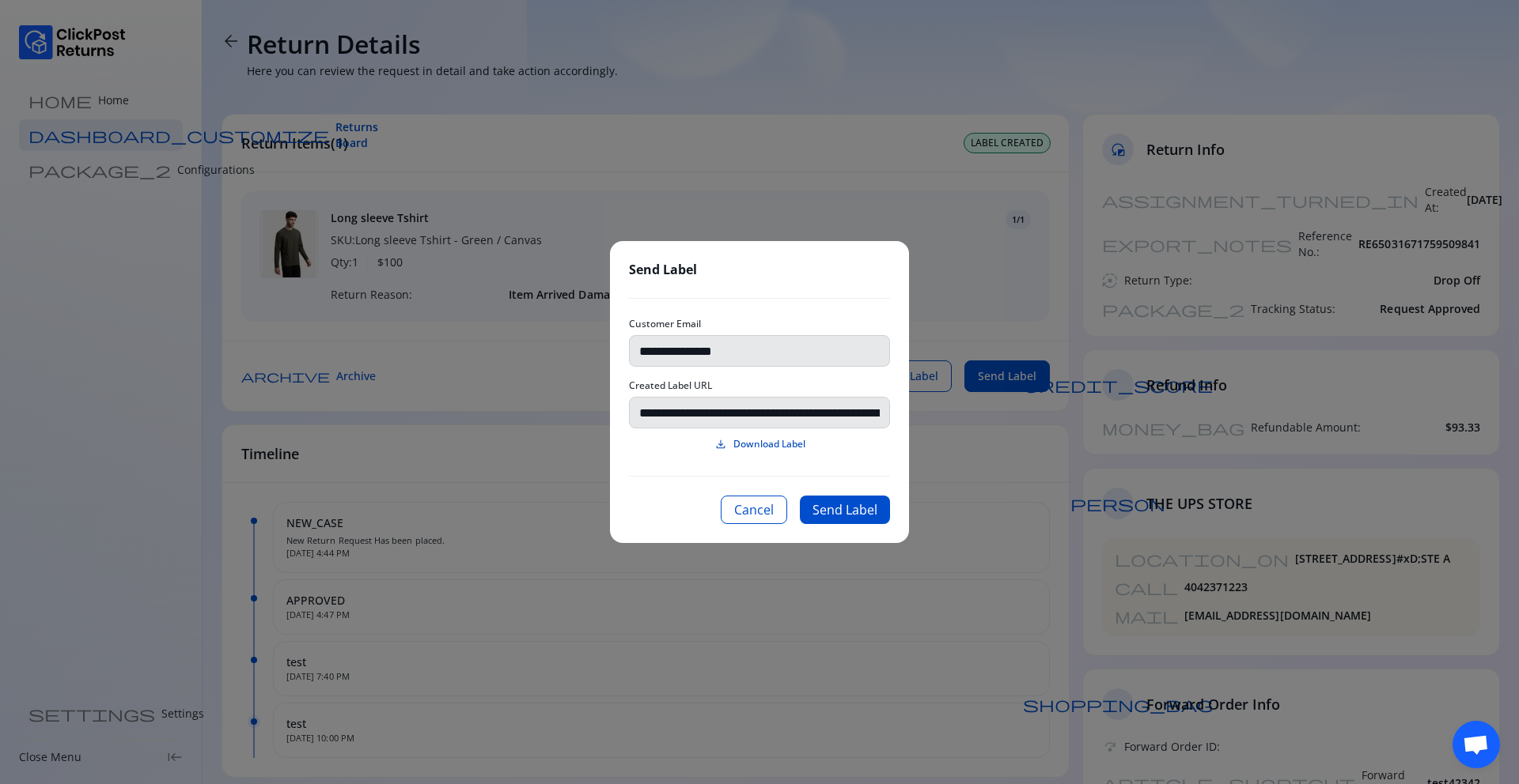
click at [759, 447] on span "Download Label" at bounding box center [769, 444] width 72 height 13
click at [744, 508] on button "Cancel" at bounding box center [753, 509] width 66 height 28
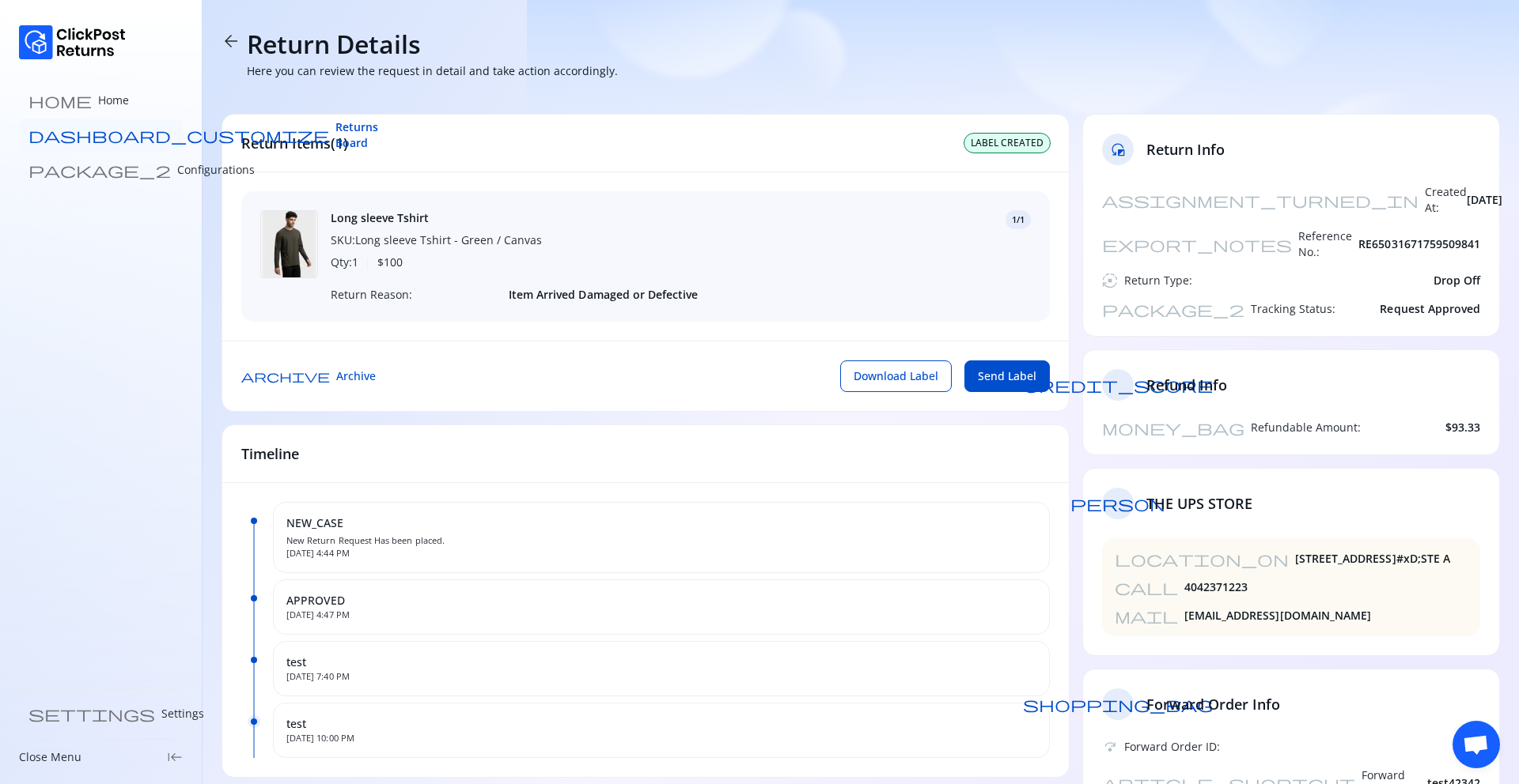
click at [335, 138] on span "Returns Board" at bounding box center [357, 135] width 43 height 31
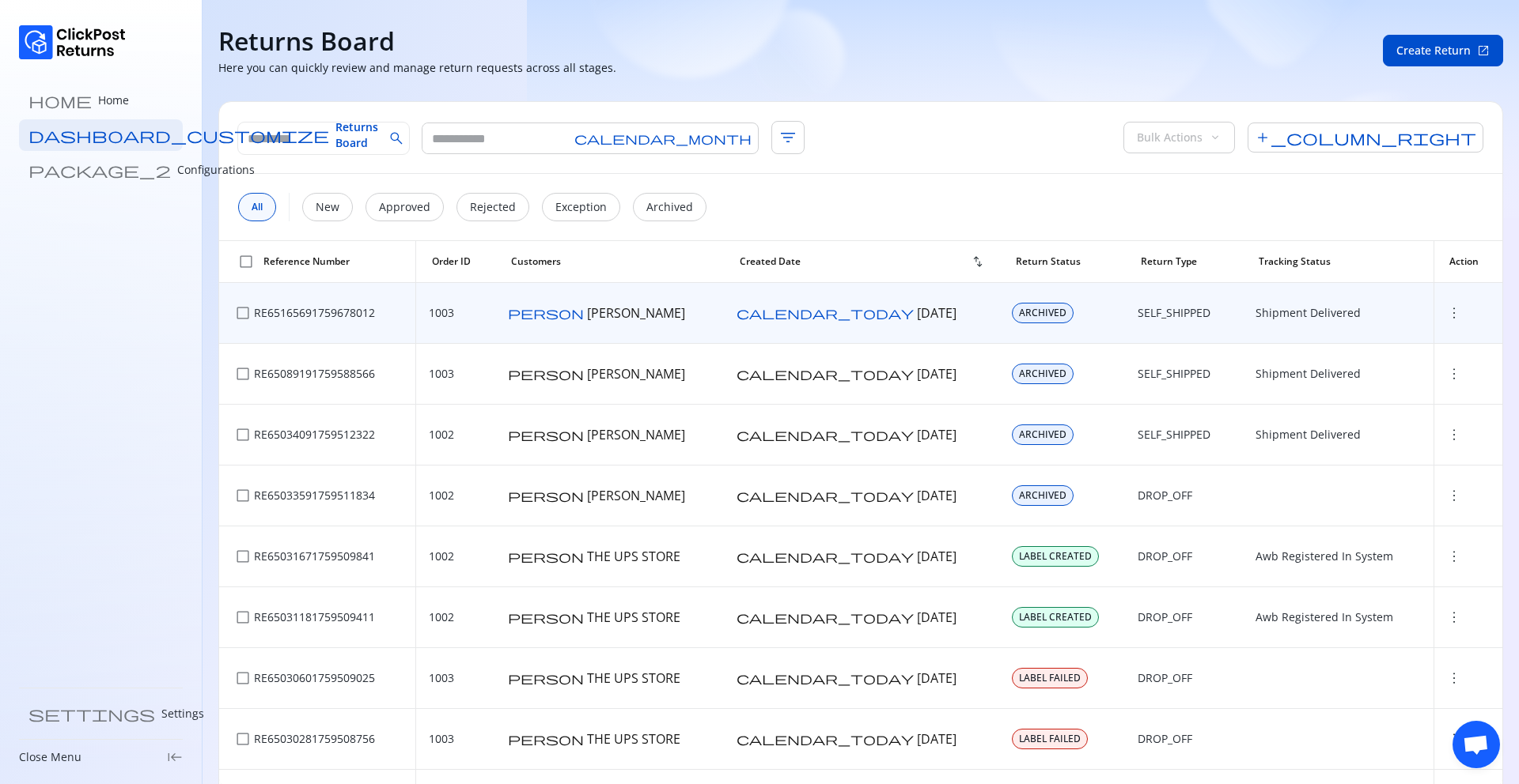
click at [1446, 312] on span "more_vert" at bounding box center [1454, 313] width 16 height 16
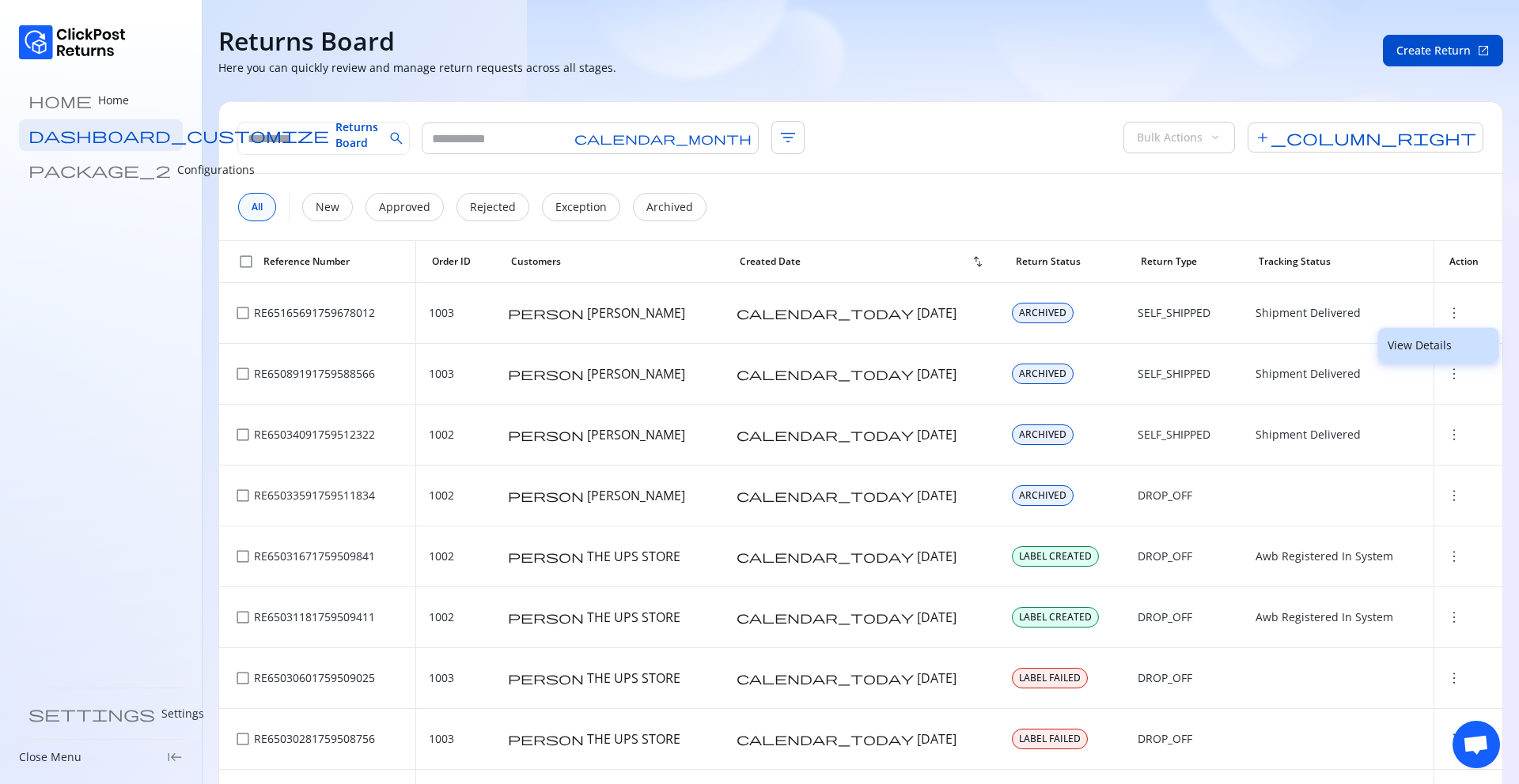
click at [1414, 339] on p "View Details" at bounding box center [1438, 346] width 101 height 16
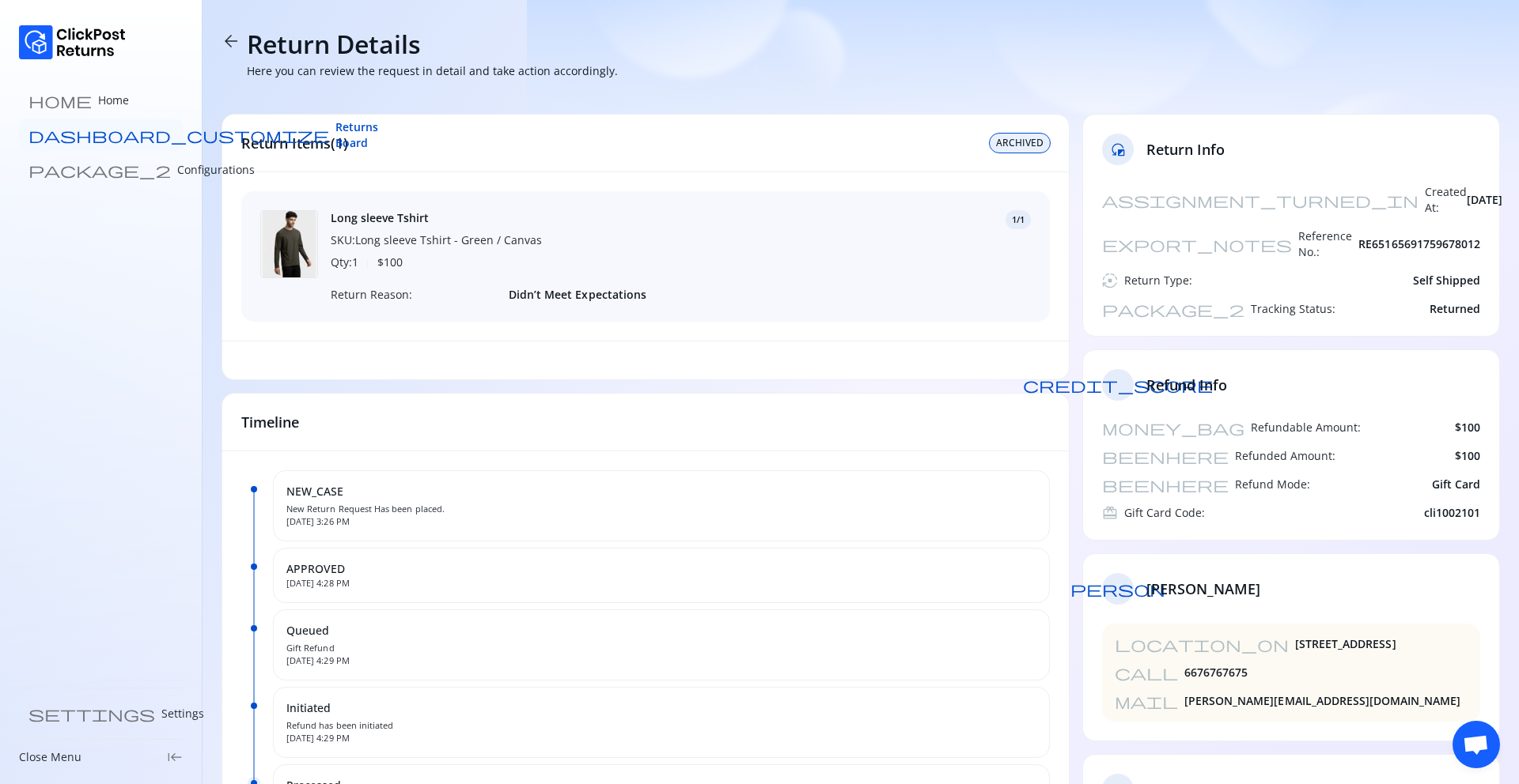
click at [335, 132] on span "Returns Board" at bounding box center [357, 135] width 43 height 31
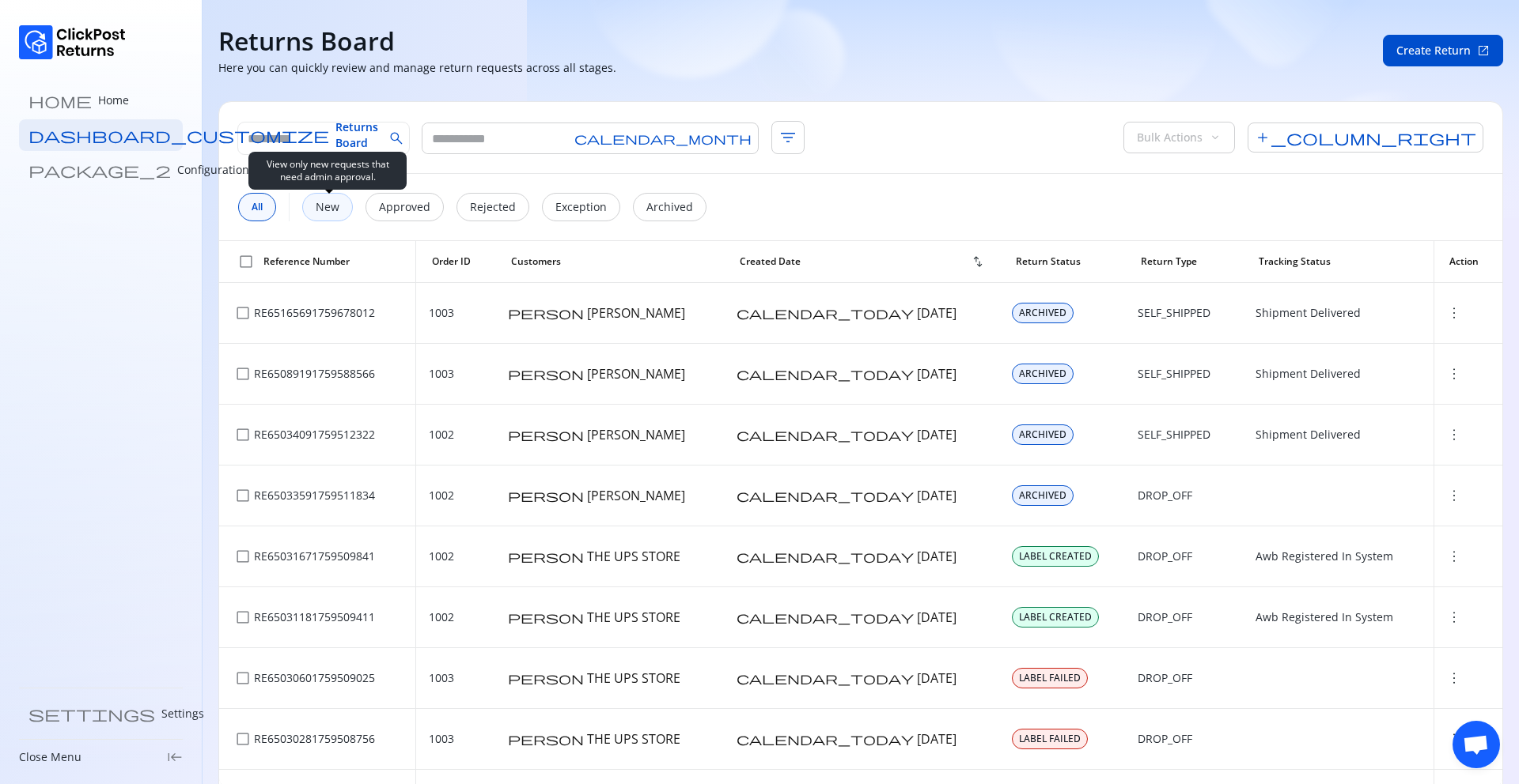
click at [338, 215] on div "New" at bounding box center [327, 206] width 51 height 28
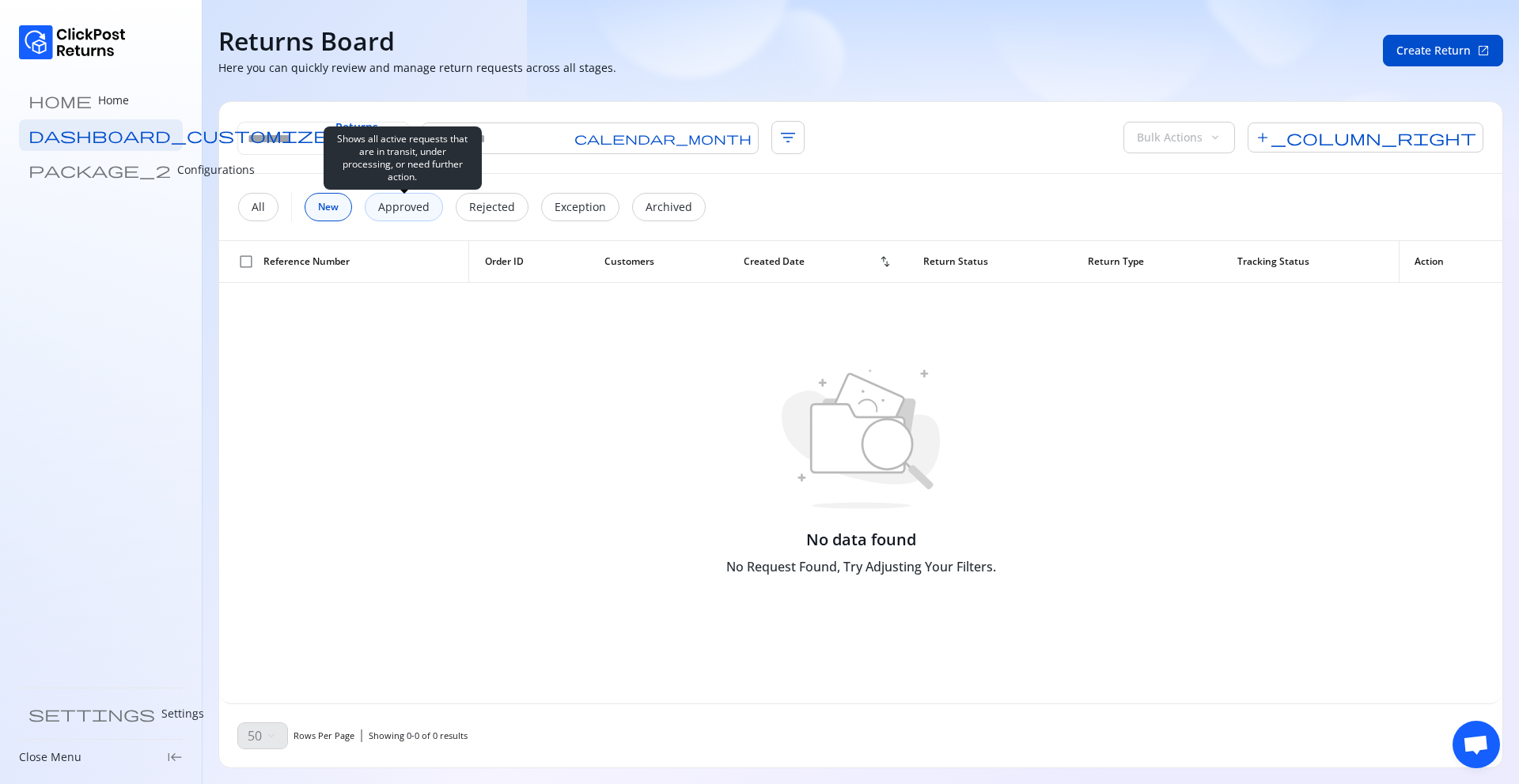
click at [383, 212] on p "Approved" at bounding box center [403, 207] width 52 height 16
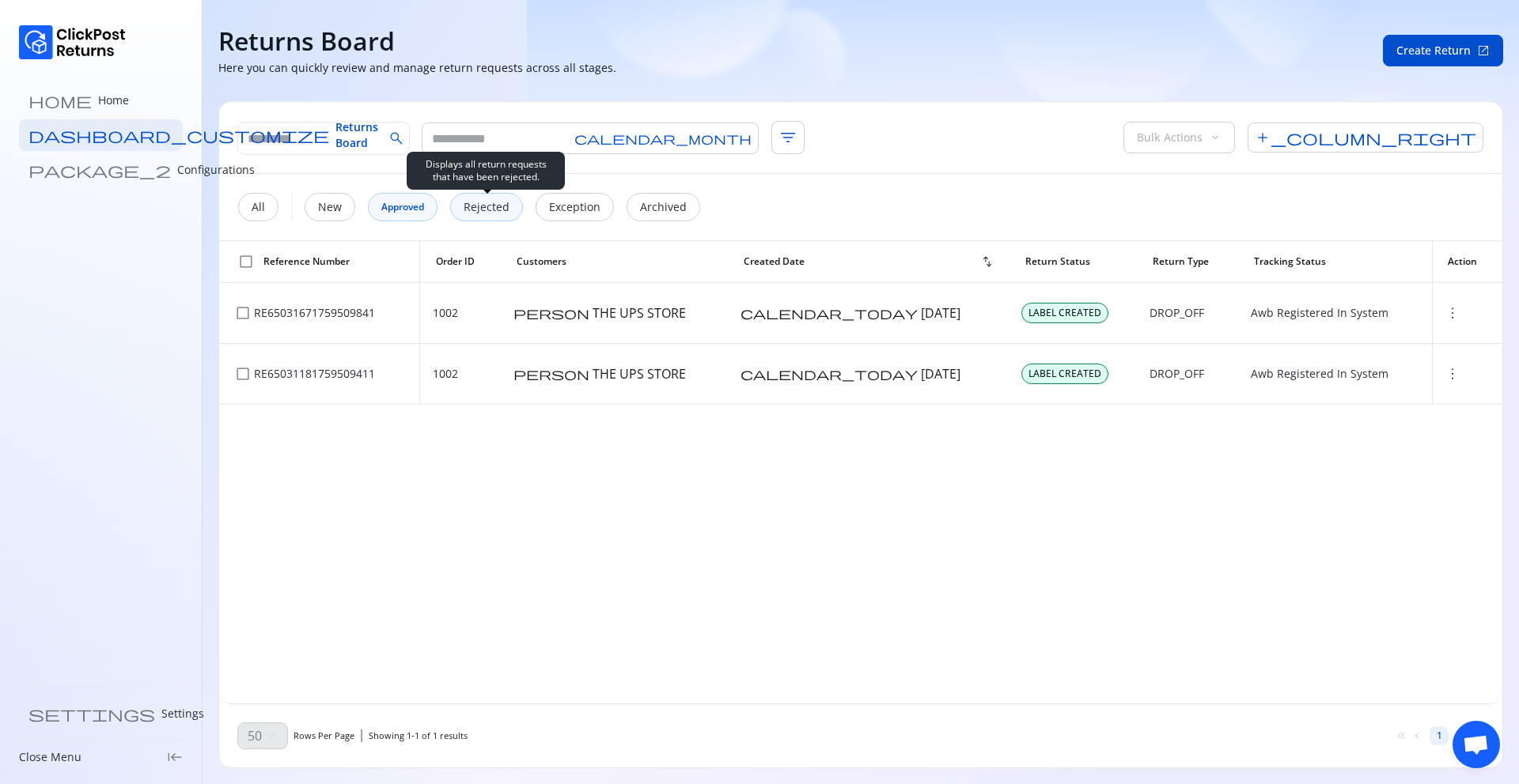
click at [480, 207] on p "Rejected" at bounding box center [486, 207] width 46 height 16
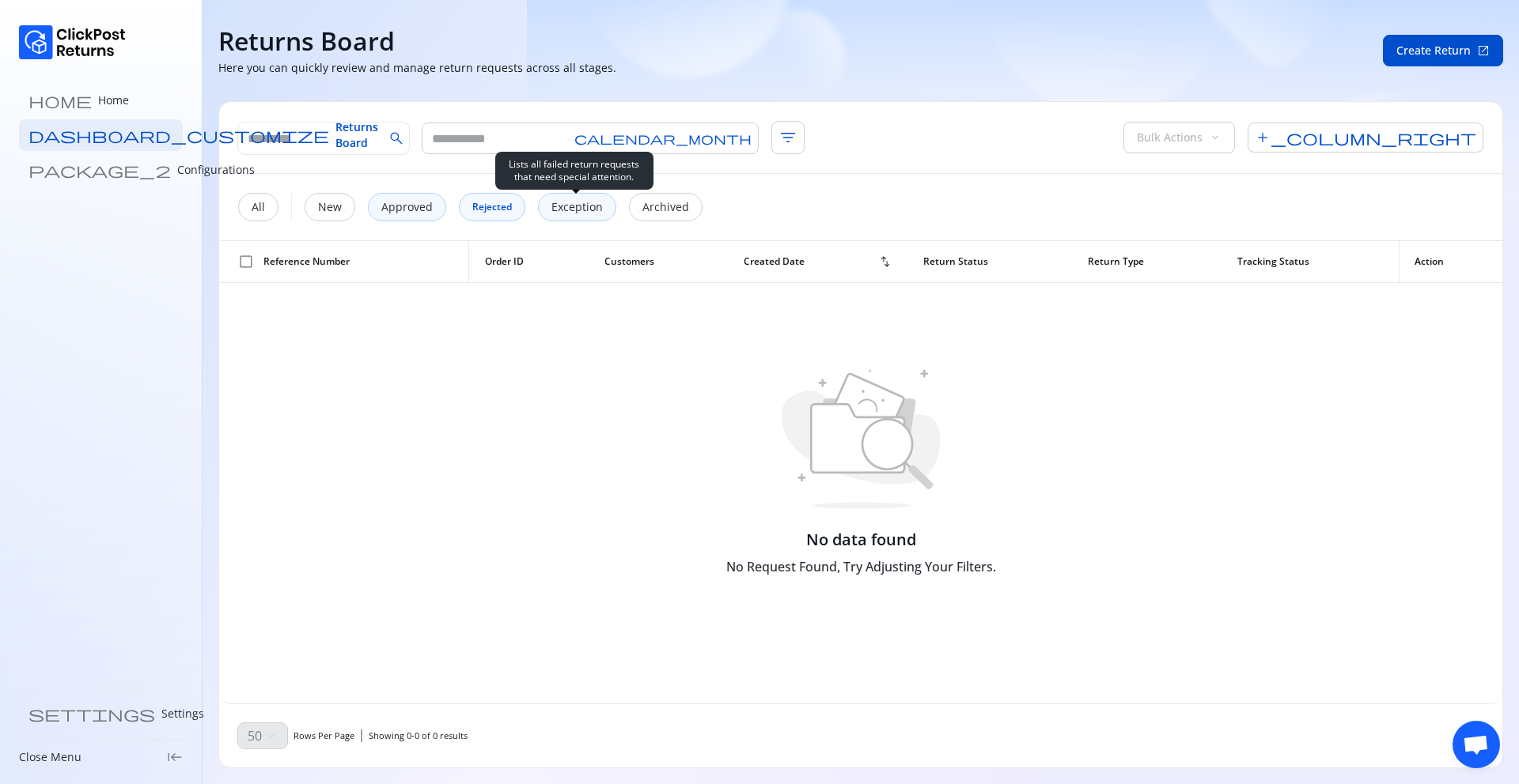
click at [565, 211] on p "Exception" at bounding box center [577, 207] width 52 height 16
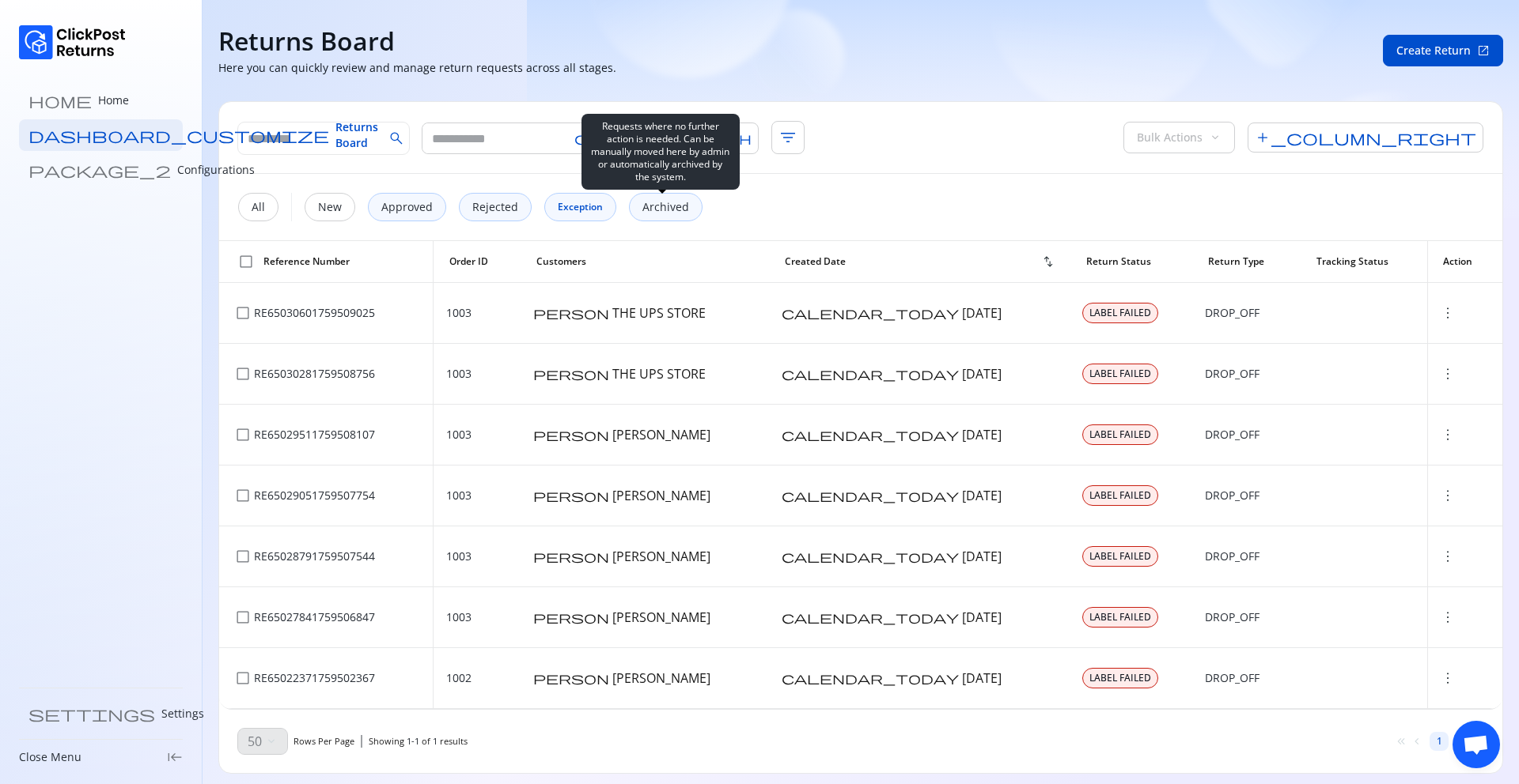
click at [651, 210] on p "Archived" at bounding box center [665, 207] width 47 height 16
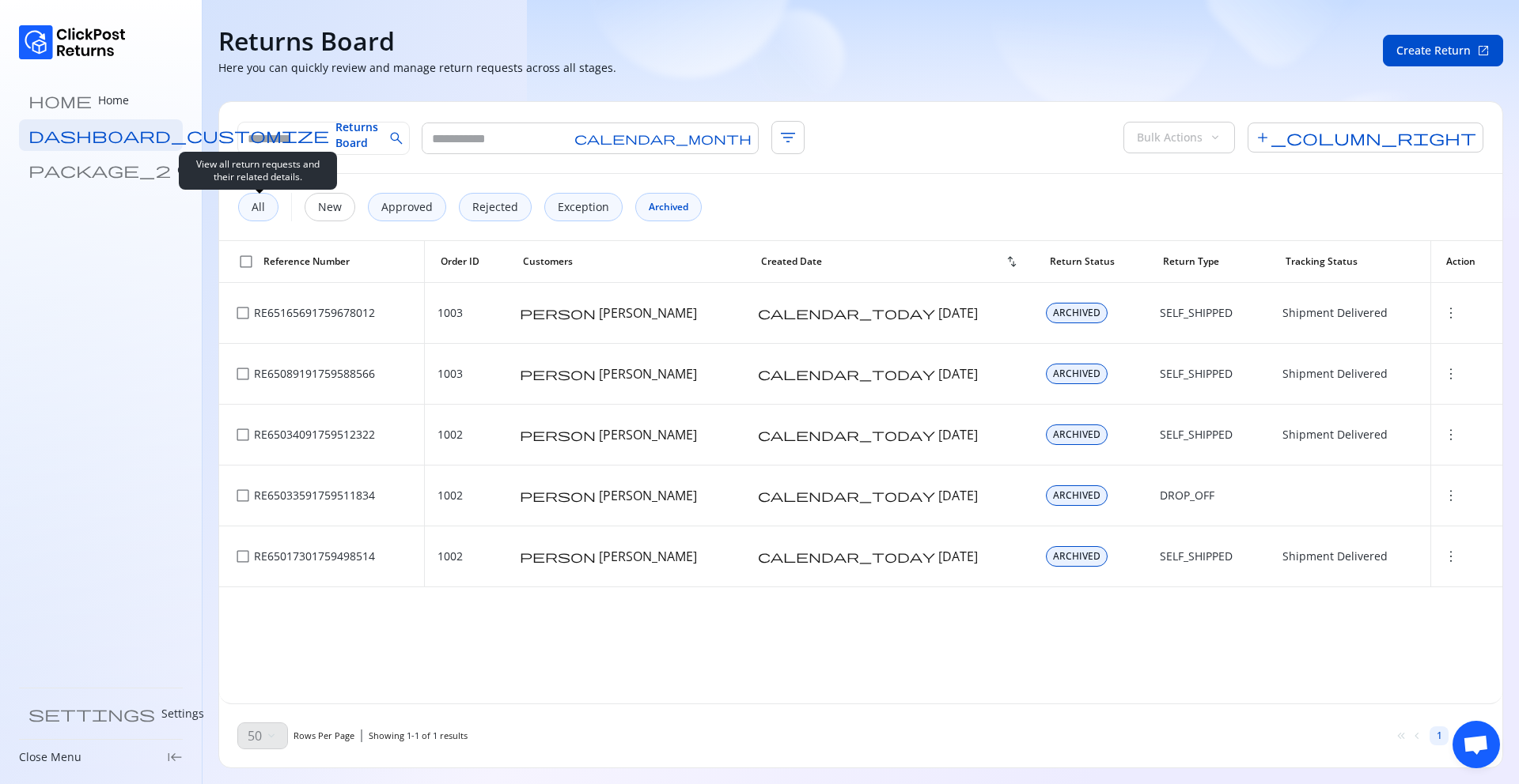
click at [258, 215] on div "All" at bounding box center [257, 206] width 40 height 28
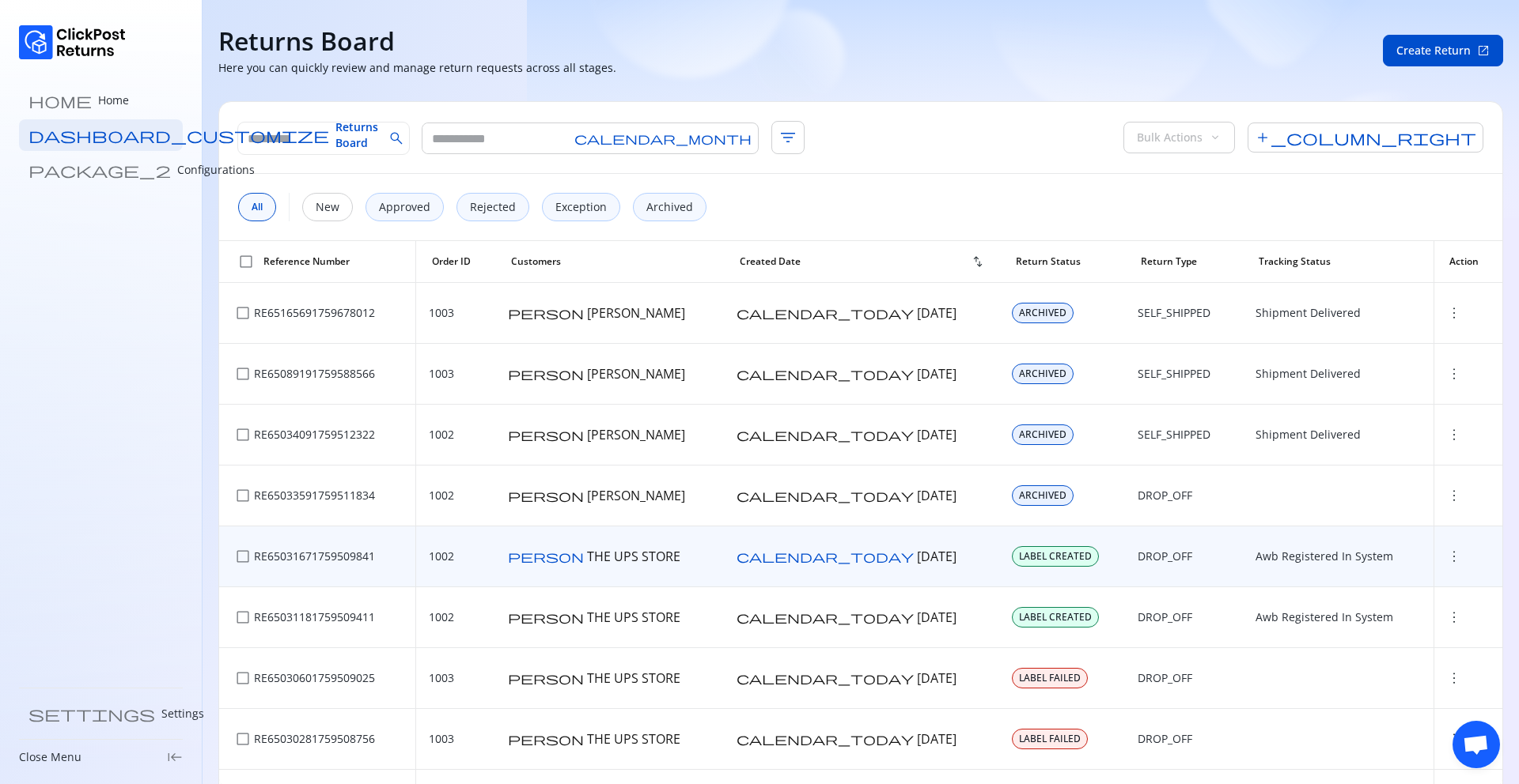
scroll to position [2, 0]
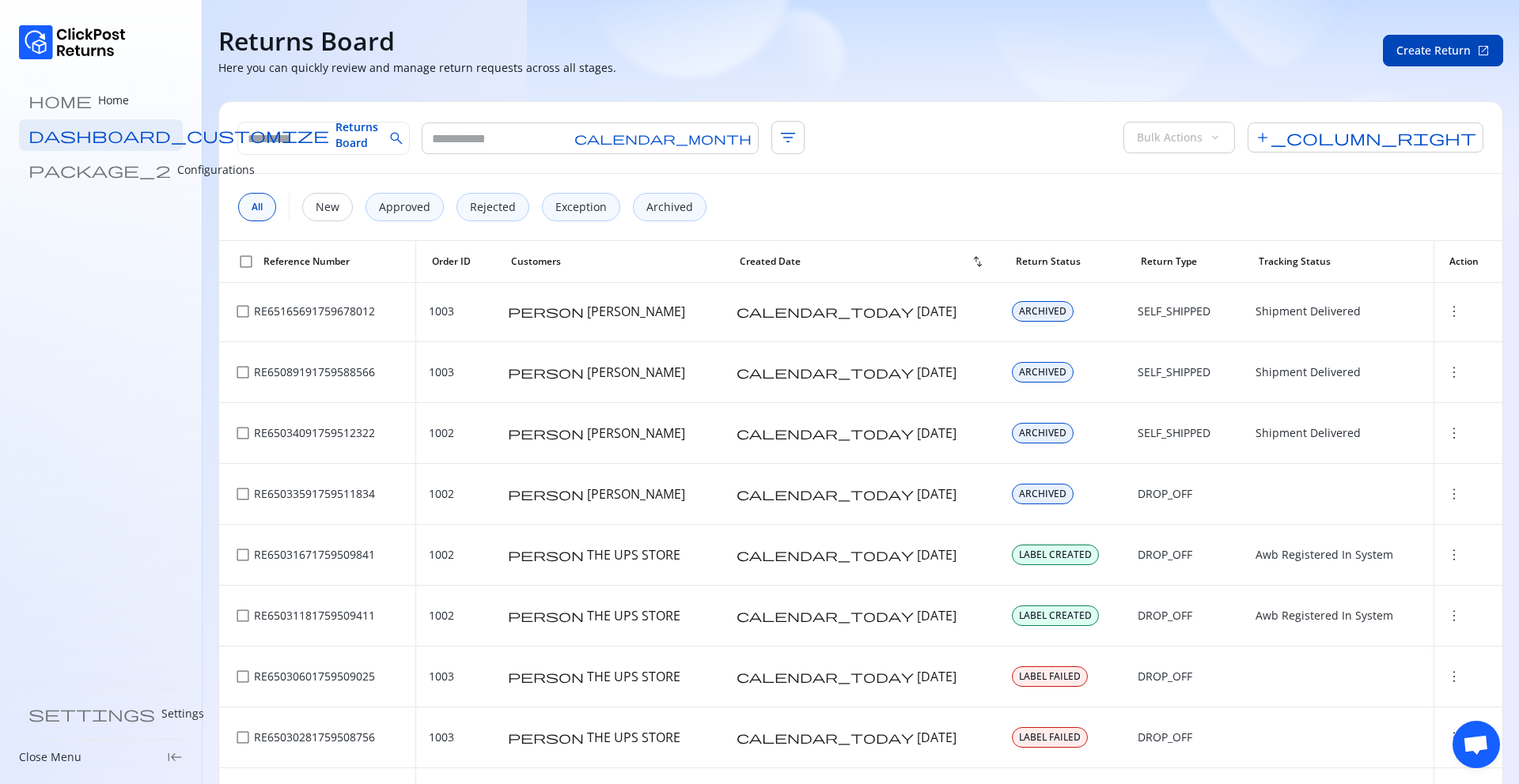
click at [1475, 46] on span "Create Return open_in_new" at bounding box center [1443, 51] width 94 height 16
